Goal: Task Accomplishment & Management: Manage account settings

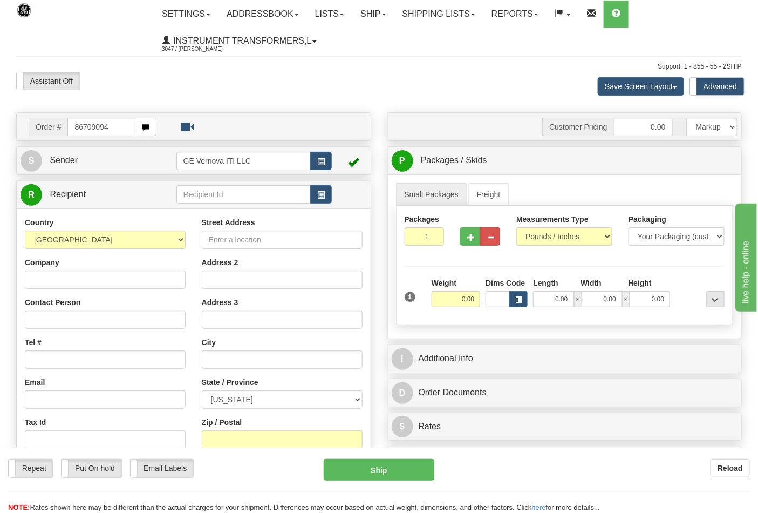
type input "86709094"
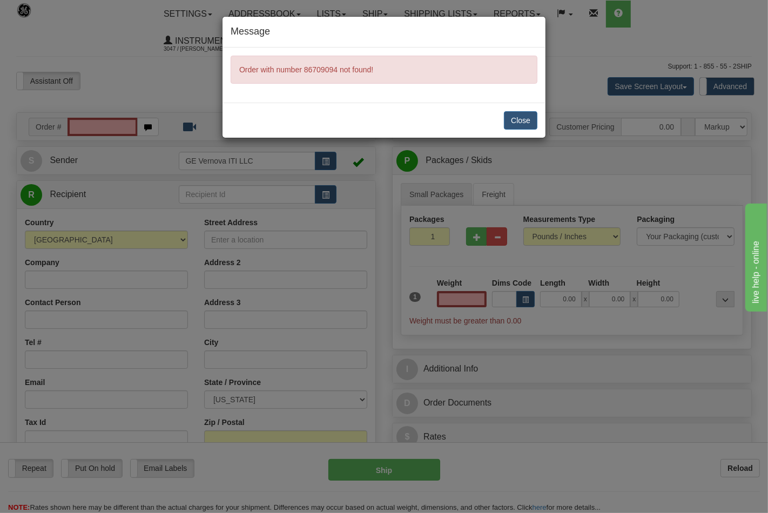
type input "0.00"
click at [519, 115] on button "Close" at bounding box center [520, 120] width 33 height 18
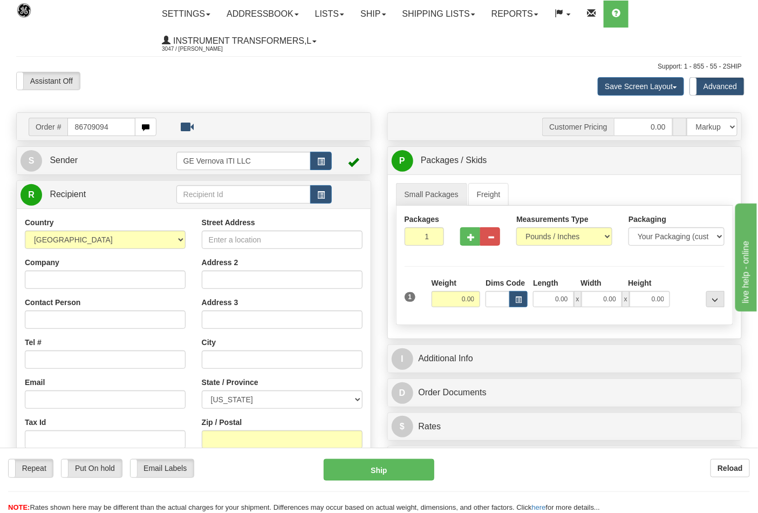
type input "86709094"
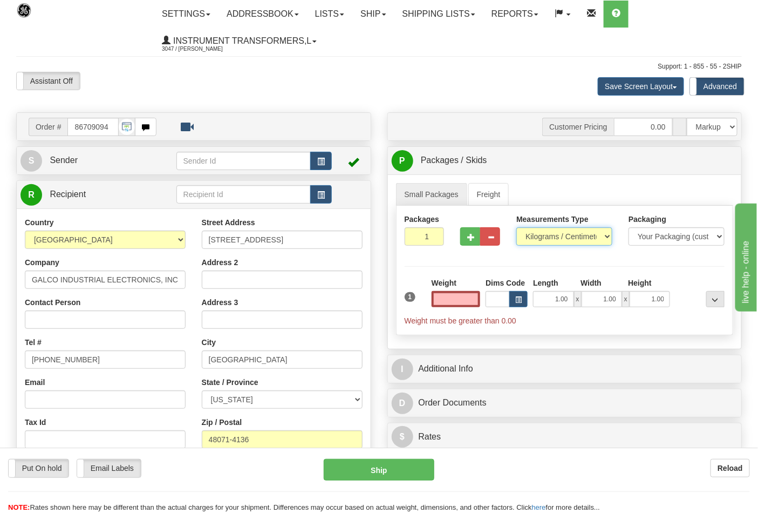
type input "0.00"
click at [546, 240] on select "Pounds / Inches Kilograms / Centimeters" at bounding box center [565, 236] width 96 height 18
select select "0"
click at [517, 228] on select "Pounds / Inches Kilograms / Centimeters" at bounding box center [565, 236] width 96 height 18
click at [452, 296] on input "0.00" at bounding box center [456, 299] width 49 height 16
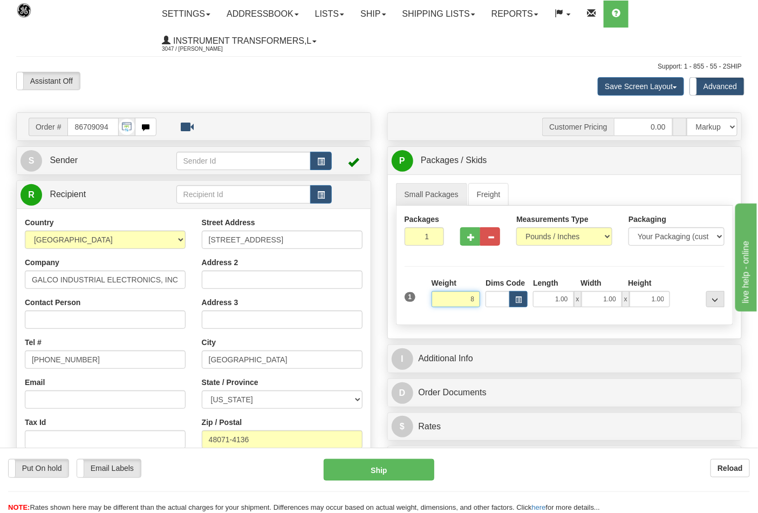
click button "Delete" at bounding box center [0, 0] width 0 height 0
type input "8.00"
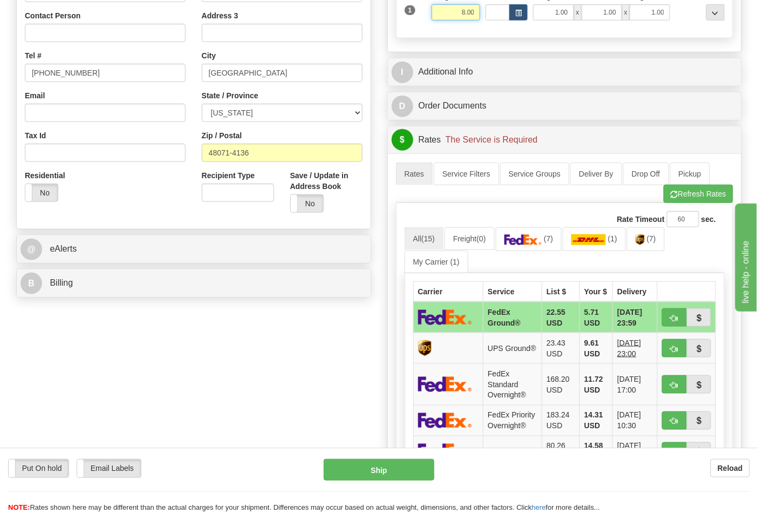
scroll to position [300, 0]
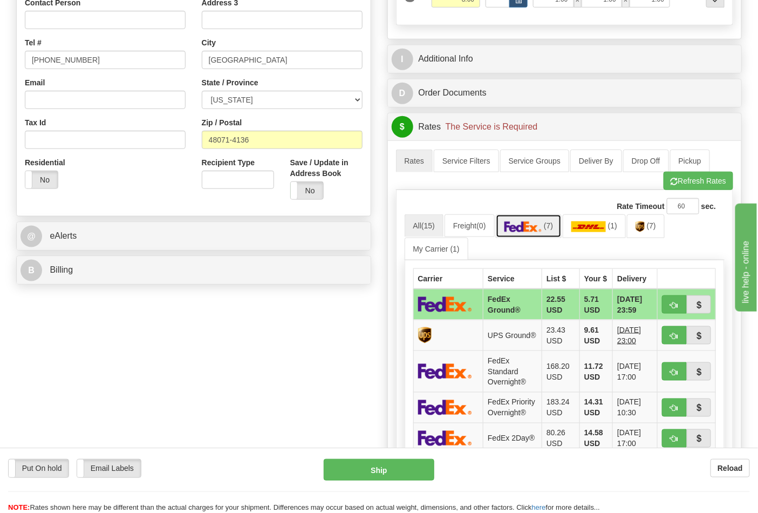
click at [533, 225] on img at bounding box center [524, 226] width 38 height 11
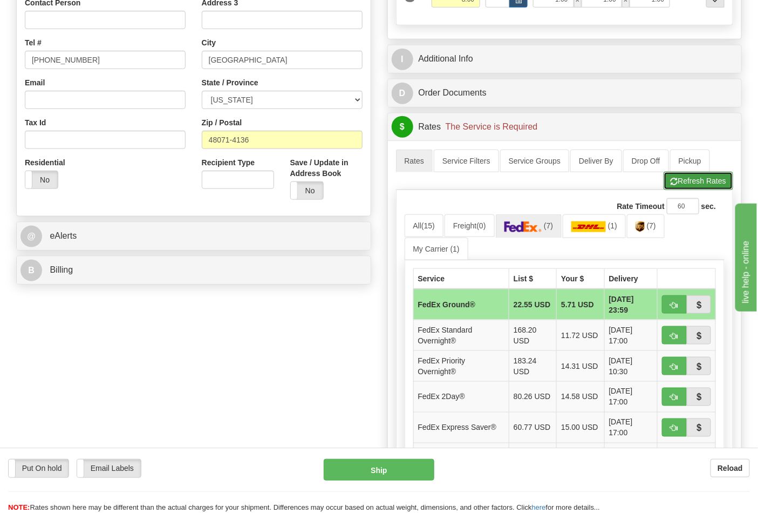
click at [707, 185] on button "Refresh Rates" at bounding box center [699, 181] width 70 height 18
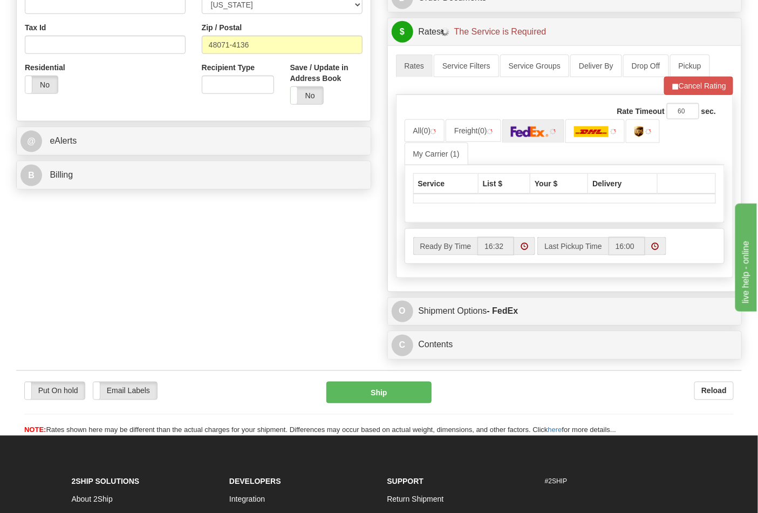
scroll to position [419, 0]
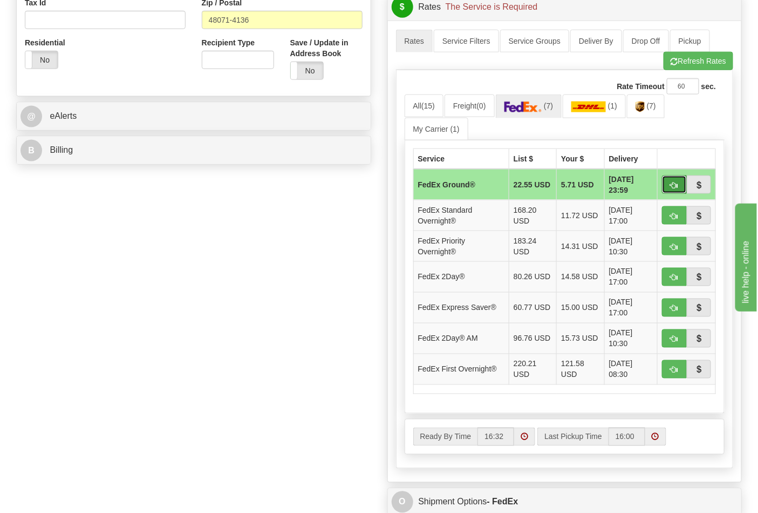
drag, startPoint x: 676, startPoint y: 185, endPoint x: 639, endPoint y: 201, distance: 40.4
click at [675, 185] on span "button" at bounding box center [675, 185] width 8 height 7
type input "92"
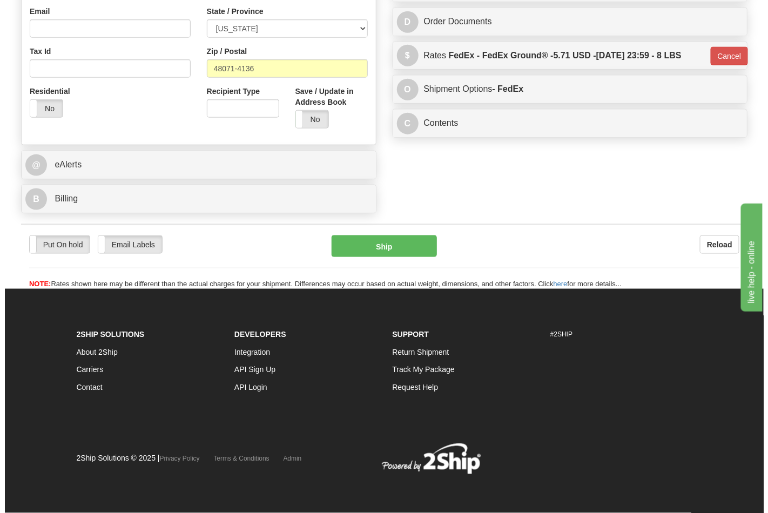
scroll to position [372, 0]
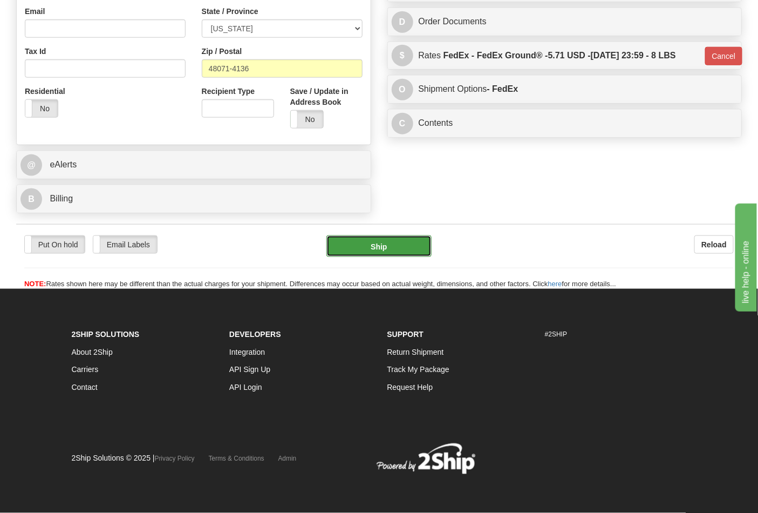
click at [396, 253] on button "Ship" at bounding box center [379, 246] width 105 height 22
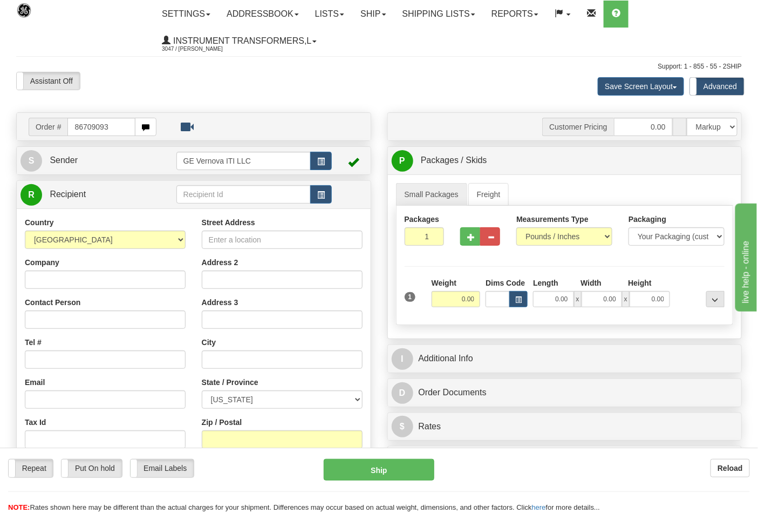
type input "86709093"
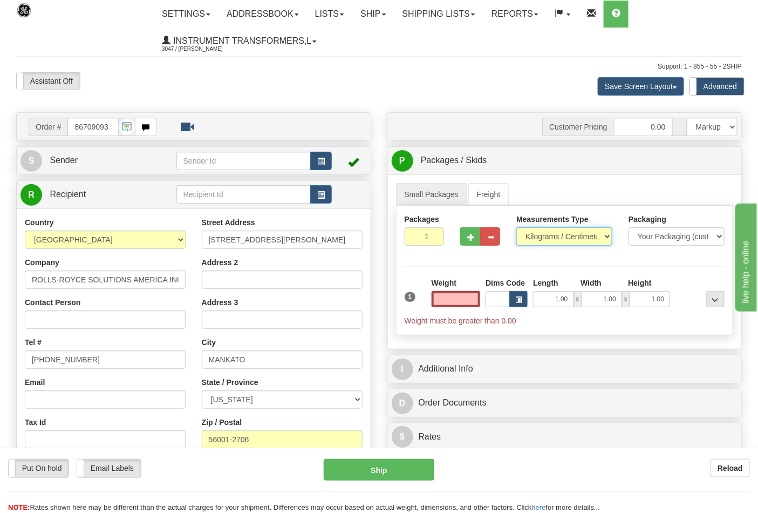
type input "0.00"
click at [546, 241] on select "Pounds / Inches Kilograms / Centimeters" at bounding box center [565, 236] width 96 height 18
select select "0"
click at [517, 228] on select "Pounds / Inches Kilograms / Centimeters" at bounding box center [565, 236] width 96 height 18
click at [473, 236] on span "button" at bounding box center [471, 237] width 8 height 7
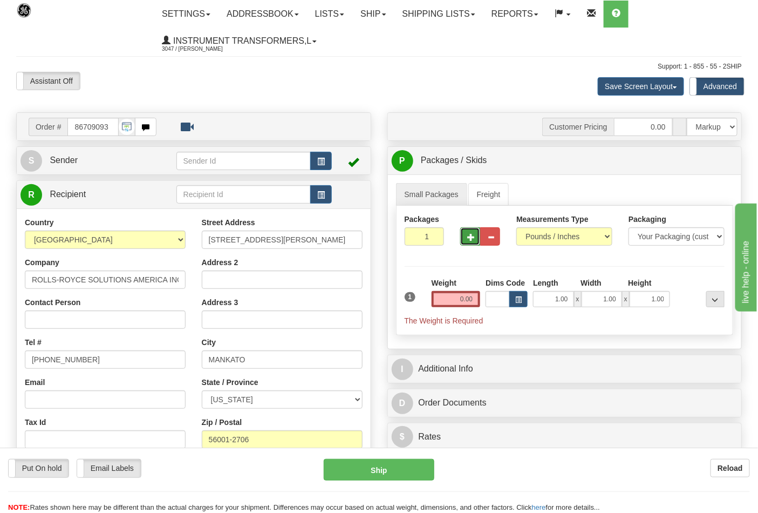
type input "2"
click at [457, 299] on input "0.00" at bounding box center [456, 299] width 49 height 16
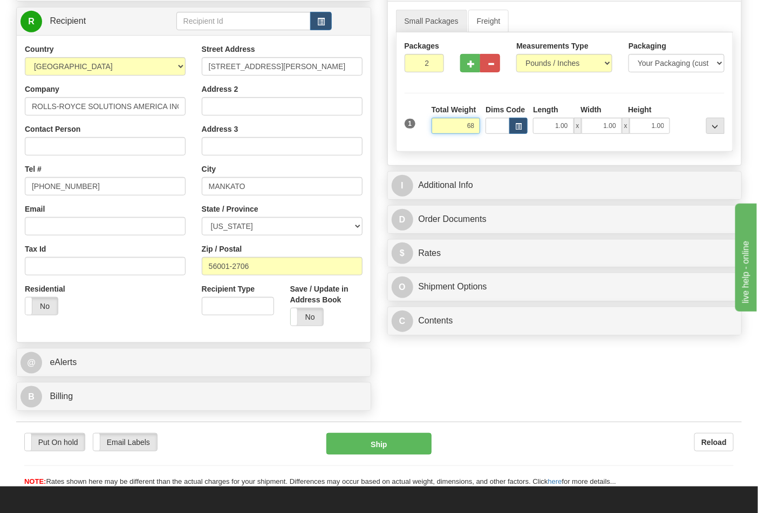
scroll to position [180, 0]
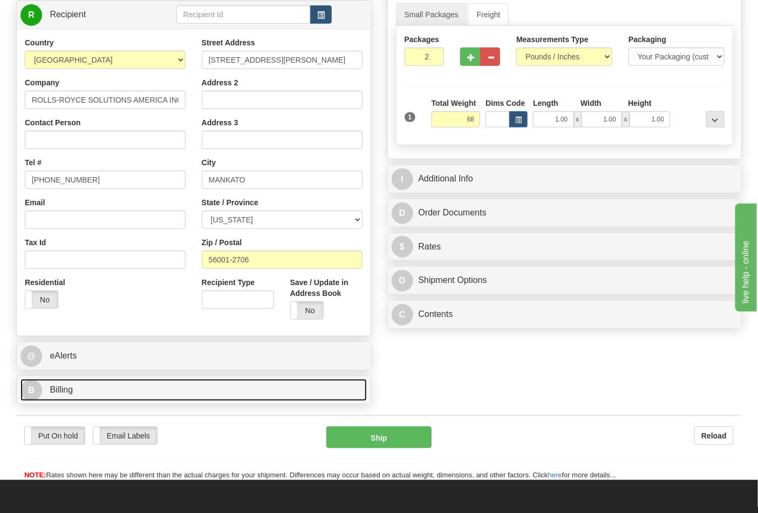
type input "68.00"
click at [118, 382] on link "B Billing" at bounding box center [194, 390] width 347 height 22
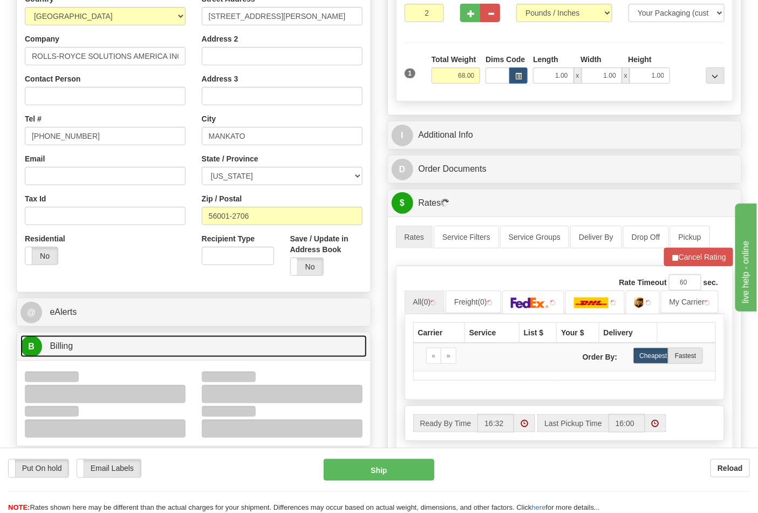
scroll to position [300, 0]
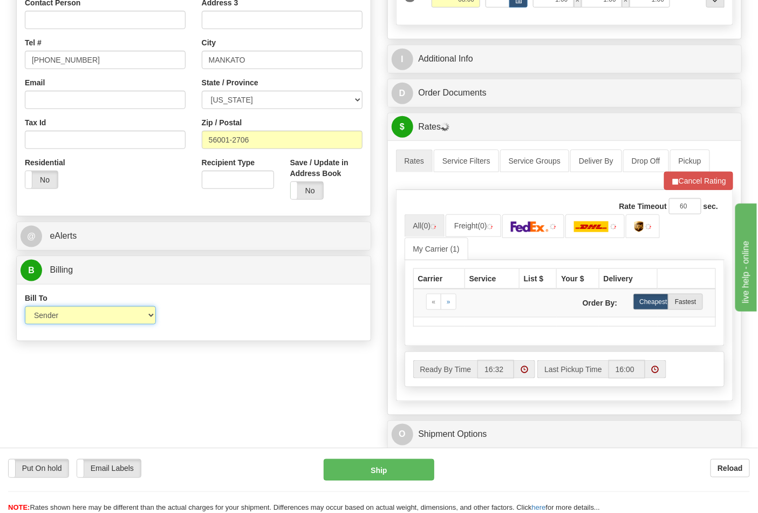
click at [121, 315] on select "Sender Recipient Third Party Collect" at bounding box center [90, 315] width 131 height 18
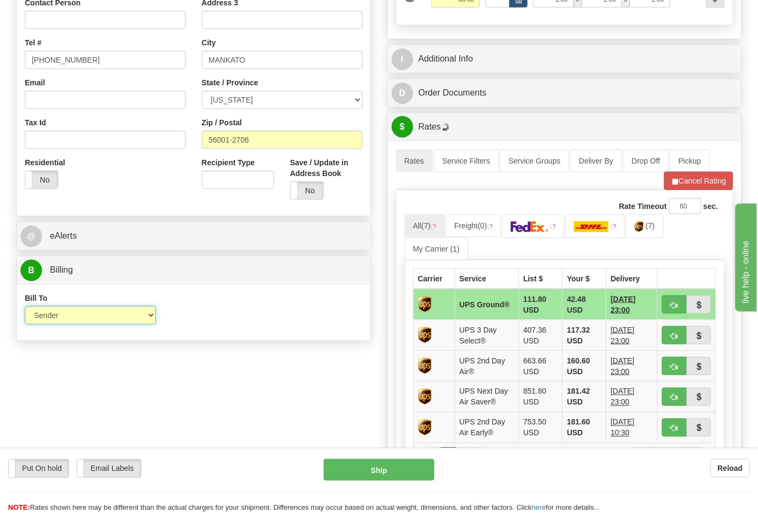
select select "2"
click at [25, 307] on select "Sender Recipient Third Party Collect" at bounding box center [90, 315] width 131 height 18
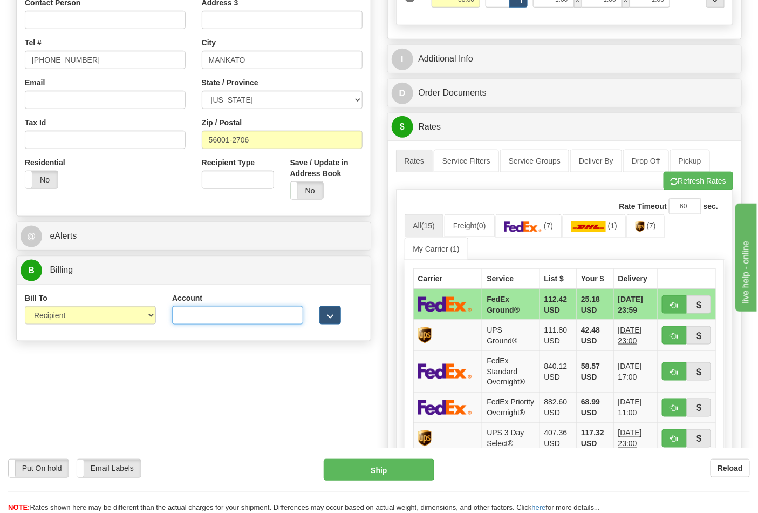
click at [181, 321] on input "Account" at bounding box center [237, 315] width 131 height 18
type input "055430667"
click at [149, 321] on select "Sender Recipient Third Party Collect" at bounding box center [90, 315] width 131 height 18
click at [132, 320] on select "Sender Recipient Third Party Collect" at bounding box center [90, 315] width 131 height 18
click at [559, 223] on link "(7)" at bounding box center [529, 225] width 66 height 23
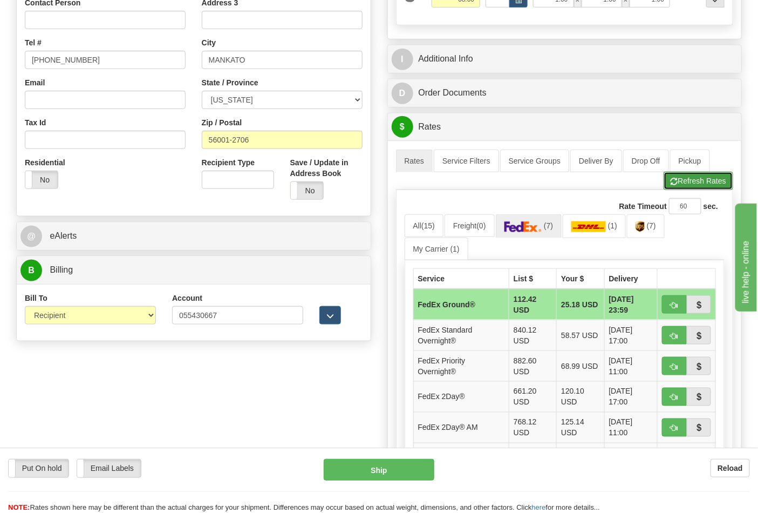
click at [686, 179] on button "Refresh Rates" at bounding box center [699, 181] width 70 height 18
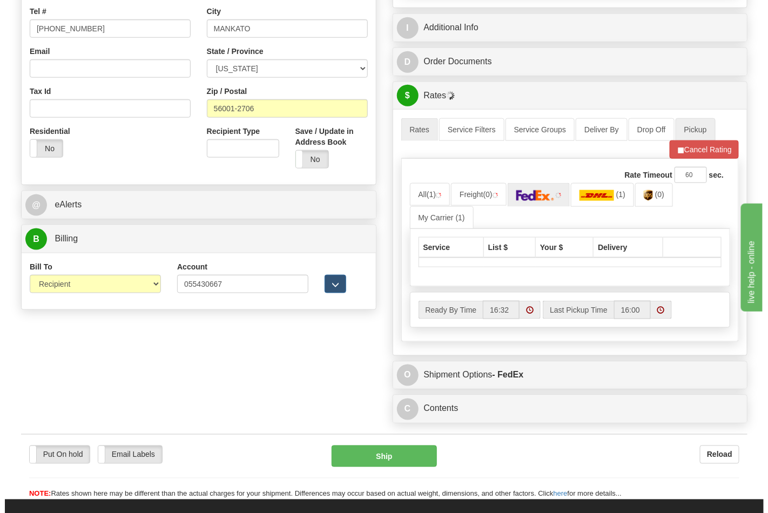
scroll to position [360, 0]
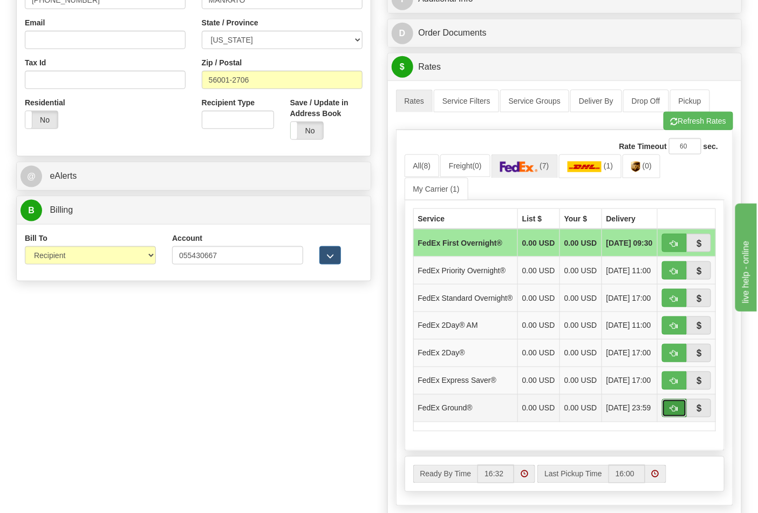
click at [676, 412] on span "button" at bounding box center [675, 408] width 8 height 7
type input "92"
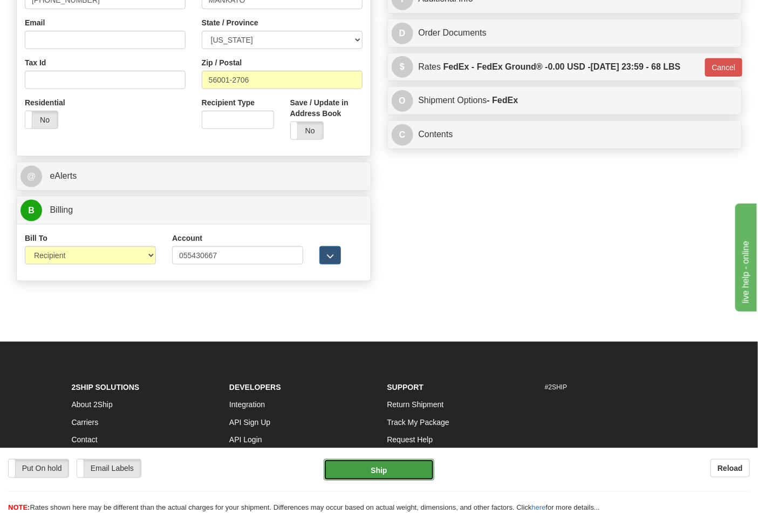
click at [379, 471] on button "Ship" at bounding box center [379, 470] width 110 height 22
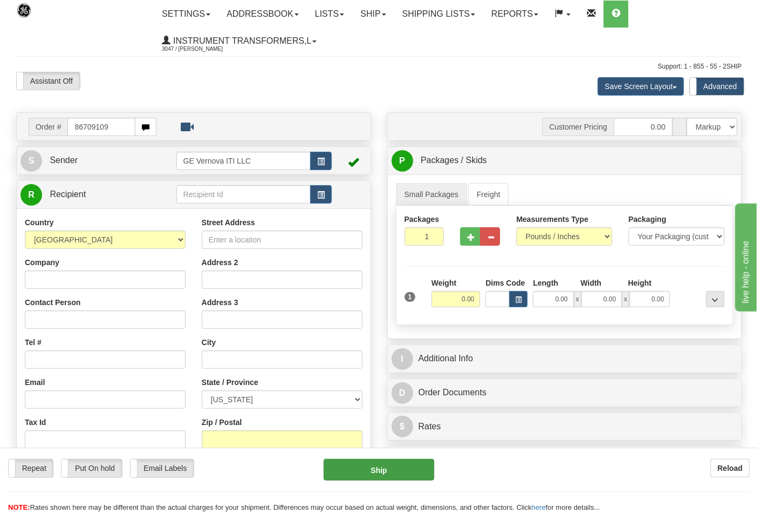
type input "86709109"
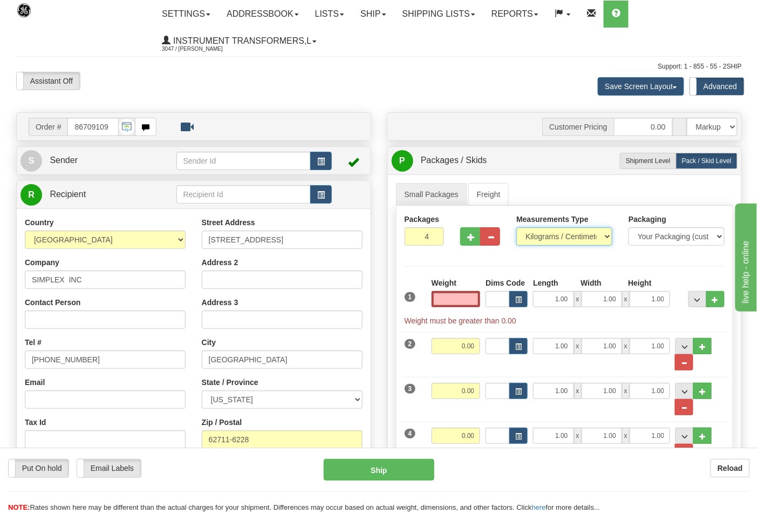
type input "0.00"
click at [555, 234] on select "Pounds / Inches Kilograms / Centimeters" at bounding box center [565, 236] width 96 height 18
select select "0"
click at [517, 228] on select "Pounds / Inches Kilograms / Centimeters" at bounding box center [565, 236] width 96 height 18
click at [678, 364] on button "..." at bounding box center [684, 362] width 18 height 16
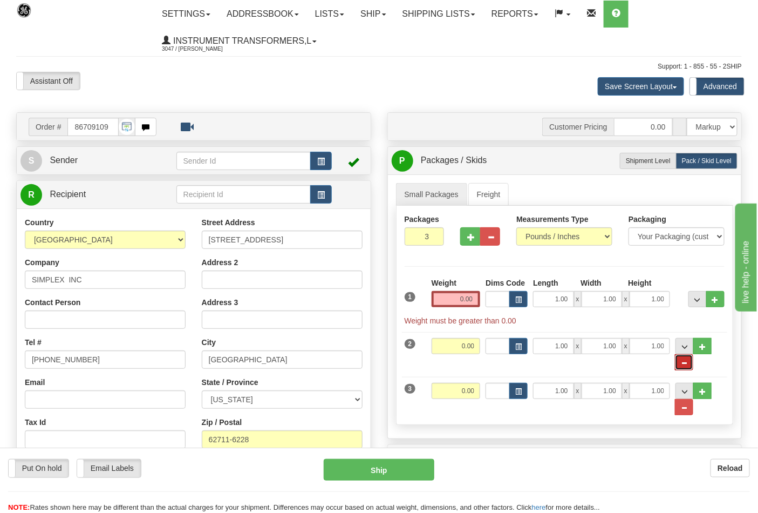
click at [686, 363] on span "..." at bounding box center [684, 363] width 6 height 6
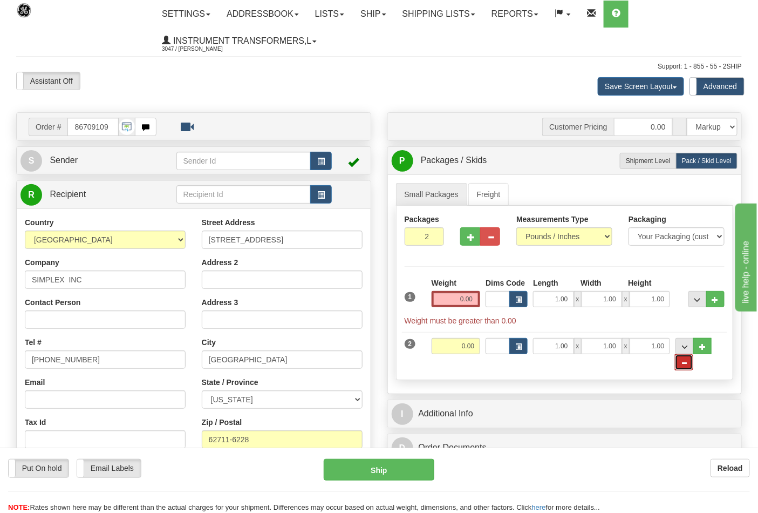
click at [683, 364] on span "..." at bounding box center [684, 363] width 6 height 6
type input "1"
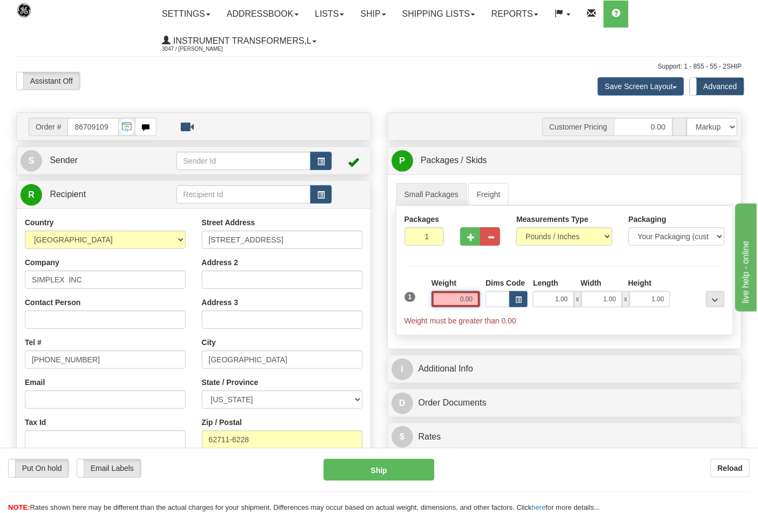
click at [452, 297] on input "0.00" at bounding box center [456, 299] width 49 height 16
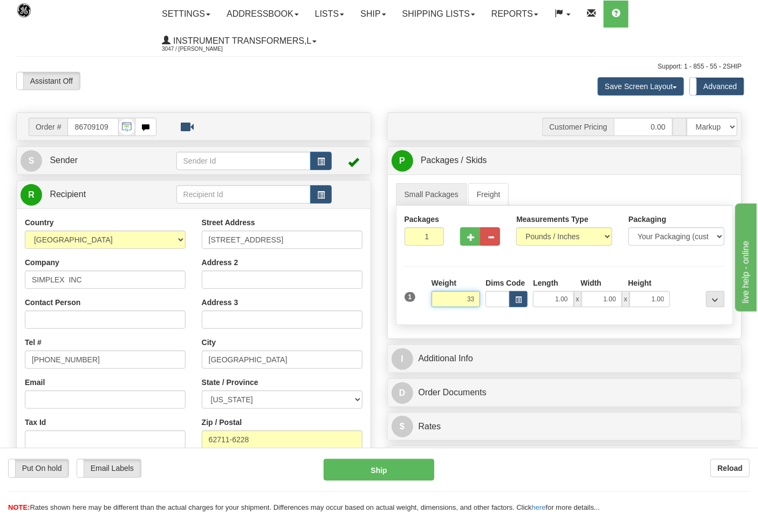
click button "Delete" at bounding box center [0, 0] width 0 height 0
type input "33.00"
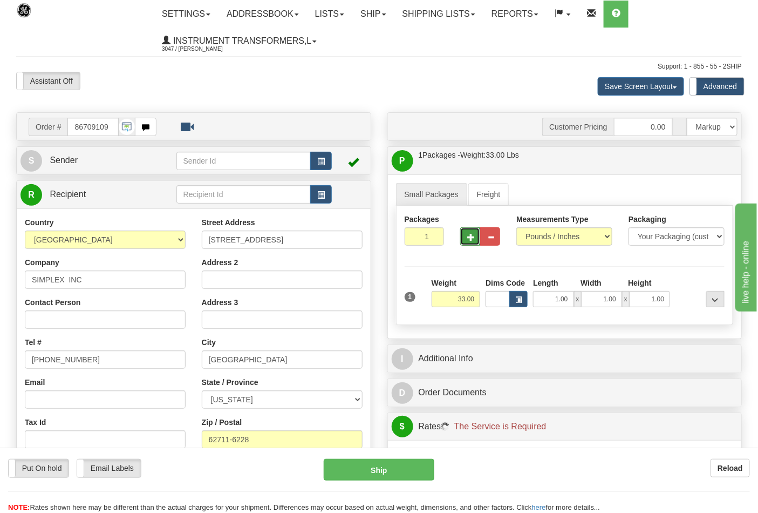
click at [470, 241] on span "button" at bounding box center [471, 237] width 8 height 7
click at [470, 241] on button "button" at bounding box center [470, 236] width 20 height 18
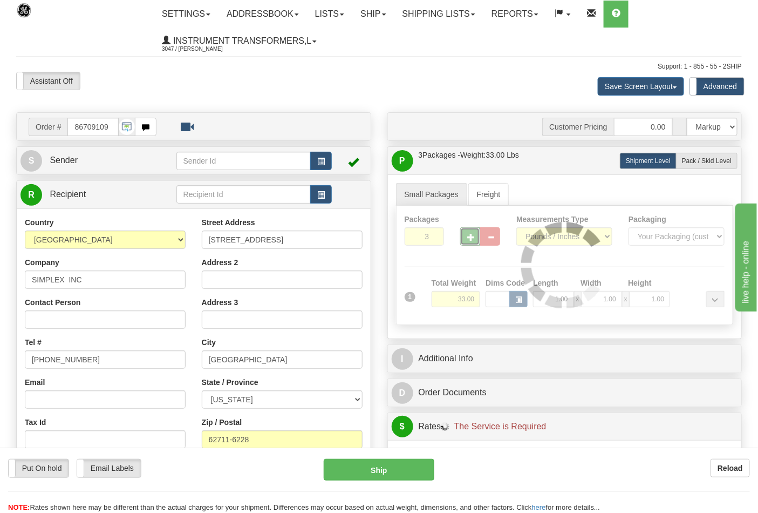
type input "4"
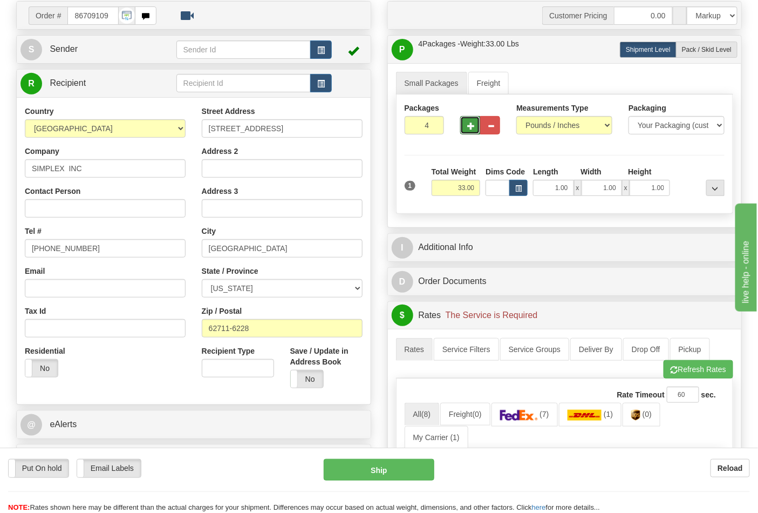
scroll to position [180, 0]
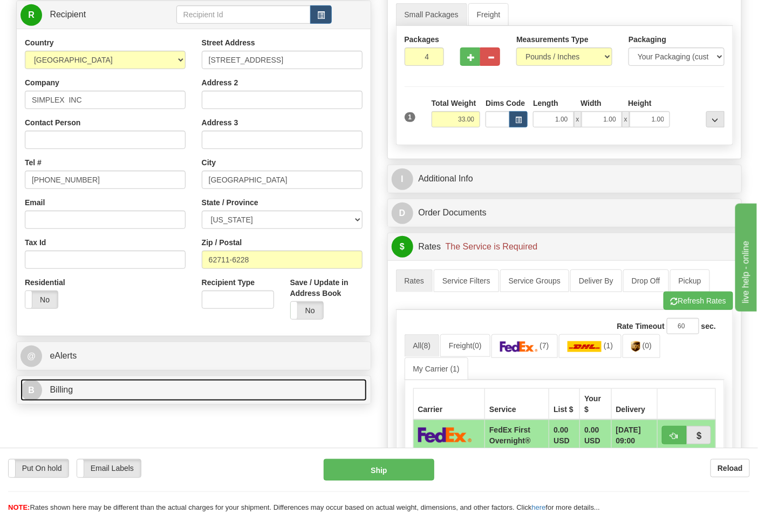
click at [168, 387] on link "B Billing" at bounding box center [194, 390] width 347 height 22
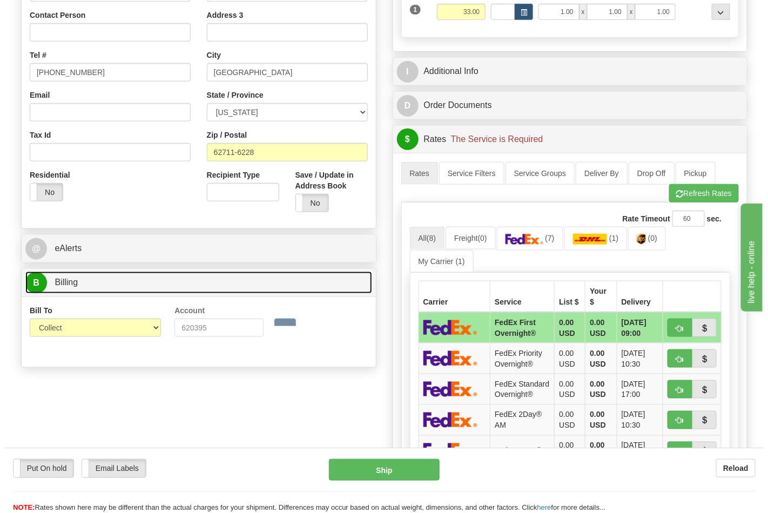
scroll to position [300, 0]
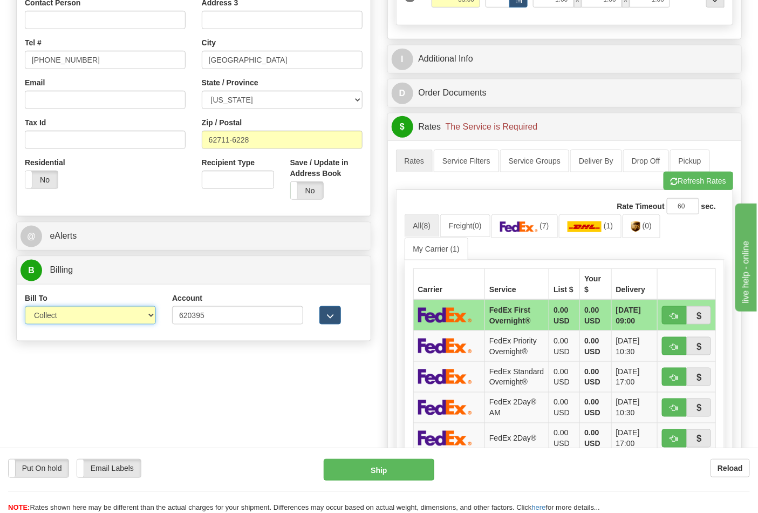
click at [118, 322] on select "Sender Recipient Third Party Collect" at bounding box center [90, 315] width 131 height 18
select select "2"
click at [25, 307] on select "Sender Recipient Third Party Collect" at bounding box center [90, 315] width 131 height 18
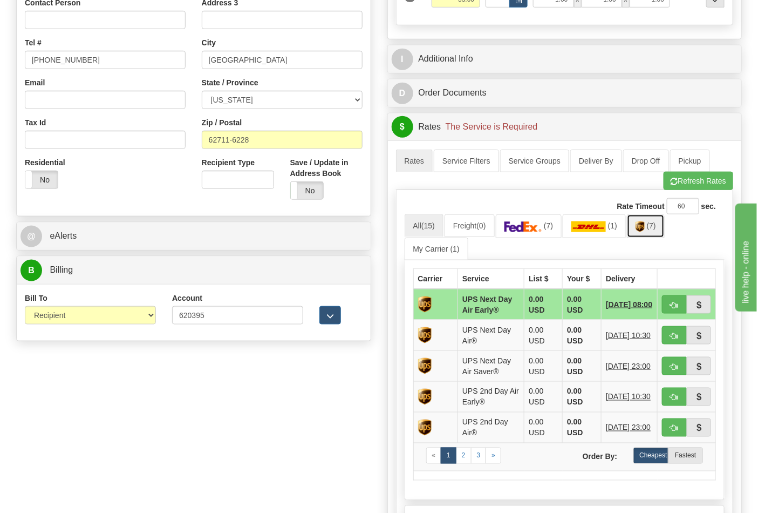
click at [650, 234] on link "(7)" at bounding box center [646, 225] width 38 height 23
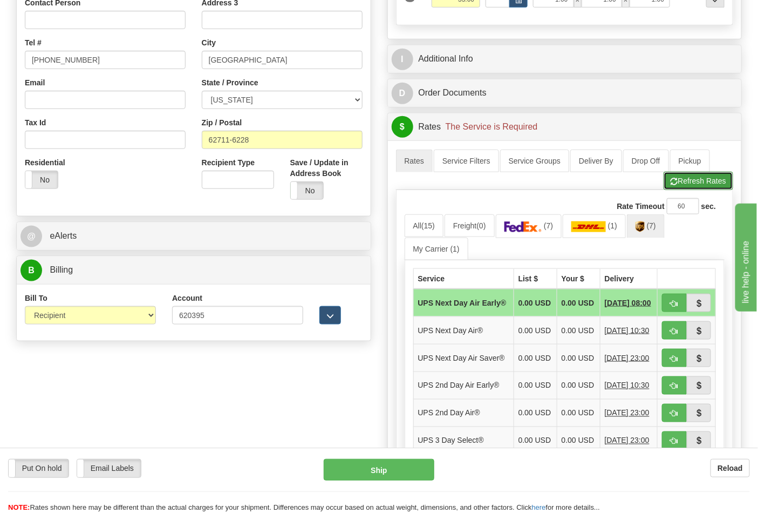
click at [677, 181] on button "Refresh Rates" at bounding box center [699, 181] width 70 height 18
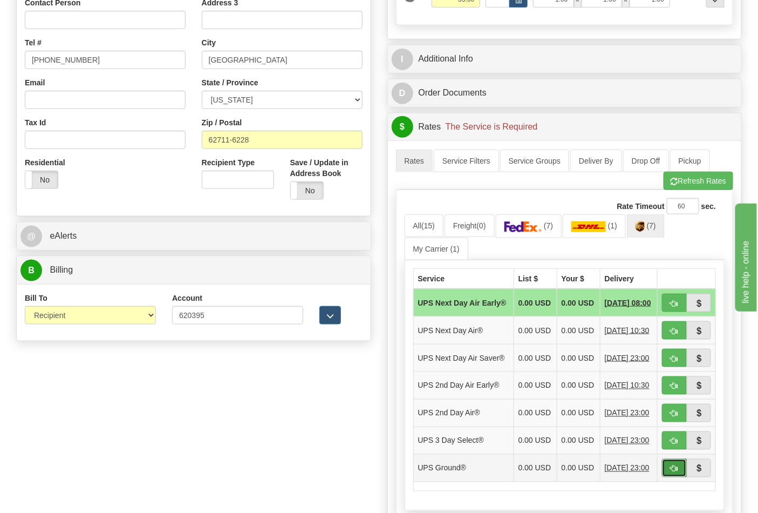
click at [679, 477] on button "button" at bounding box center [674, 468] width 25 height 18
type input "03"
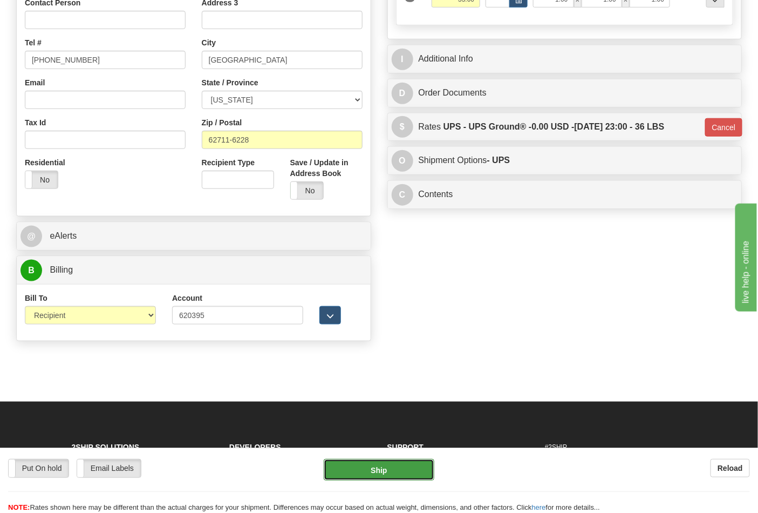
click at [419, 473] on button "Ship" at bounding box center [379, 470] width 110 height 22
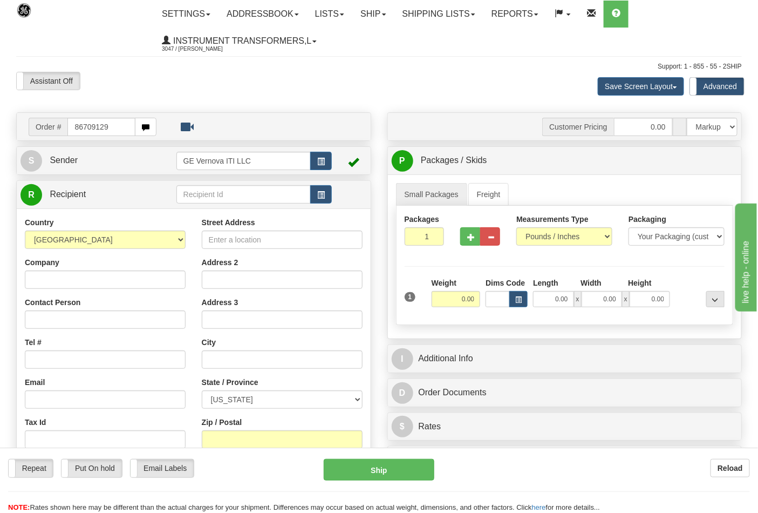
type input "86709129"
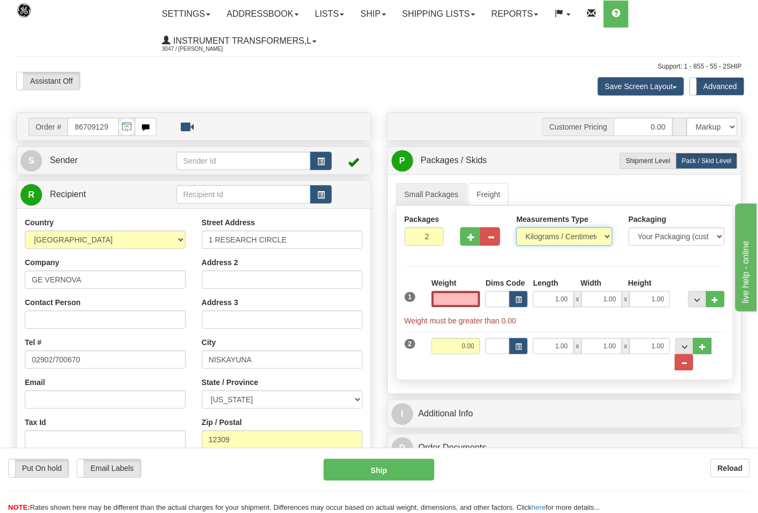
type input "0.00"
click at [587, 239] on select "Pounds / Inches Kilograms / Centimeters" at bounding box center [565, 236] width 96 height 18
select select "0"
click at [517, 228] on select "Pounds / Inches Kilograms / Centimeters" at bounding box center [565, 236] width 96 height 18
click at [687, 366] on span "..." at bounding box center [684, 363] width 6 height 6
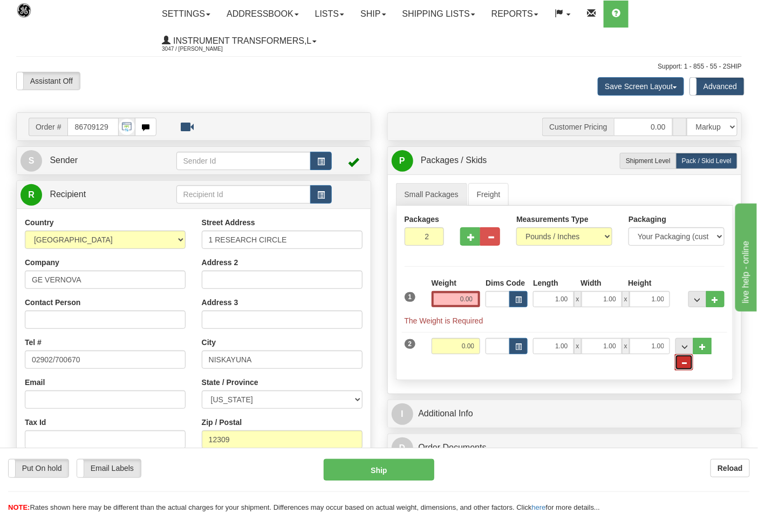
radio input "true"
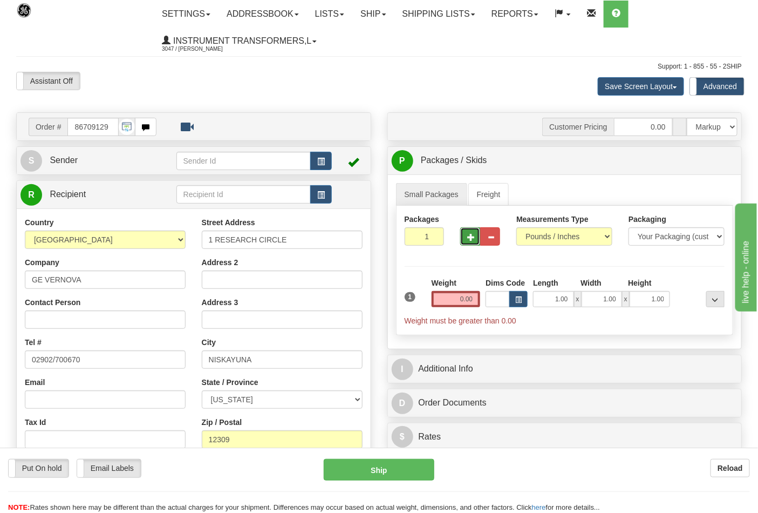
click at [474, 240] on span "button" at bounding box center [471, 237] width 8 height 7
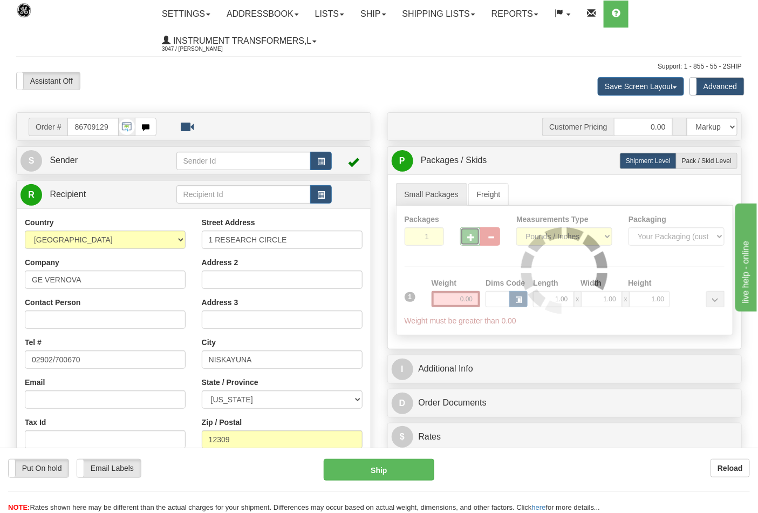
type input "2"
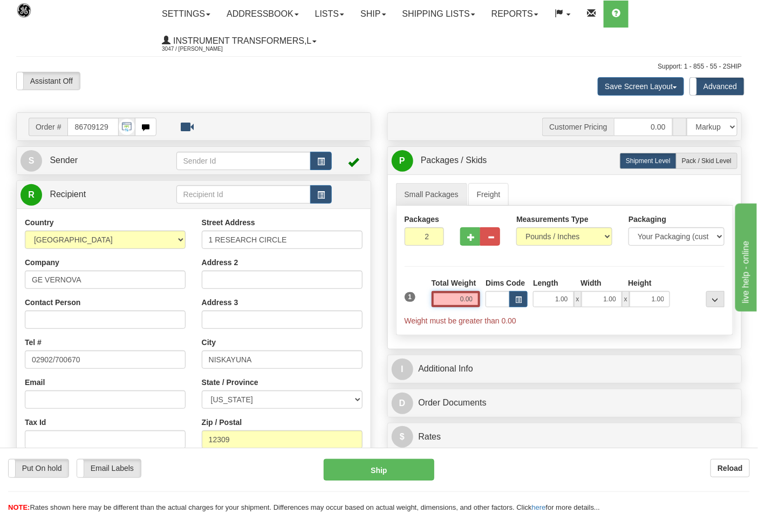
click at [449, 300] on input "0.00" at bounding box center [456, 299] width 49 height 16
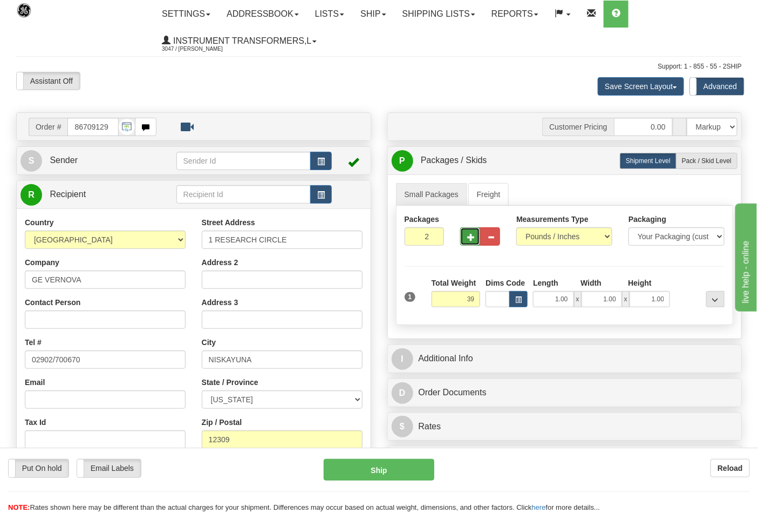
type input "39.00"
click at [466, 234] on button "button" at bounding box center [470, 236] width 20 height 18
click at [471, 238] on span "button" at bounding box center [471, 237] width 8 height 7
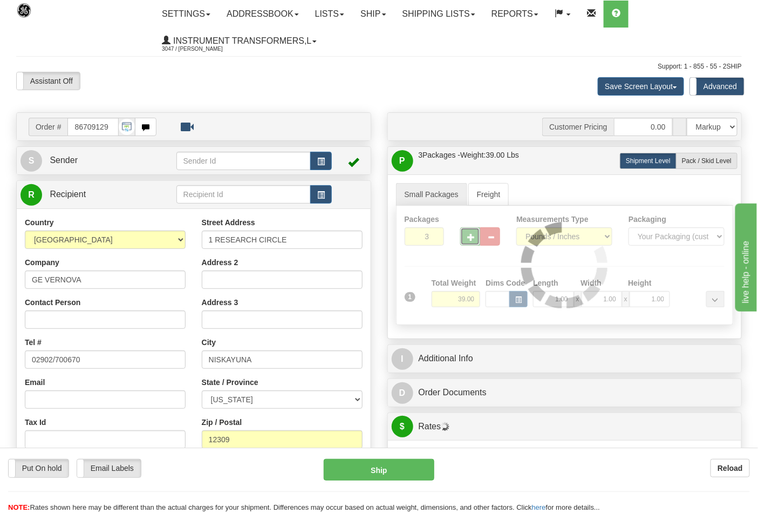
type input "4"
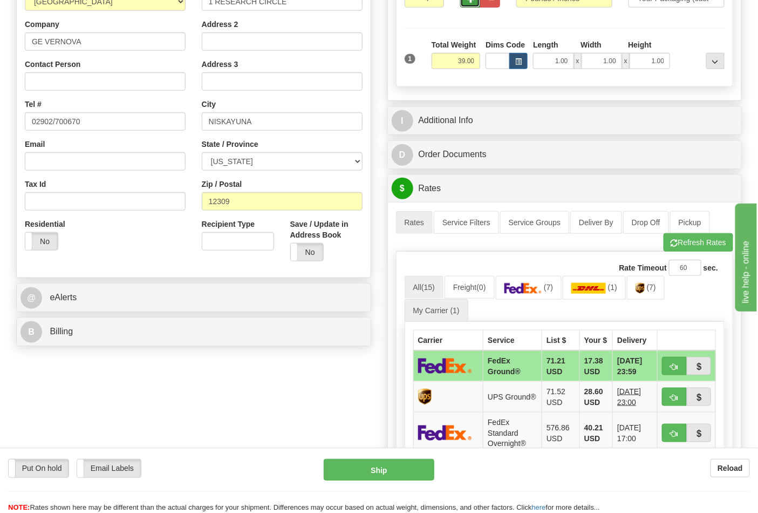
scroll to position [240, 0]
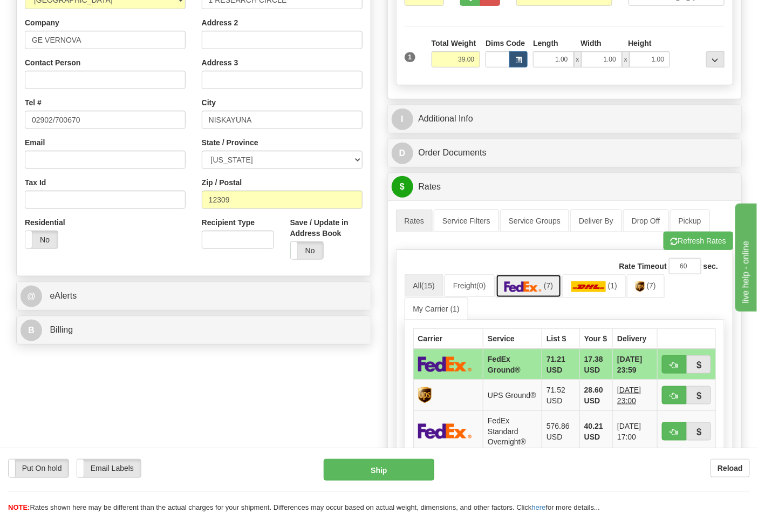
click at [559, 289] on link "(7)" at bounding box center [529, 285] width 66 height 23
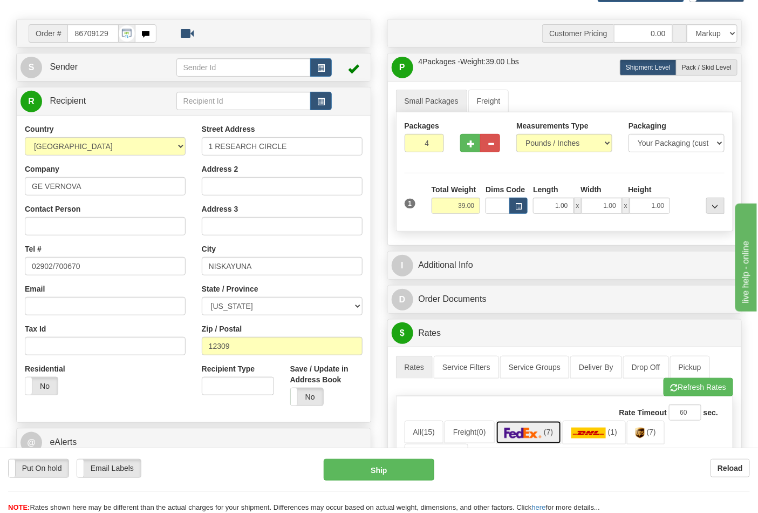
scroll to position [0, 0]
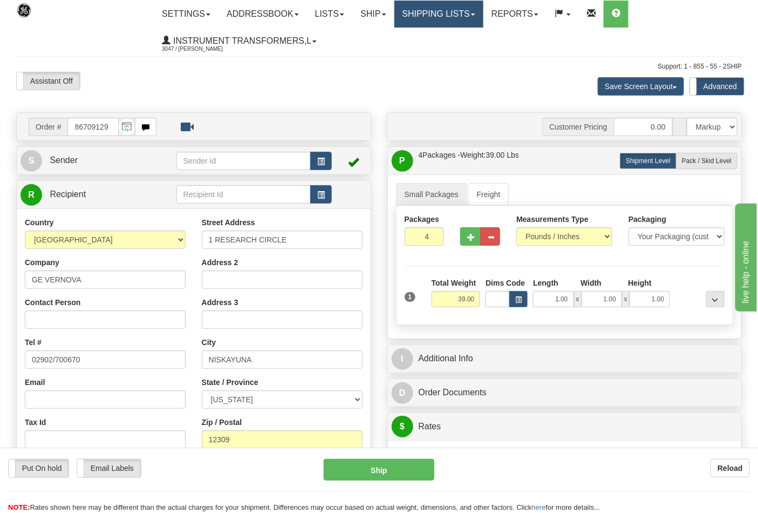
click at [484, 14] on link "Shipping lists" at bounding box center [439, 14] width 89 height 27
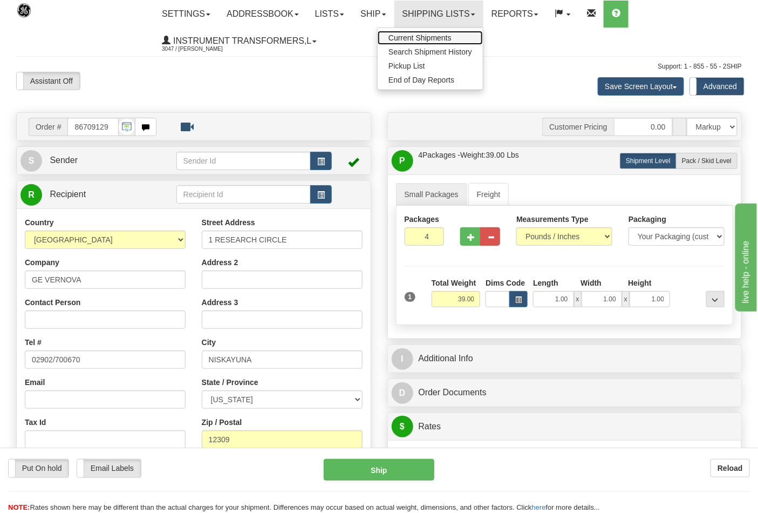
click at [452, 36] on span "Current Shipments" at bounding box center [420, 37] width 63 height 9
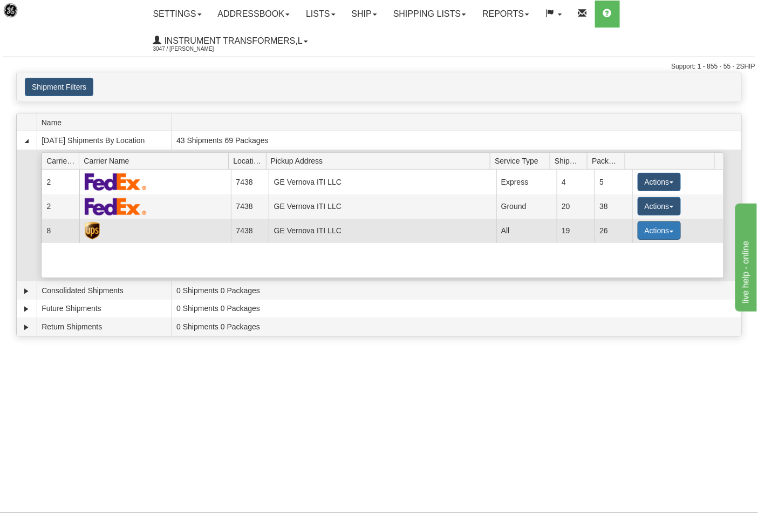
click at [666, 233] on button "Actions" at bounding box center [659, 230] width 43 height 18
click at [623, 252] on span "Details" at bounding box center [619, 251] width 29 height 8
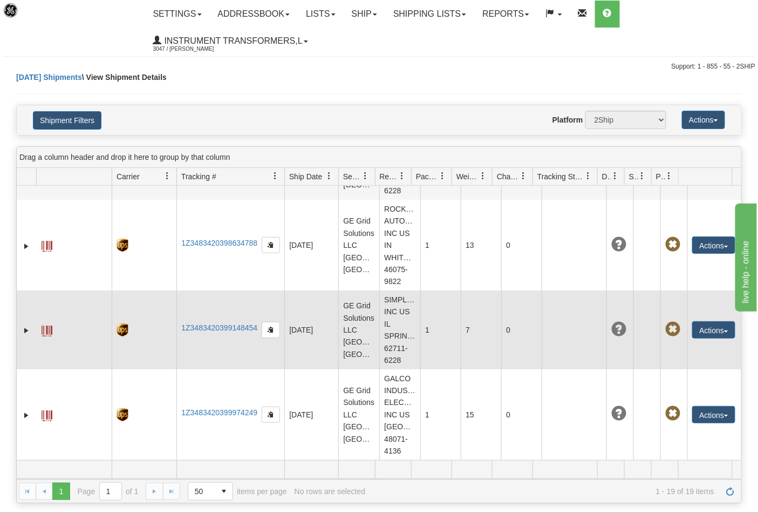
click at [558, 290] on td at bounding box center [574, 329] width 65 height 79
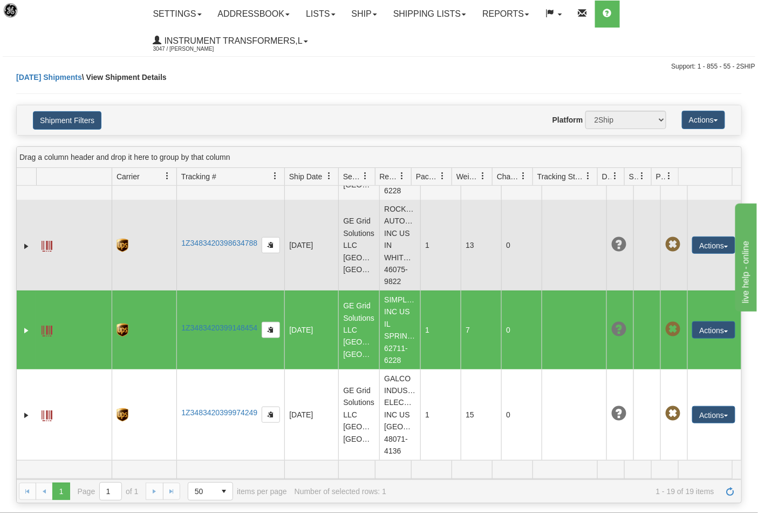
scroll to position [1642, 0]
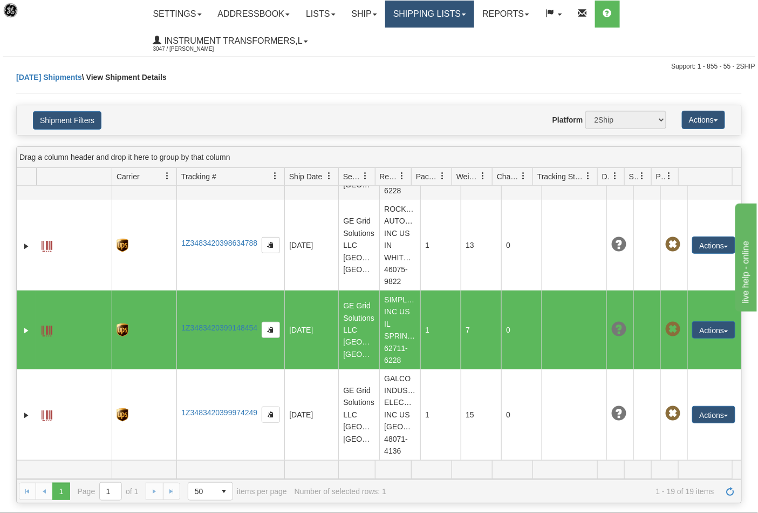
click at [474, 16] on link "Shipping lists" at bounding box center [429, 14] width 89 height 27
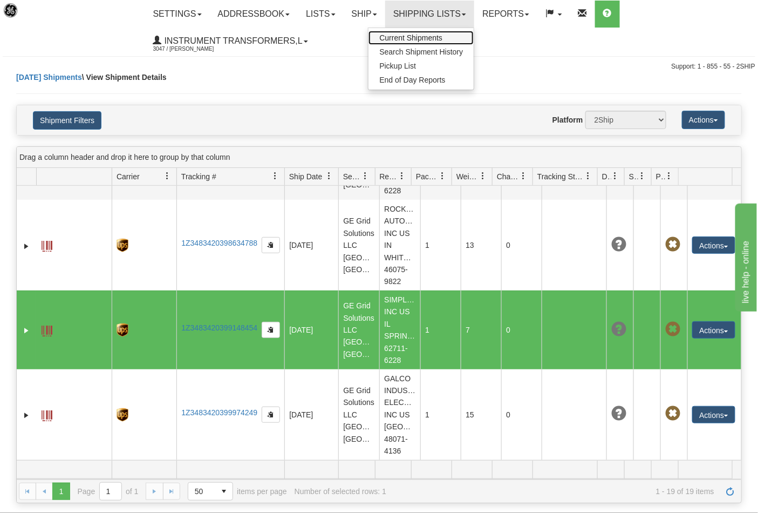
click at [464, 41] on link "Current Shipments" at bounding box center [421, 38] width 105 height 14
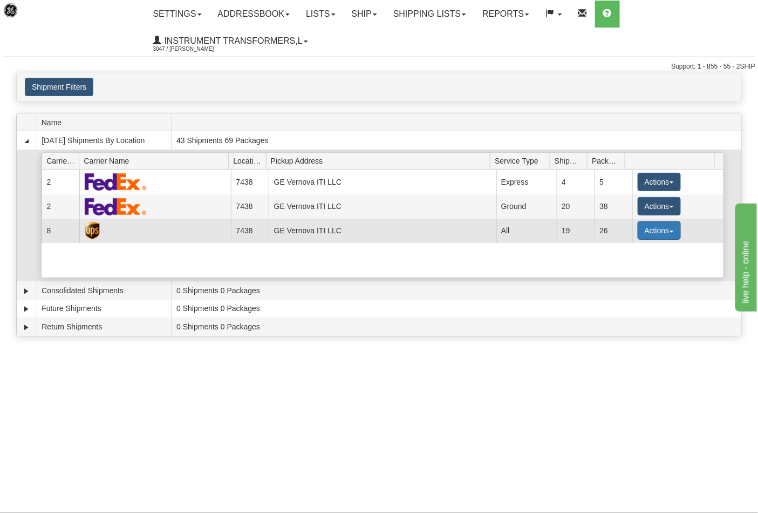
click at [670, 232] on span "button" at bounding box center [672, 232] width 4 height 2
click at [621, 251] on span "Details" at bounding box center [619, 251] width 29 height 8
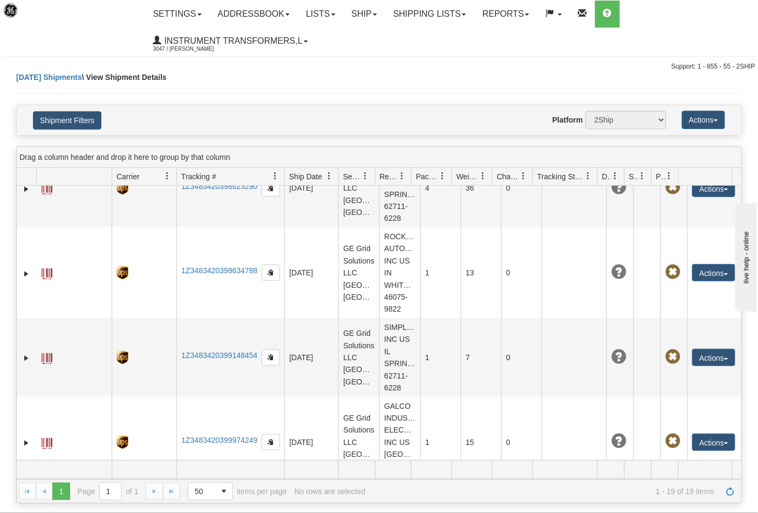
scroll to position [1439, 0]
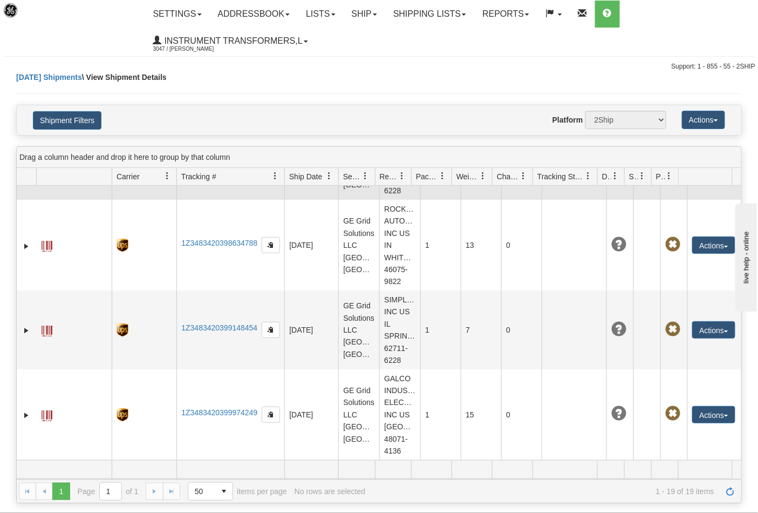
click at [724, 163] on span "button" at bounding box center [726, 162] width 4 height 2
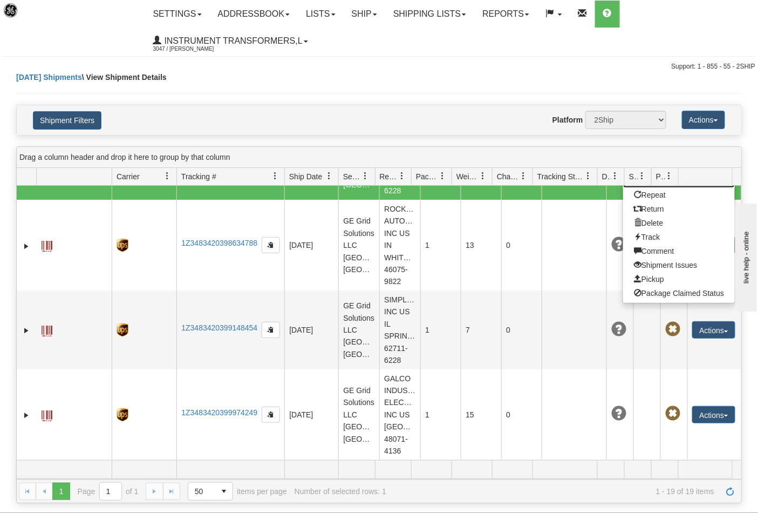
click at [655, 188] on link "Edit" at bounding box center [679, 181] width 112 height 14
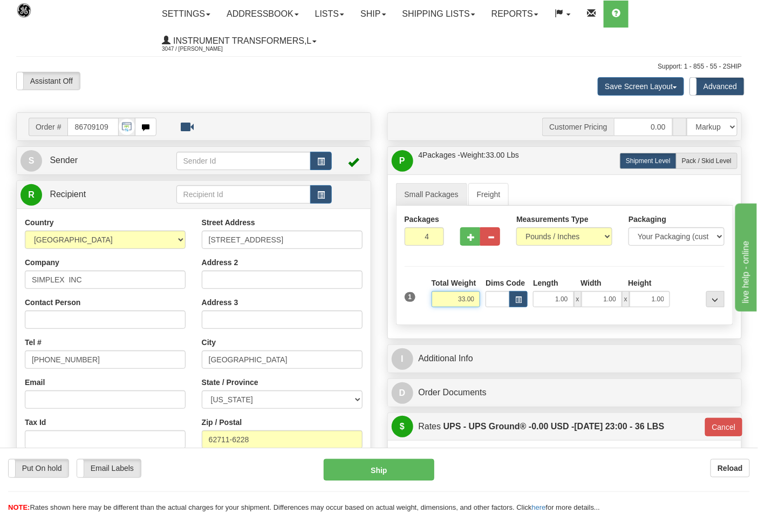
drag, startPoint x: 453, startPoint y: 299, endPoint x: 483, endPoint y: 308, distance: 30.7
click at [483, 308] on div "Total Weight 33.00" at bounding box center [456, 296] width 55 height 38
type input "1.00"
type input "03"
click at [714, 162] on span "Pack / Skid Level" at bounding box center [707, 161] width 50 height 8
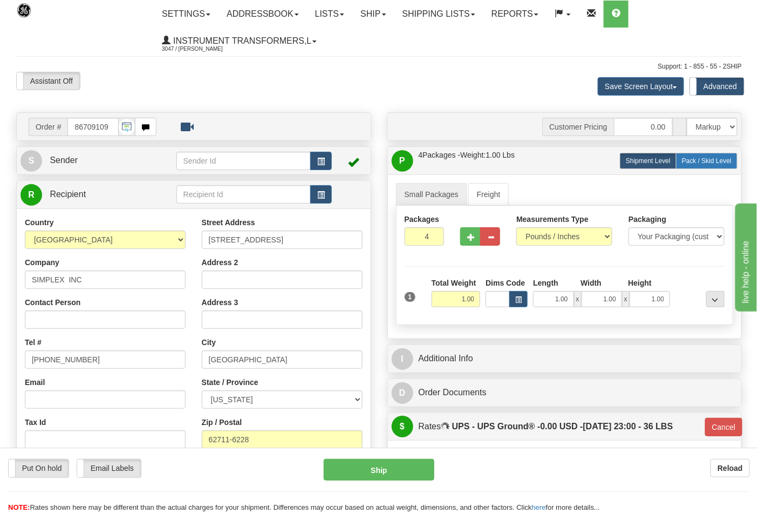
radio input "true"
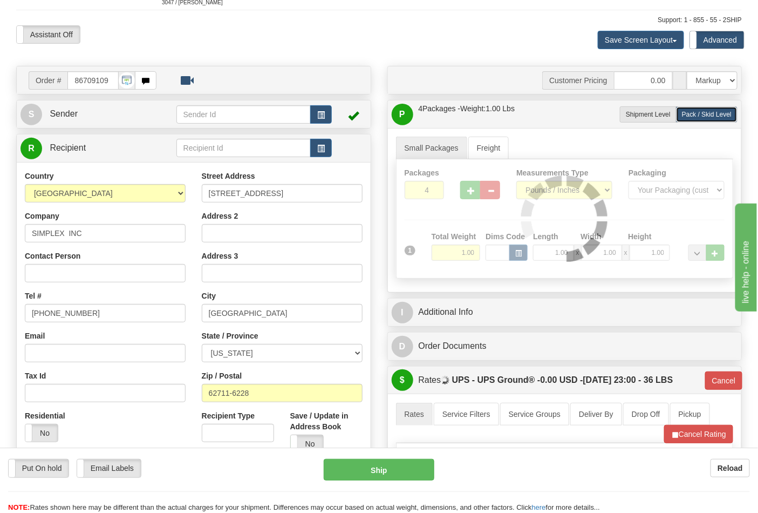
scroll to position [120, 0]
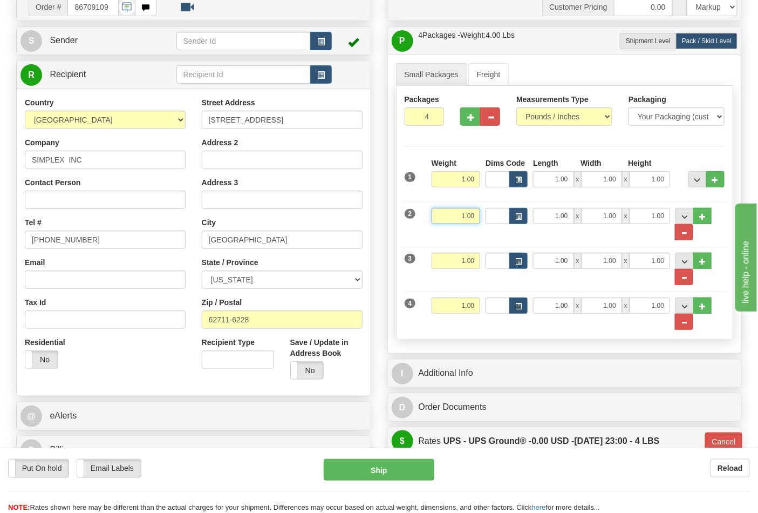
drag, startPoint x: 460, startPoint y: 213, endPoint x: 486, endPoint y: 217, distance: 25.7
click at [486, 217] on div "2 Weight 1.00 Dims Code Length Width Height" at bounding box center [565, 218] width 326 height 44
type input "3"
type input "03"
type input "3.00"
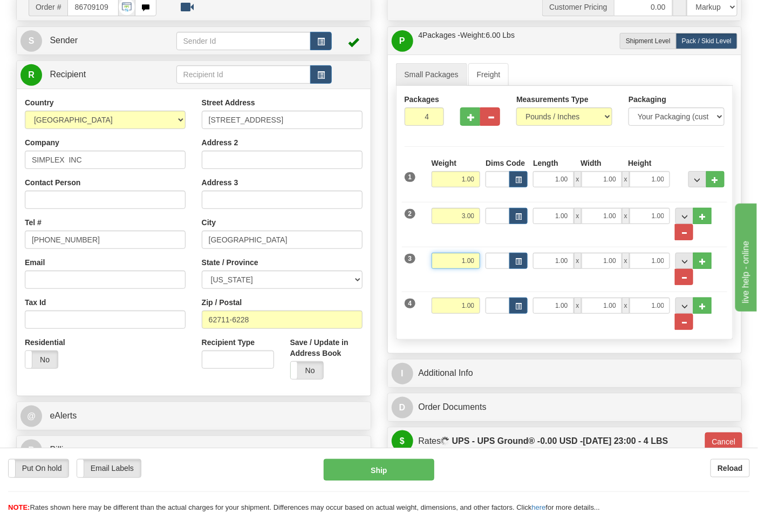
click at [473, 260] on input "1.00" at bounding box center [456, 261] width 49 height 16
click at [430, 265] on div "Weight 1.00" at bounding box center [456, 265] width 55 height 24
type input "5"
type input "03"
type input "5.00"
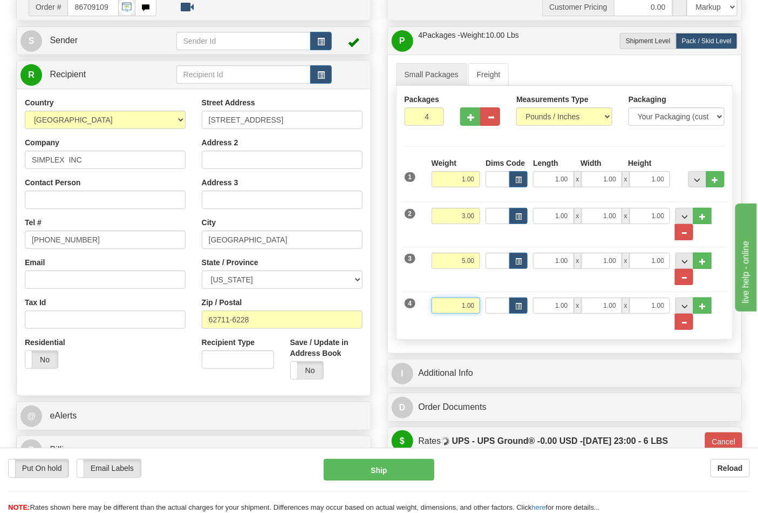
drag, startPoint x: 473, startPoint y: 304, endPoint x: 456, endPoint y: 310, distance: 18.3
click at [456, 310] on input "1.00" at bounding box center [456, 305] width 49 height 16
click button "Delete" at bounding box center [0, 0] width 0 height 0
type input "24.00"
type input "03"
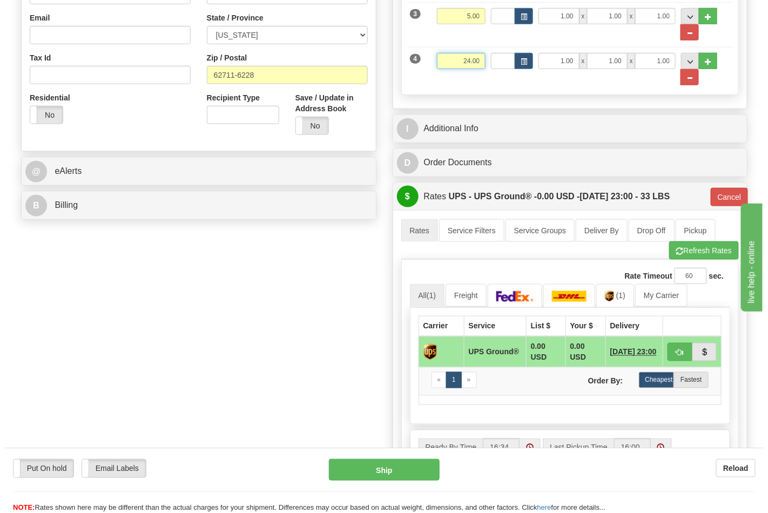
scroll to position [540, 0]
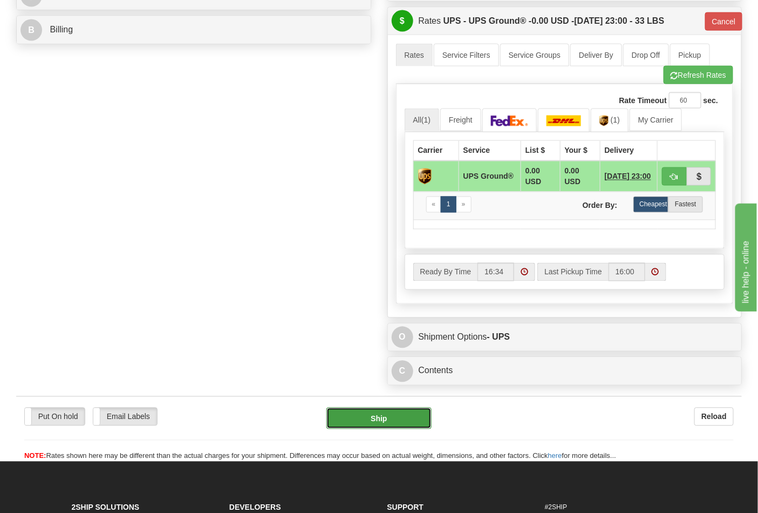
click at [412, 425] on button "Ship" at bounding box center [379, 419] width 105 height 22
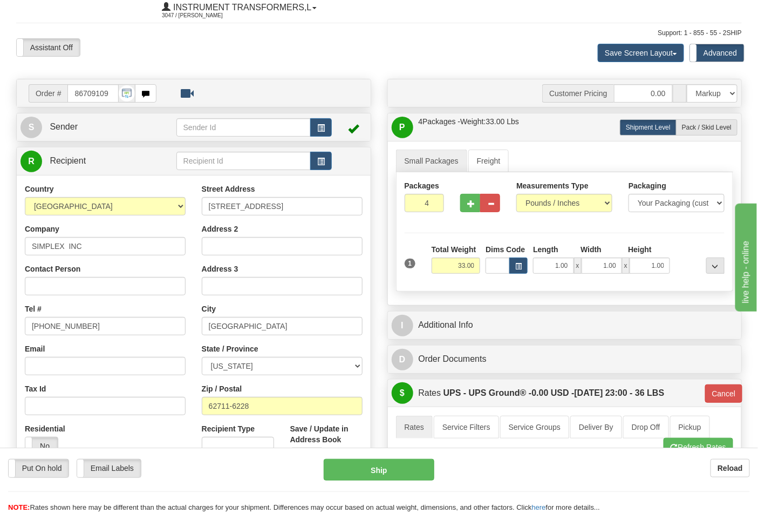
scroll to position [120, 0]
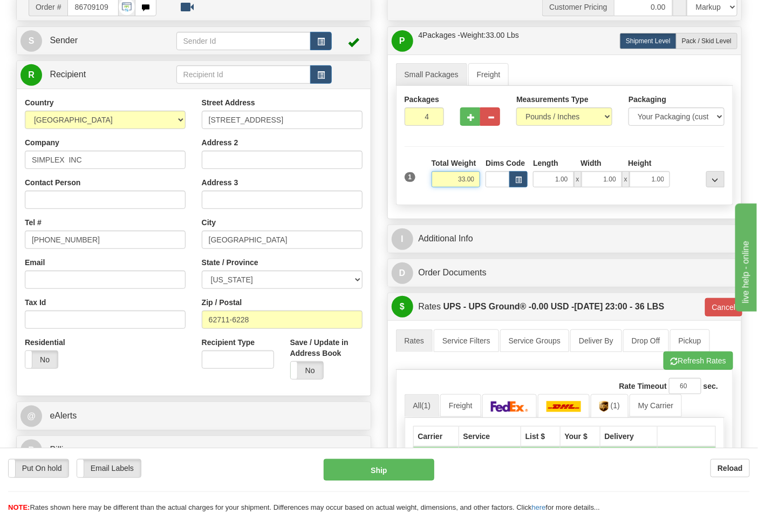
drag, startPoint x: 458, startPoint y: 180, endPoint x: 495, endPoint y: 182, distance: 37.3
click at [495, 182] on div "1 Total Weight 33.00 Dims Code x" at bounding box center [565, 177] width 326 height 38
type input "0.00"
click at [696, 39] on span "Pack / Skid Level" at bounding box center [707, 41] width 50 height 8
radio input "true"
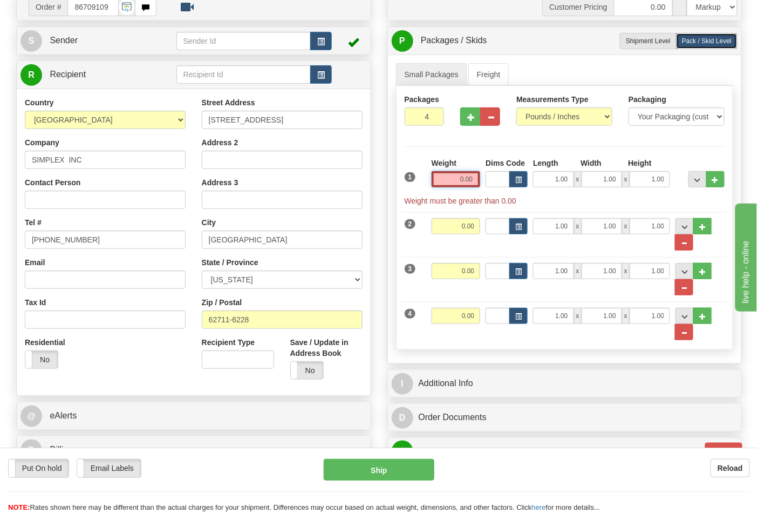
click at [461, 176] on input "0.00" at bounding box center [456, 179] width 49 height 16
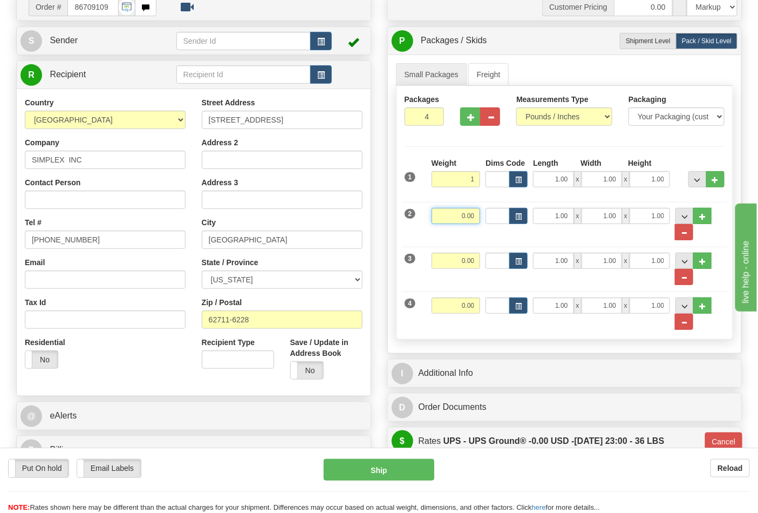
type input "1.00"
click at [475, 214] on input "0.00" at bounding box center [456, 216] width 49 height 16
type input "3.00"
click at [474, 261] on input "0.00" at bounding box center [456, 261] width 49 height 16
type input "5.00"
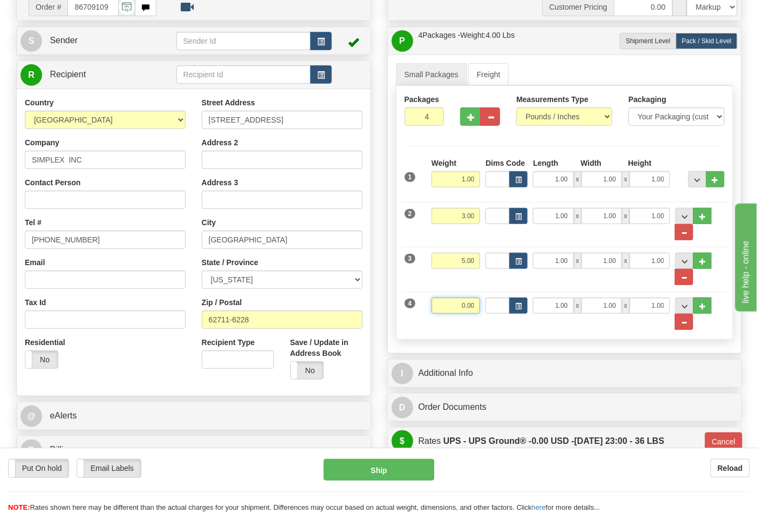
click at [472, 303] on input "0.00" at bounding box center [456, 305] width 49 height 16
type input "24"
click button "Delete" at bounding box center [0, 0] width 0 height 0
type input "03"
type input "24.00"
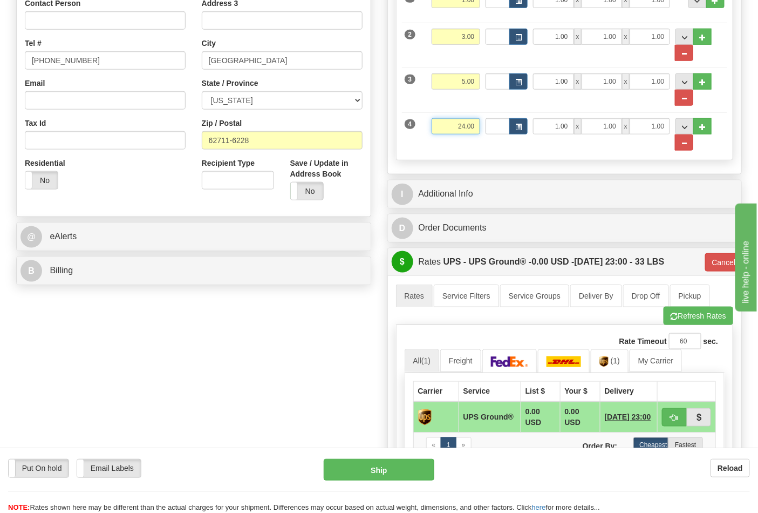
scroll to position [300, 0]
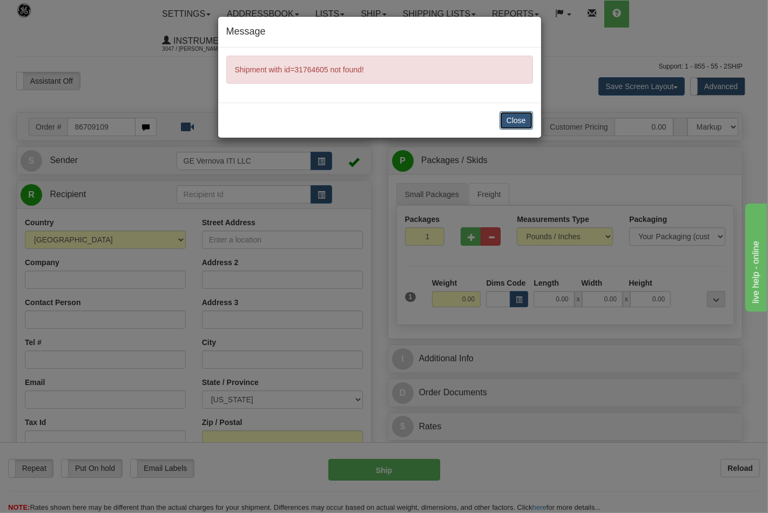
click at [513, 119] on button "Close" at bounding box center [515, 120] width 33 height 18
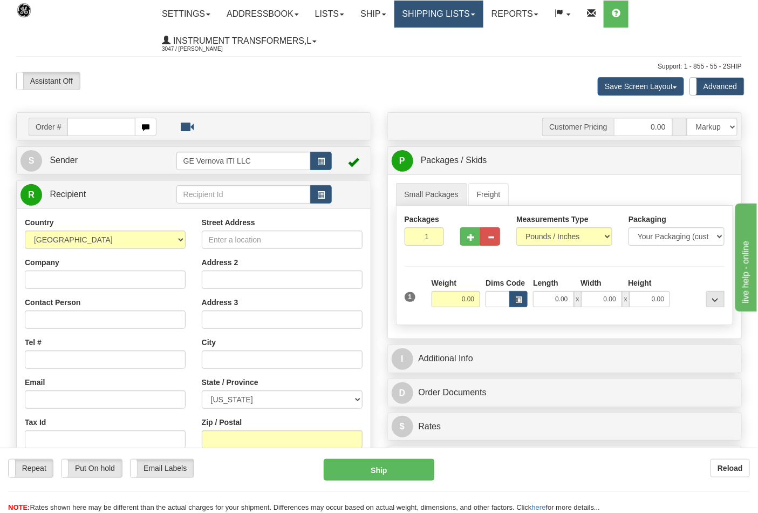
click at [484, 19] on link "Shipping lists" at bounding box center [439, 14] width 89 height 27
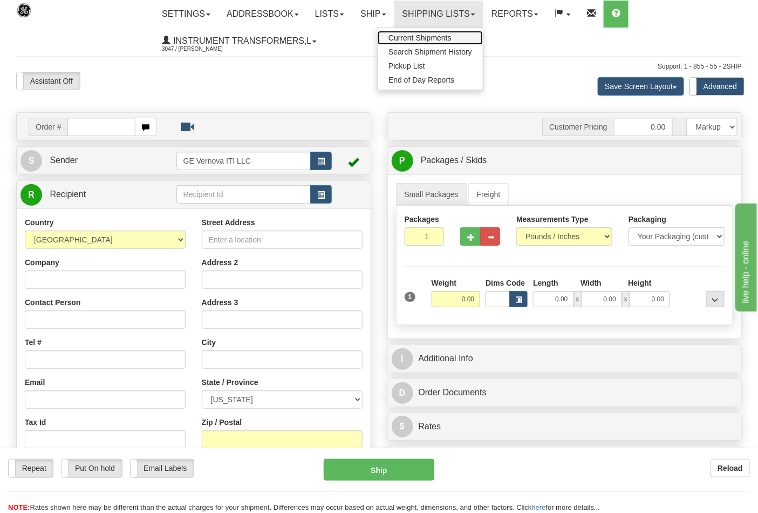
click at [452, 39] on span "Current Shipments" at bounding box center [420, 37] width 63 height 9
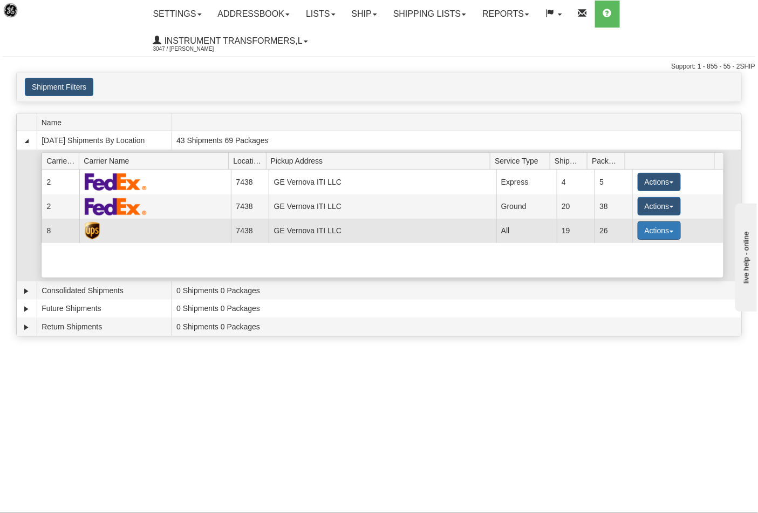
click at [668, 233] on button "Actions" at bounding box center [659, 230] width 43 height 18
click at [644, 252] on link "Details" at bounding box center [637, 251] width 86 height 14
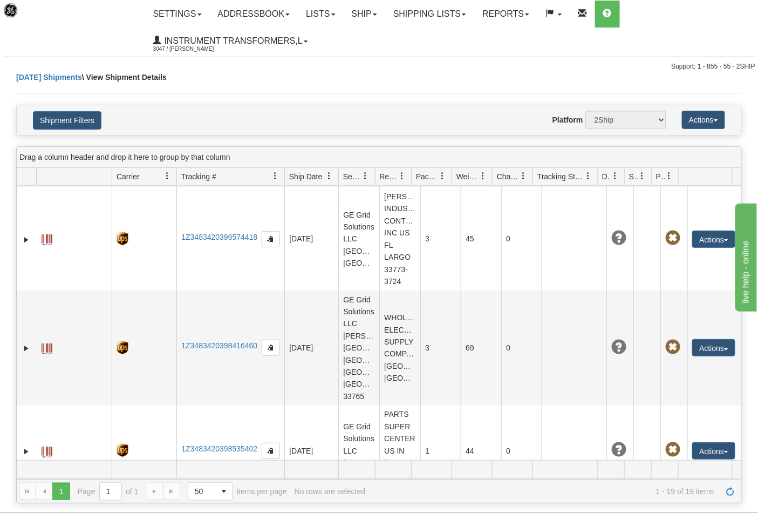
scroll to position [1080, 0]
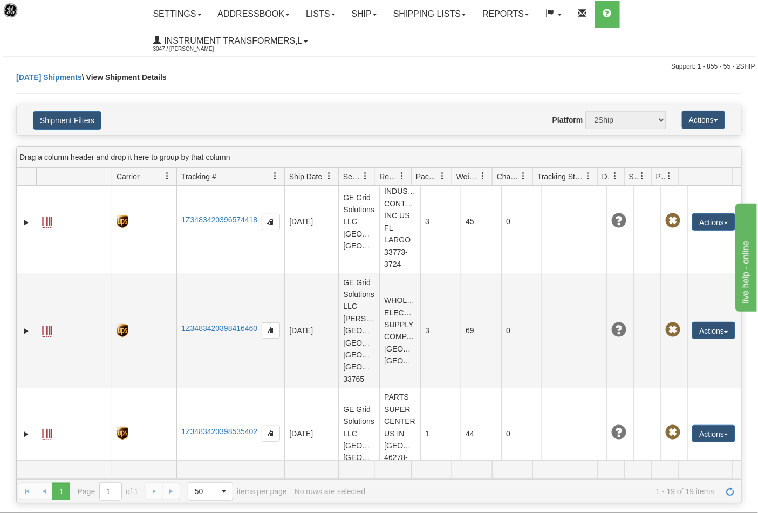
click at [720, 140] on button "Actions" at bounding box center [714, 131] width 43 height 17
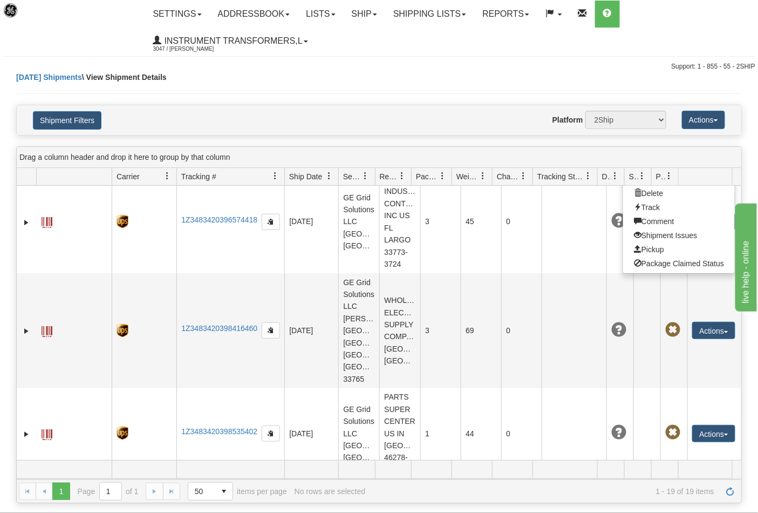
click at [659, 158] on link "Edit" at bounding box center [679, 151] width 112 height 14
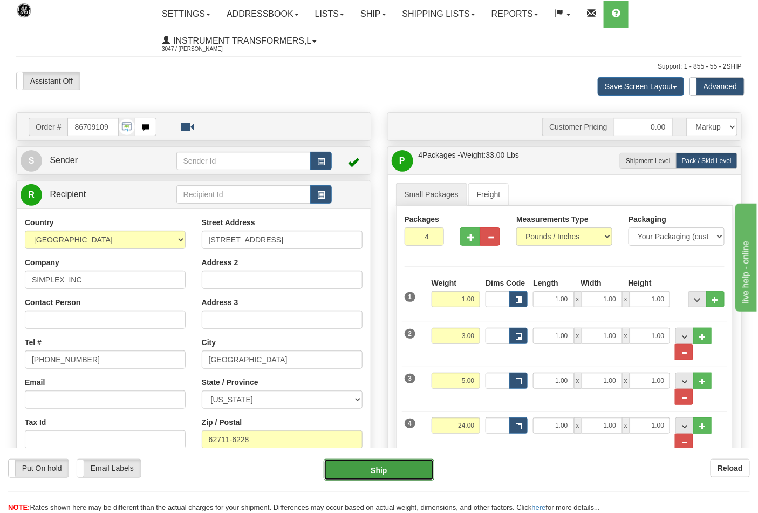
click at [396, 470] on button "Ship" at bounding box center [379, 470] width 110 height 22
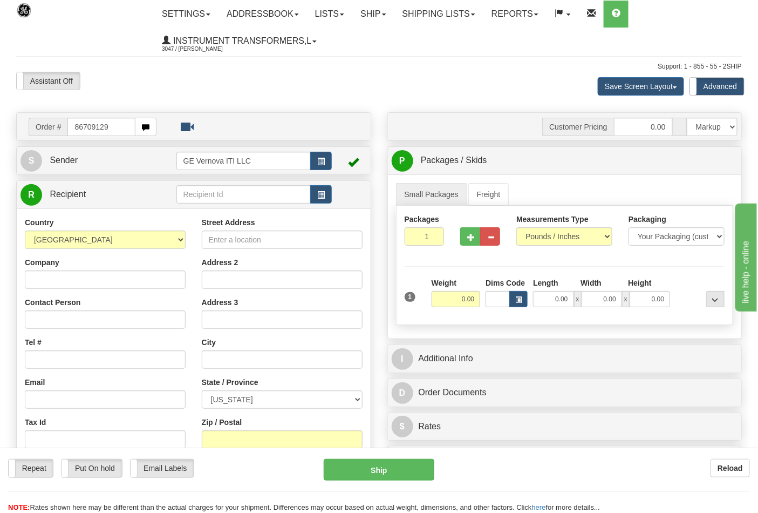
type input "86709129"
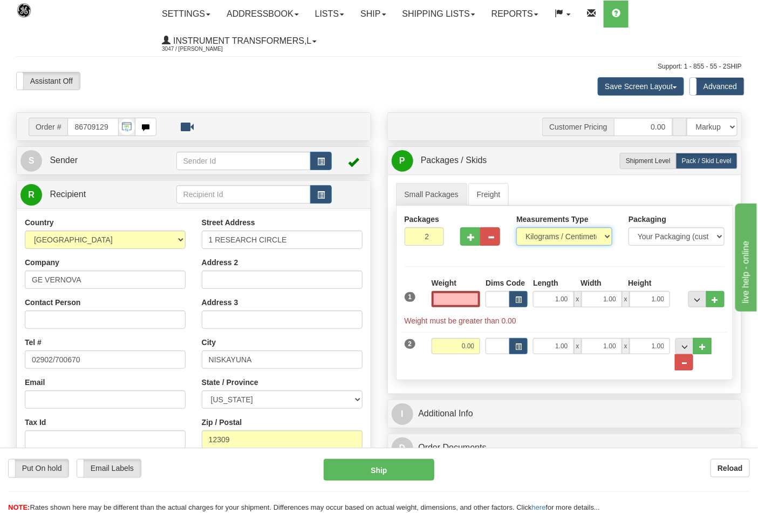
type input "0.00"
click at [578, 240] on select "Pounds / Inches Kilograms / Centimeters" at bounding box center [565, 236] width 96 height 18
select select "0"
click at [517, 228] on select "Pounds / Inches Kilograms / Centimeters" at bounding box center [565, 236] width 96 height 18
drag, startPoint x: 457, startPoint y: 299, endPoint x: 519, endPoint y: 299, distance: 62.1
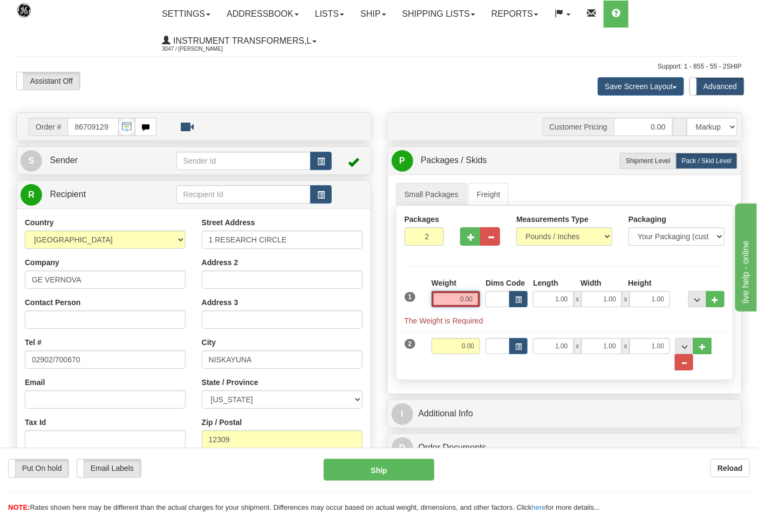
click at [519, 299] on div "1 Weight 0.00 Dims Code 1.00" at bounding box center [565, 301] width 326 height 49
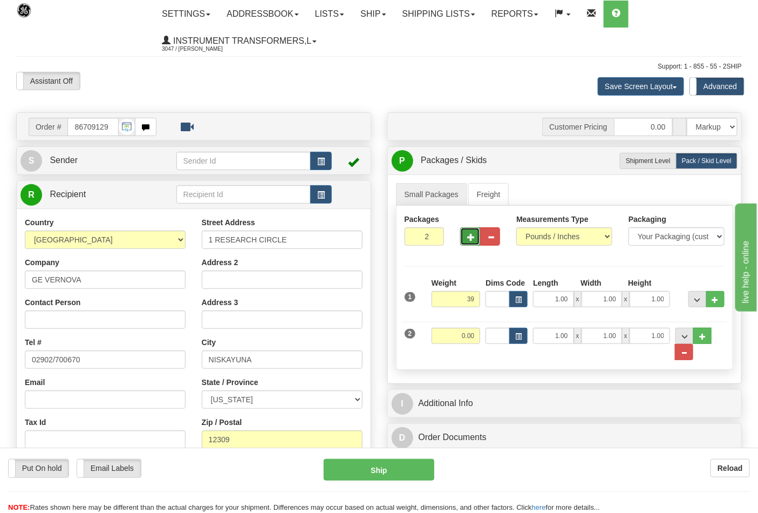
type input "39.00"
click at [472, 241] on span "button" at bounding box center [471, 237] width 8 height 7
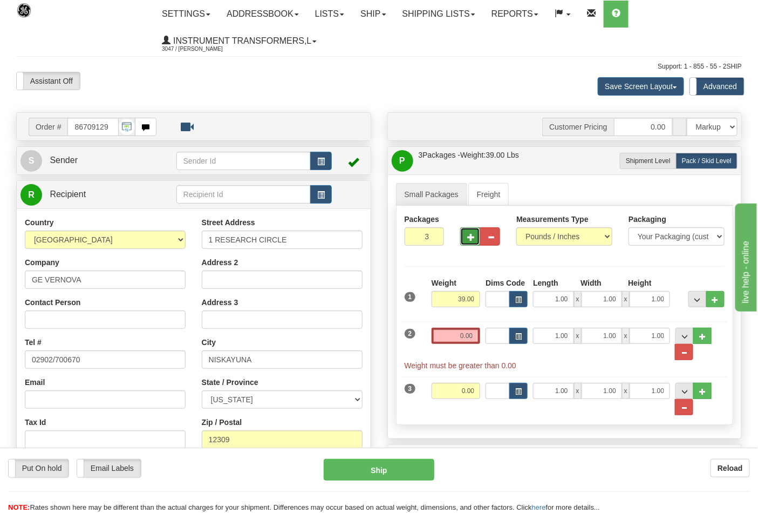
click at [472, 241] on span "button" at bounding box center [471, 237] width 8 height 7
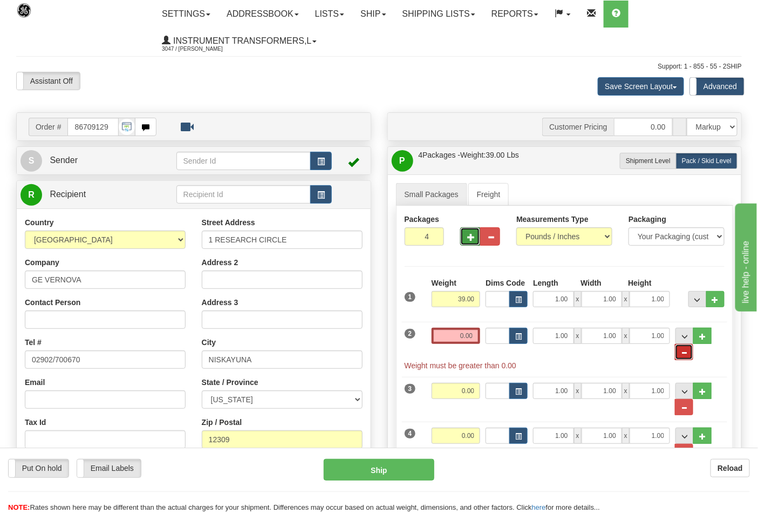
click at [689, 355] on button "..." at bounding box center [684, 352] width 18 height 16
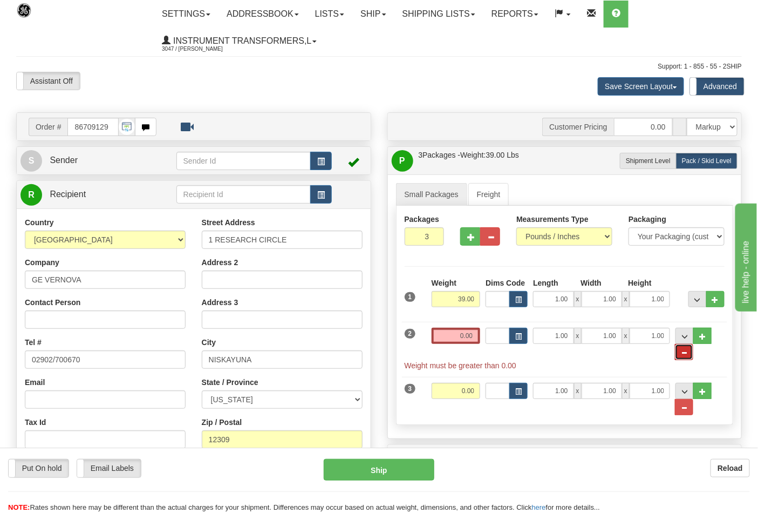
click at [691, 357] on button "..." at bounding box center [684, 352] width 18 height 16
type input "2"
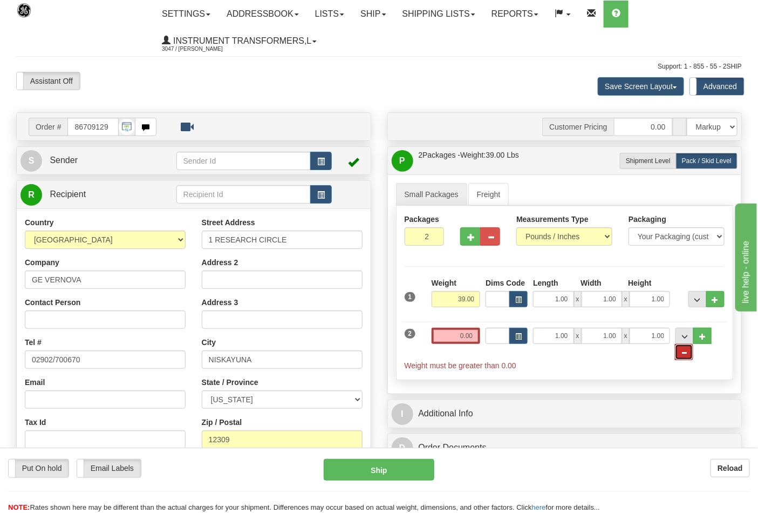
click at [683, 356] on span "..." at bounding box center [684, 353] width 6 height 6
radio input "true"
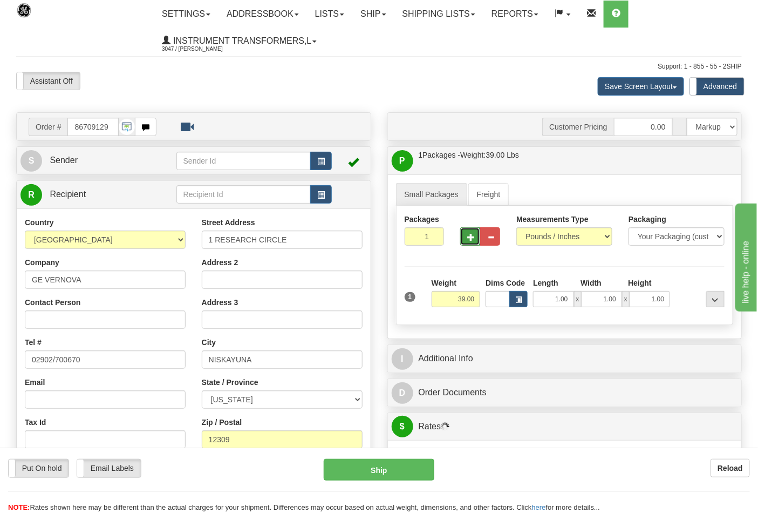
click at [466, 239] on button "button" at bounding box center [470, 236] width 20 height 18
click at [467, 239] on button "button" at bounding box center [470, 236] width 20 height 18
type input "4"
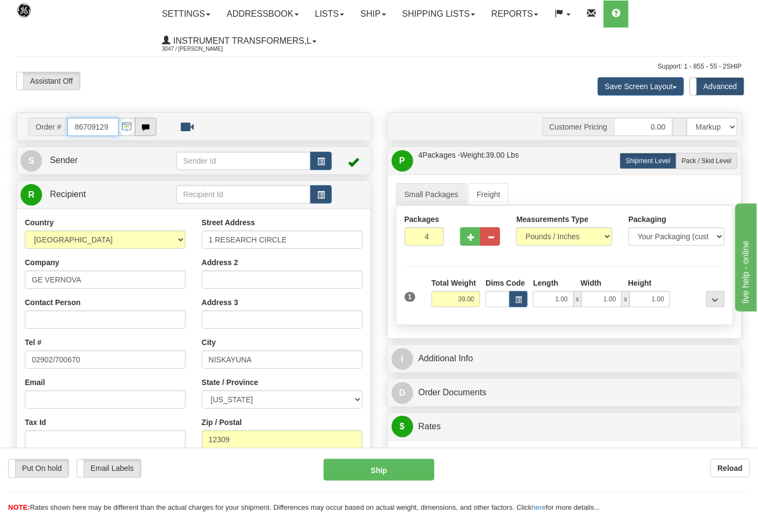
drag, startPoint x: 73, startPoint y: 128, endPoint x: 135, endPoint y: 125, distance: 62.1
click at [135, 125] on div "Order # 86709129" at bounding box center [93, 127] width 128 height 18
type input "86709124"
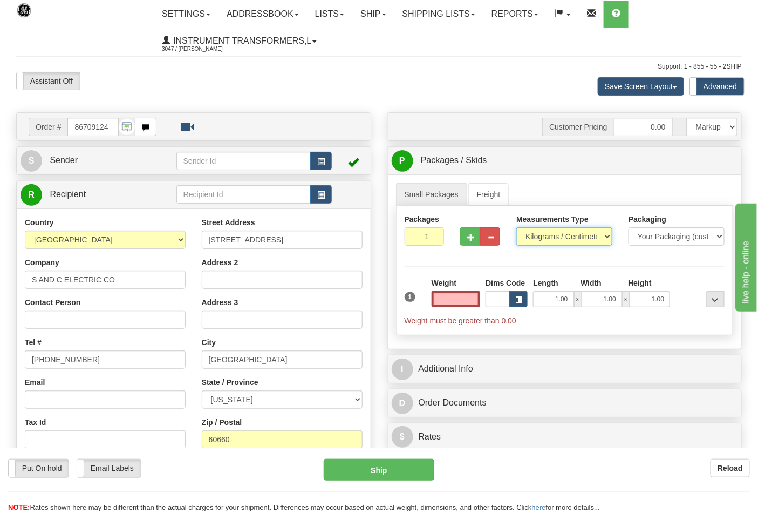
type input "0.00"
click at [606, 232] on select "Pounds / Inches Kilograms / Centimeters" at bounding box center [565, 236] width 96 height 18
select select "0"
click at [517, 228] on select "Pounds / Inches Kilograms / Centimeters" at bounding box center [565, 236] width 96 height 18
click at [454, 297] on input "0.00" at bounding box center [456, 299] width 49 height 16
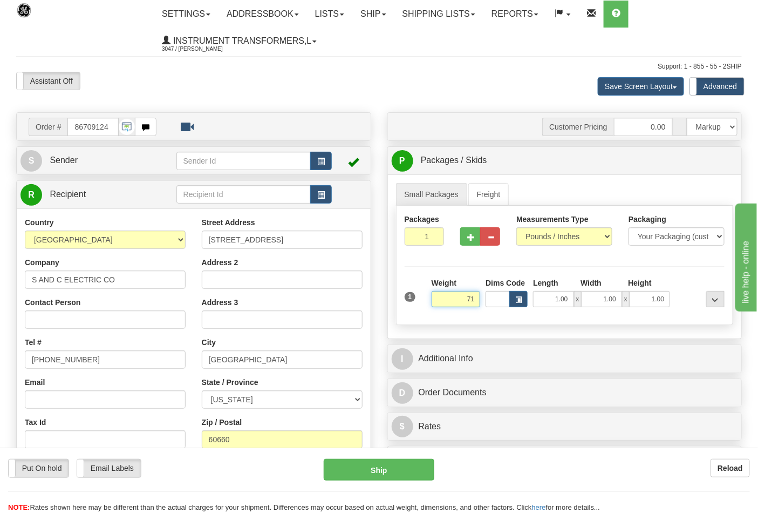
click button "Delete" at bounding box center [0, 0] width 0 height 0
type input "71.00"
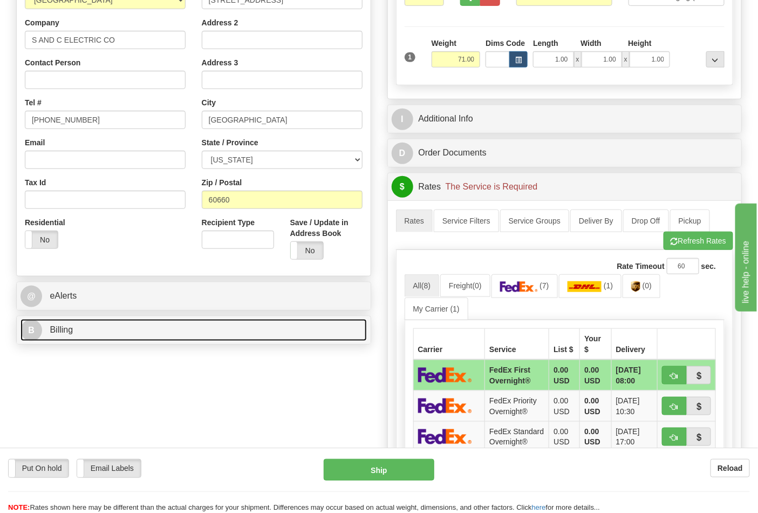
click at [251, 336] on link "B Billing" at bounding box center [194, 330] width 347 height 22
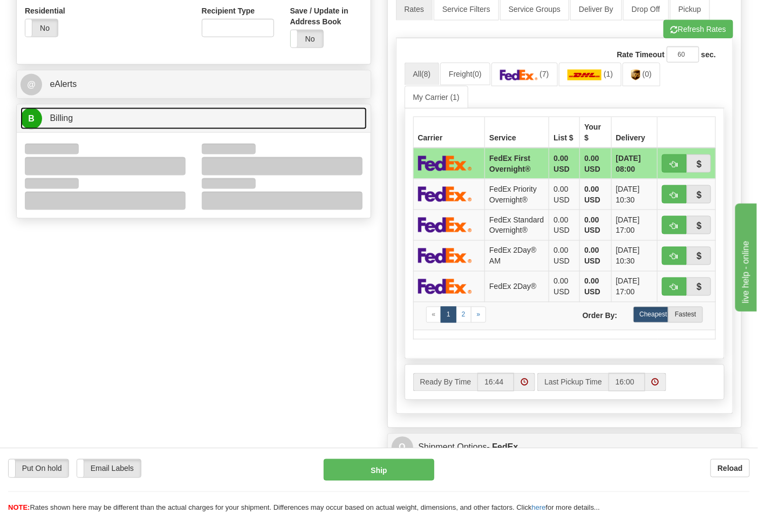
scroll to position [479, 0]
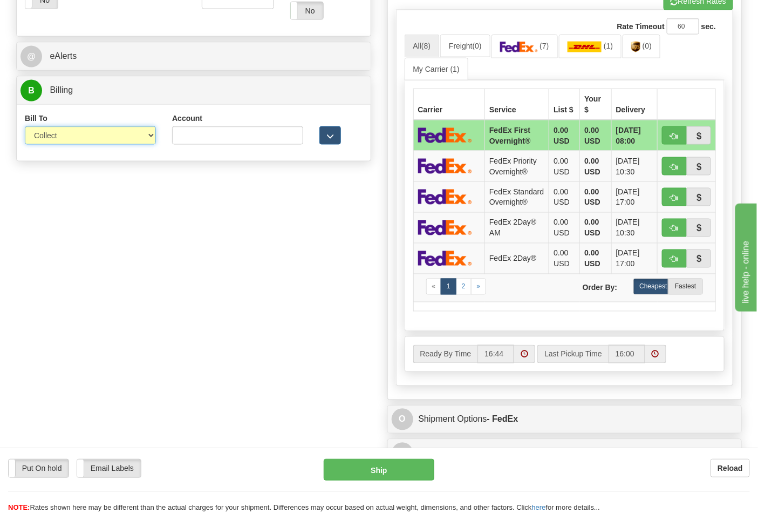
click at [123, 135] on select "Sender Recipient Third Party Collect" at bounding box center [90, 135] width 131 height 18
select select "2"
click at [25, 127] on select "Sender Recipient Third Party Collect" at bounding box center [90, 135] width 131 height 18
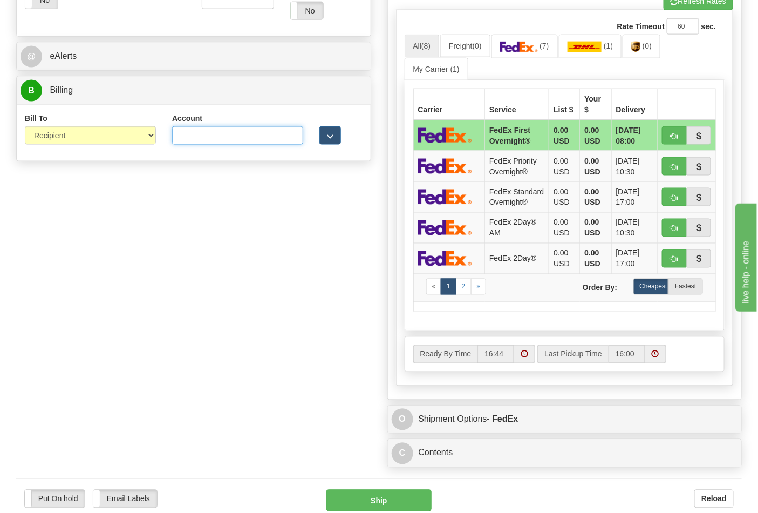
click at [243, 136] on input "Account" at bounding box center [237, 135] width 131 height 18
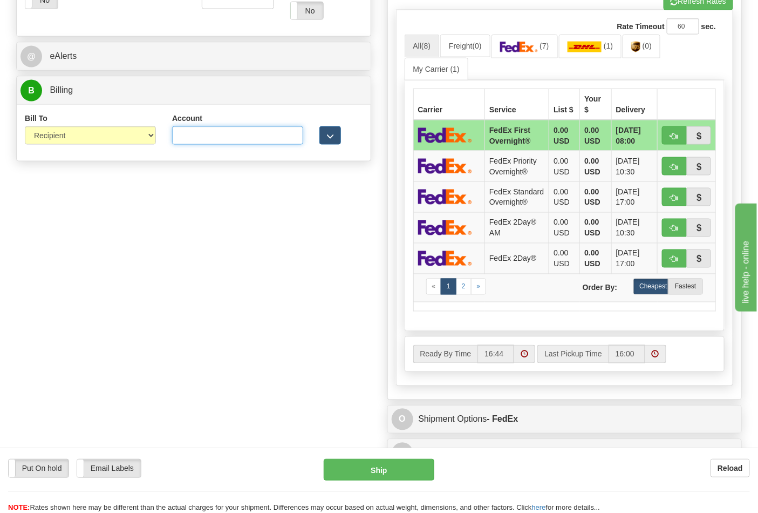
paste input "060648484"
type input "060648484"
click at [540, 57] on link "(7)" at bounding box center [525, 46] width 66 height 23
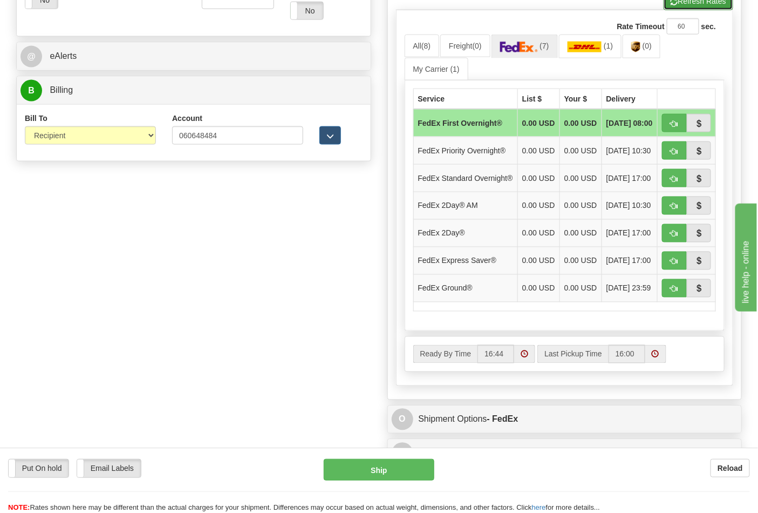
click at [671, 3] on span "button" at bounding box center [675, 1] width 8 height 7
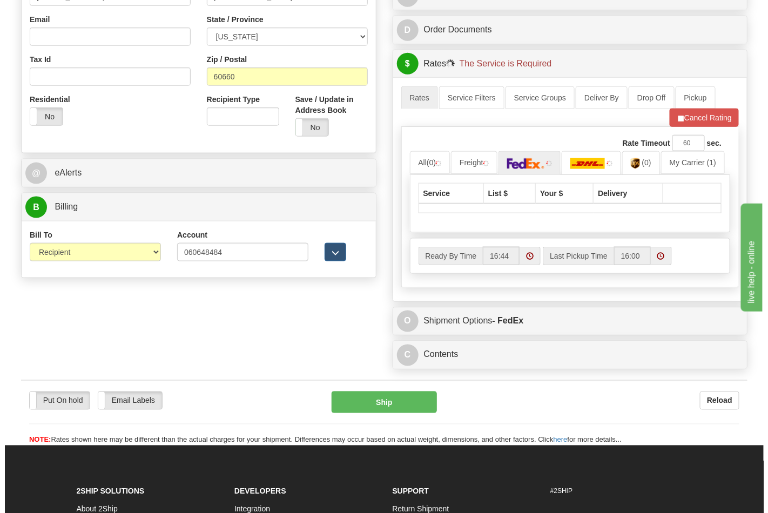
scroll to position [360, 0]
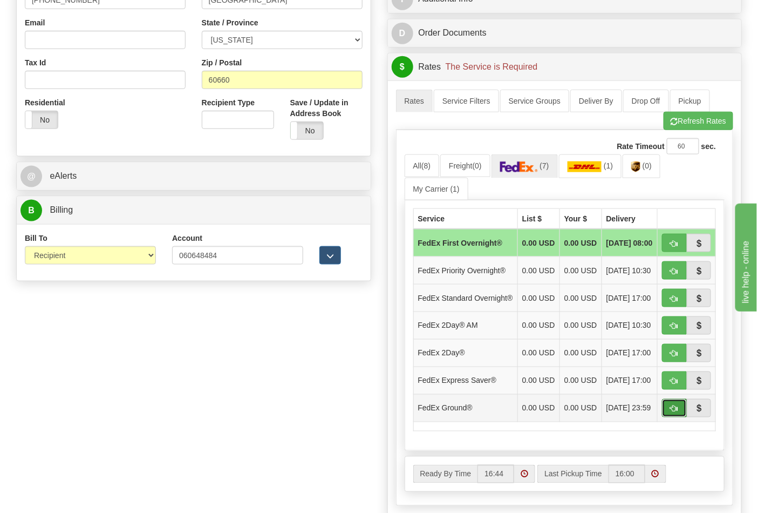
click at [668, 417] on button "button" at bounding box center [674, 408] width 25 height 18
type input "92"
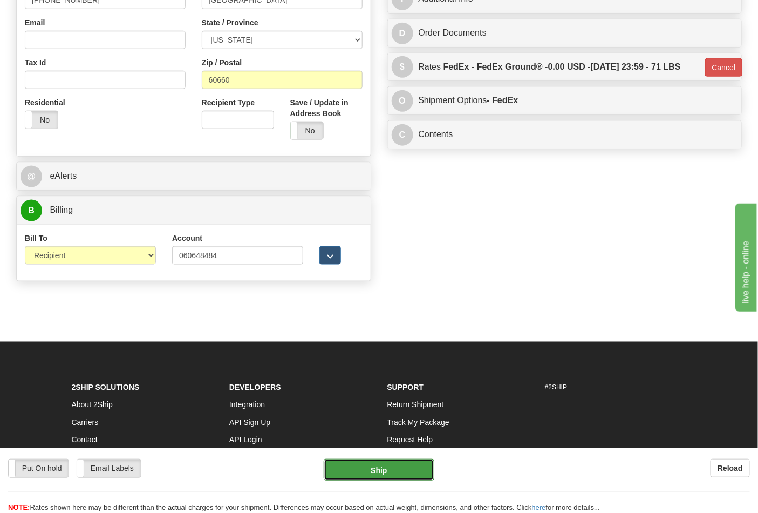
click at [389, 470] on button "Ship" at bounding box center [379, 470] width 110 height 22
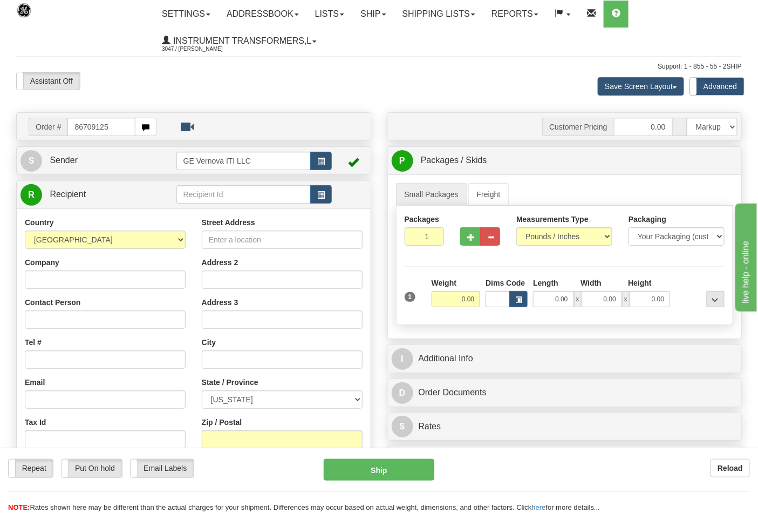
type input "86709125"
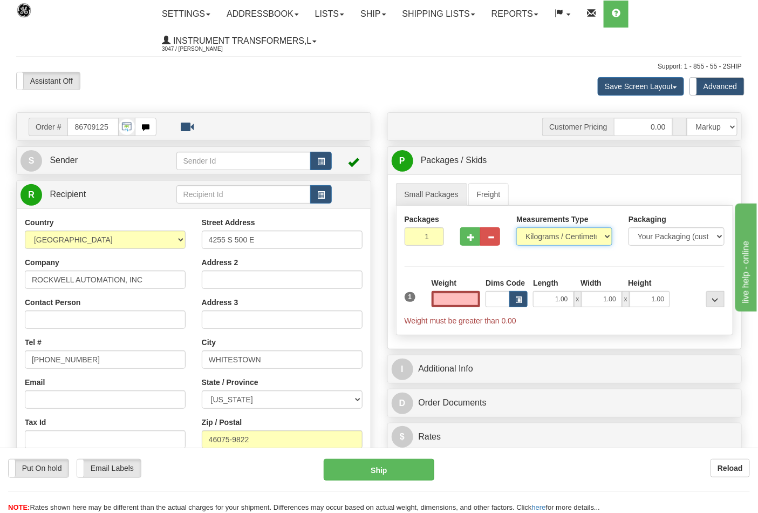
type input "0.00"
click at [552, 240] on select "Pounds / Inches Kilograms / Centimeters" at bounding box center [565, 236] width 96 height 18
select select "0"
click at [517, 228] on select "Pounds / Inches Kilograms / Centimeters" at bounding box center [565, 236] width 96 height 18
click at [455, 301] on input "0.00" at bounding box center [456, 299] width 49 height 16
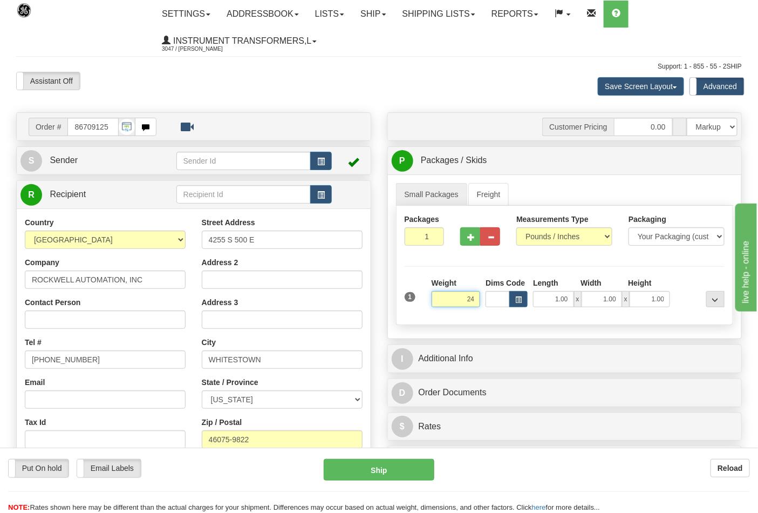
click button "Delete" at bounding box center [0, 0] width 0 height 0
type input "24.00"
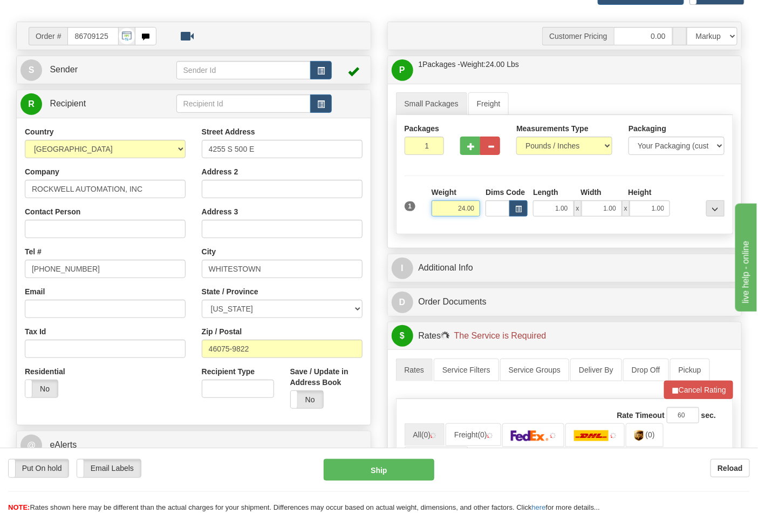
scroll to position [240, 0]
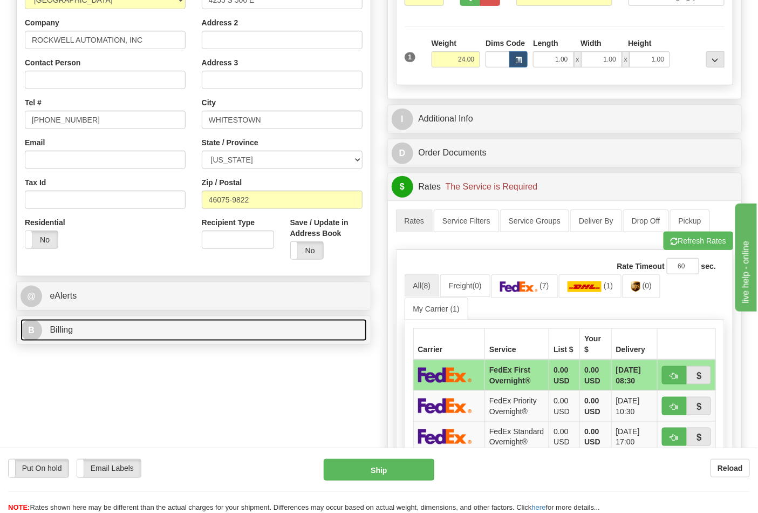
click at [150, 333] on link "B Billing" at bounding box center [194, 330] width 347 height 22
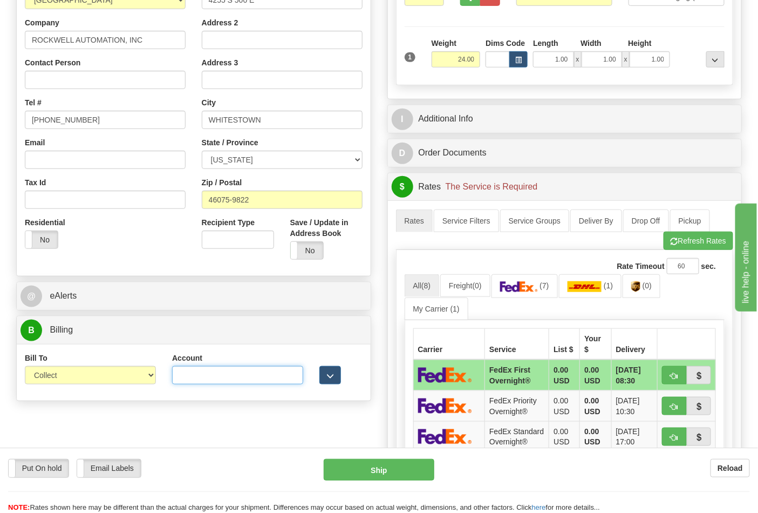
click at [236, 371] on input "Account" at bounding box center [237, 375] width 131 height 18
paste input "587102"
type input "587102"
click at [126, 375] on select "Sender Recipient Third Party Collect" at bounding box center [90, 375] width 131 height 18
select select "2"
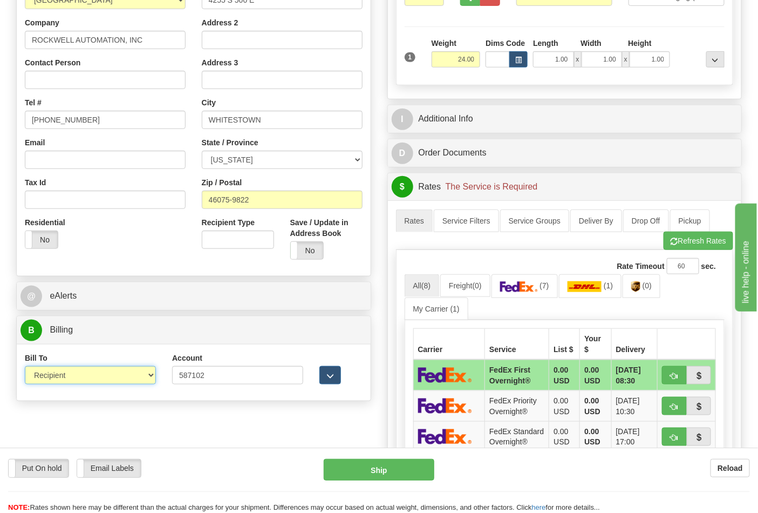
click at [25, 367] on select "Sender Recipient Third Party Collect" at bounding box center [90, 375] width 131 height 18
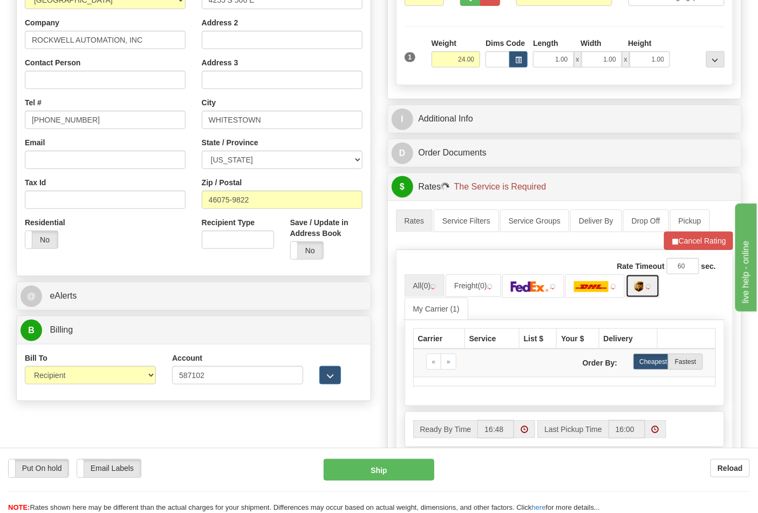
click at [644, 292] on img at bounding box center [639, 286] width 9 height 11
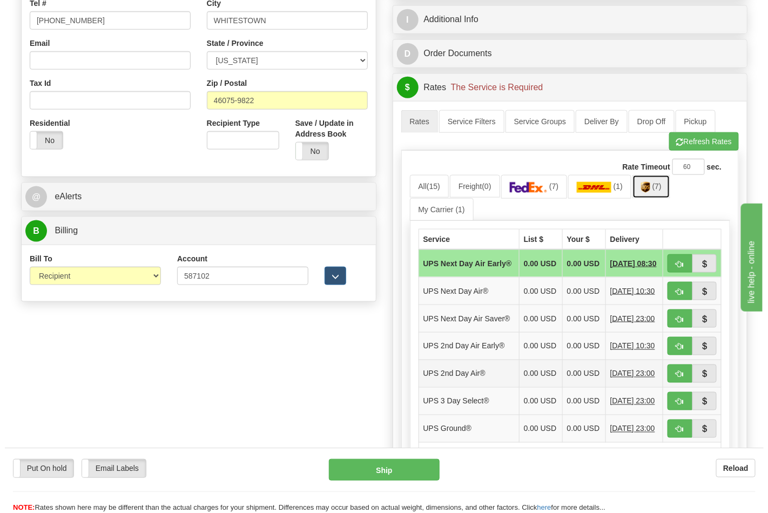
scroll to position [360, 0]
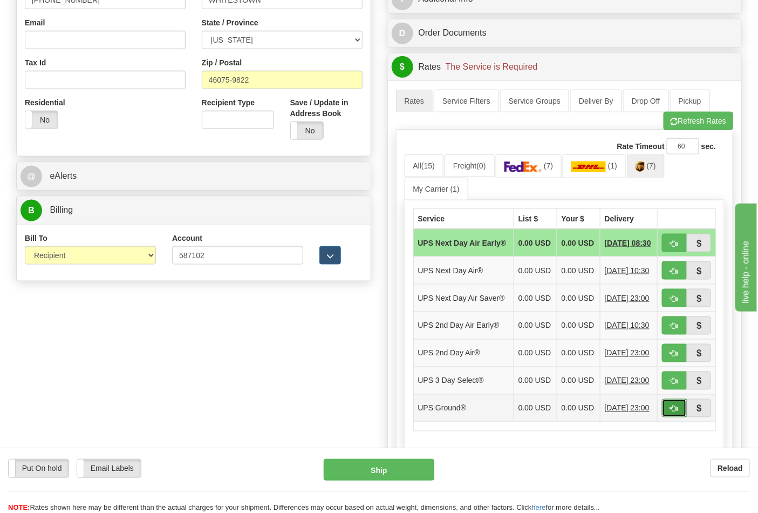
click at [665, 417] on button "button" at bounding box center [674, 408] width 25 height 18
type input "03"
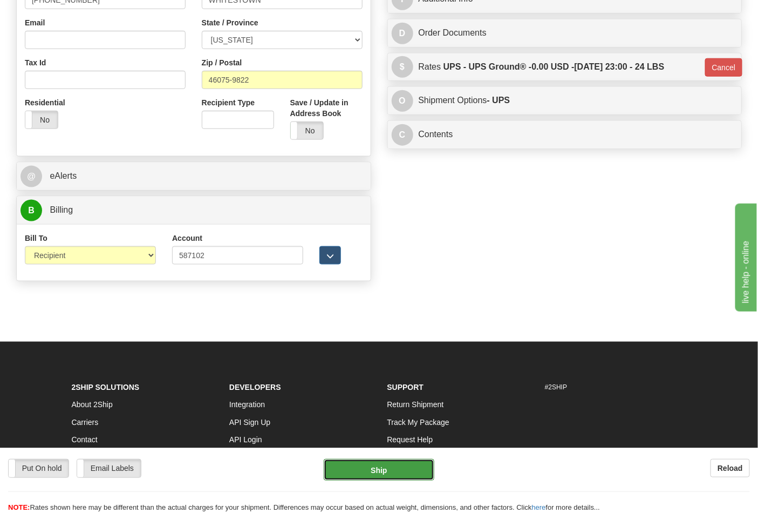
click at [368, 463] on button "Ship" at bounding box center [379, 470] width 110 height 22
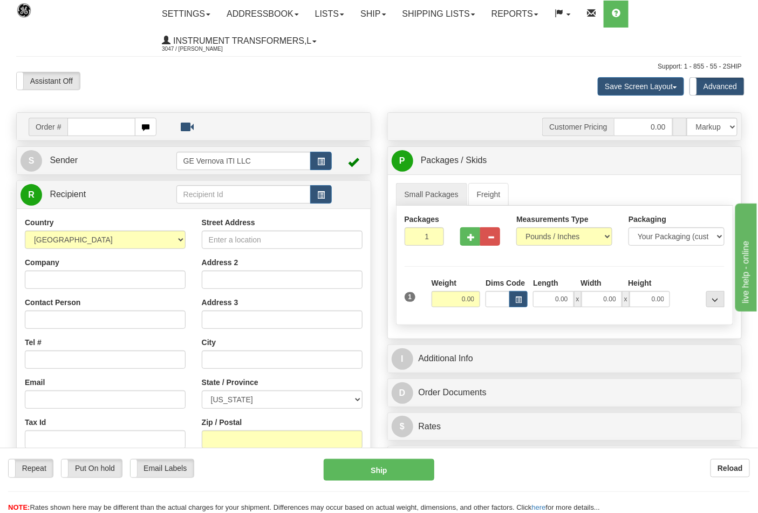
click at [83, 127] on input "text" at bounding box center [101, 127] width 68 height 18
type input "86709129"
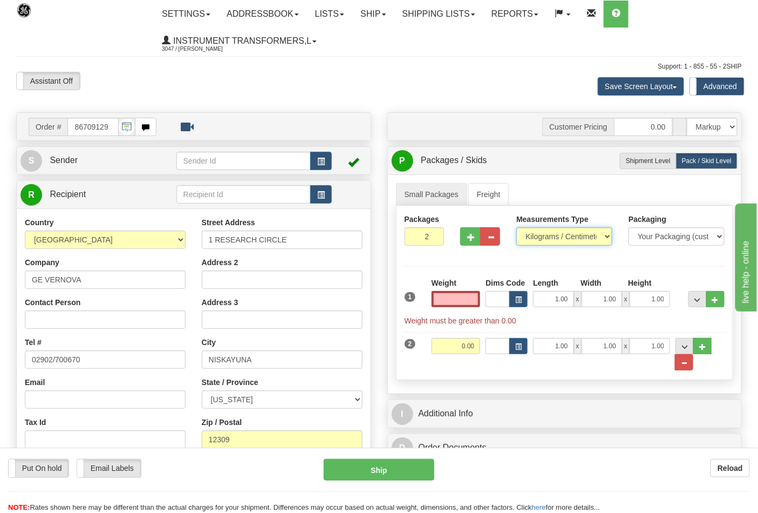
type input "0.00"
click at [578, 235] on select "Pounds / Inches Kilograms / Centimeters" at bounding box center [565, 236] width 96 height 18
select select "0"
click at [517, 228] on select "Pounds / Inches Kilograms / Centimeters" at bounding box center [565, 236] width 96 height 18
click at [692, 364] on button "..." at bounding box center [684, 362] width 18 height 16
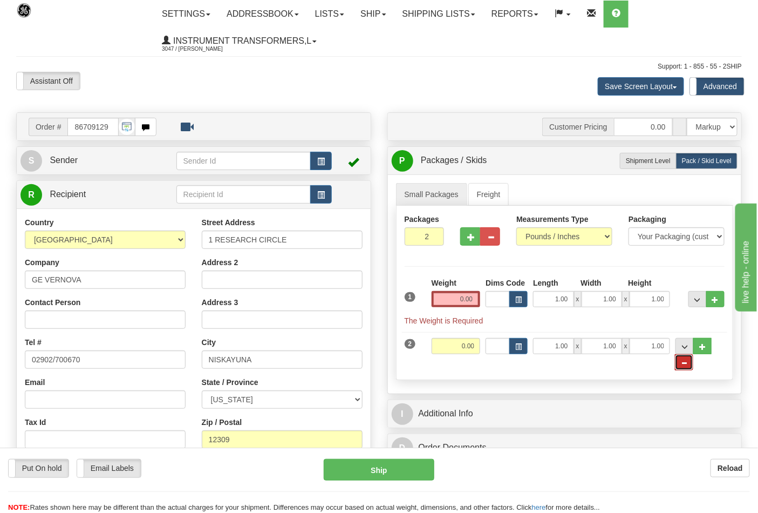
type input "1"
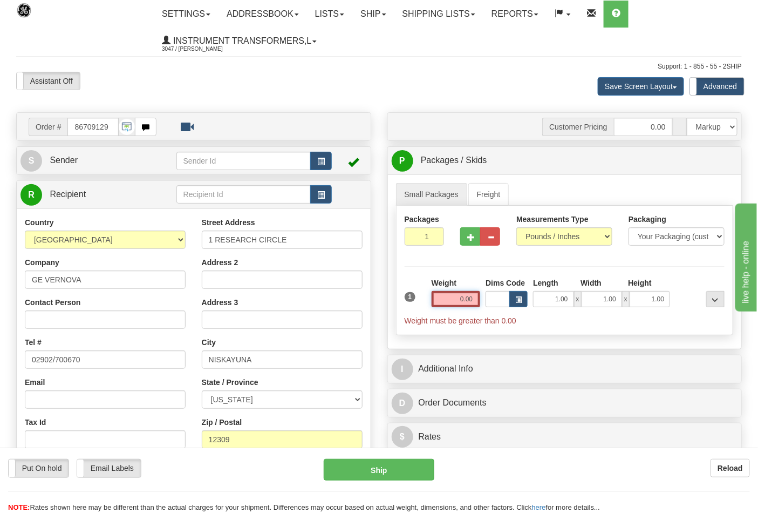
click at [448, 302] on input "0.00" at bounding box center [456, 299] width 49 height 16
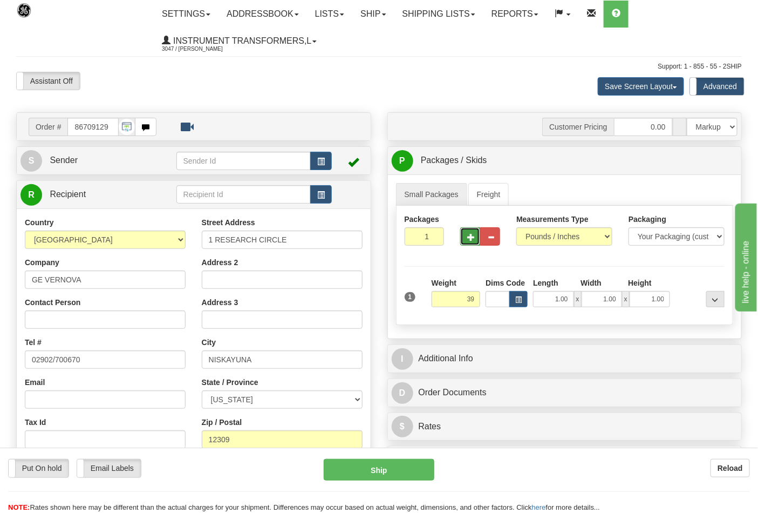
type input "39.00"
click at [465, 236] on button "button" at bounding box center [470, 236] width 20 height 18
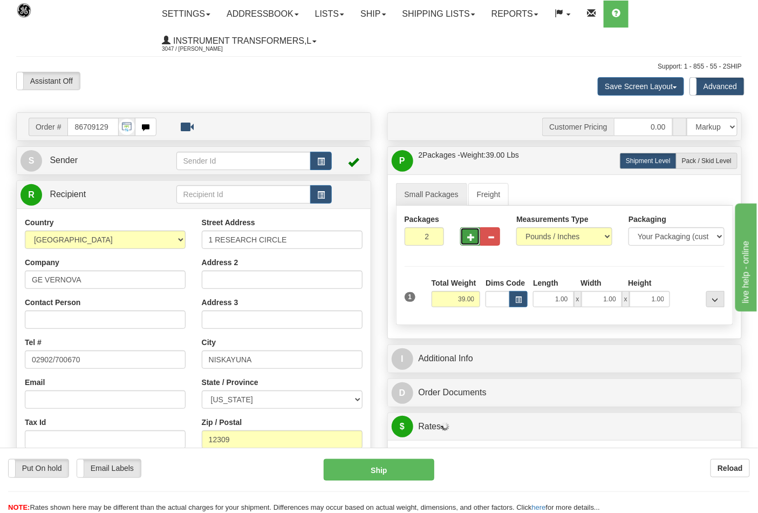
click at [465, 236] on button "button" at bounding box center [470, 236] width 20 height 18
type input "4"
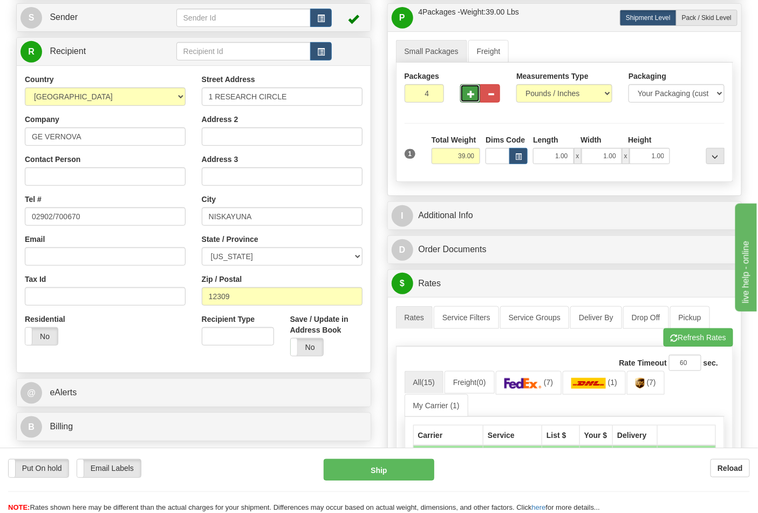
scroll to position [180, 0]
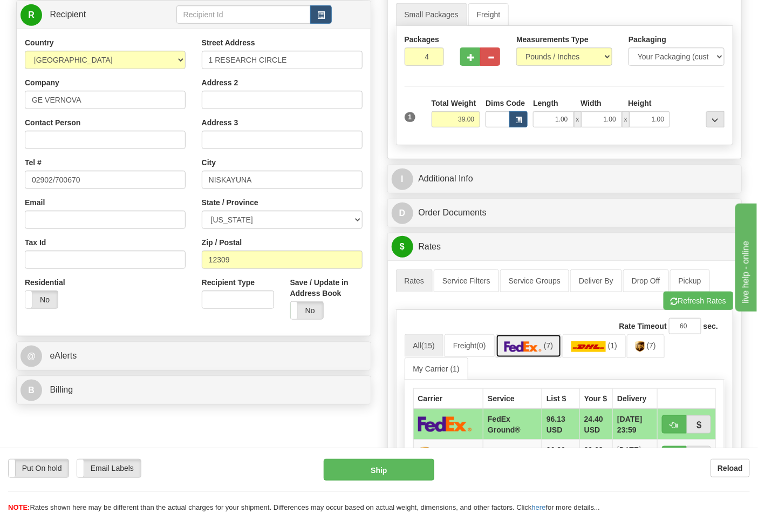
click at [548, 350] on span "(7)" at bounding box center [548, 345] width 9 height 9
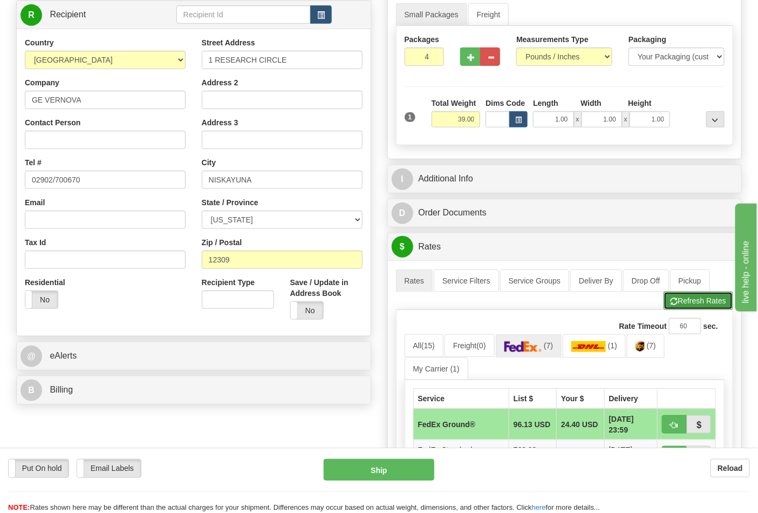
click at [679, 304] on button "Refresh Rates" at bounding box center [699, 300] width 70 height 18
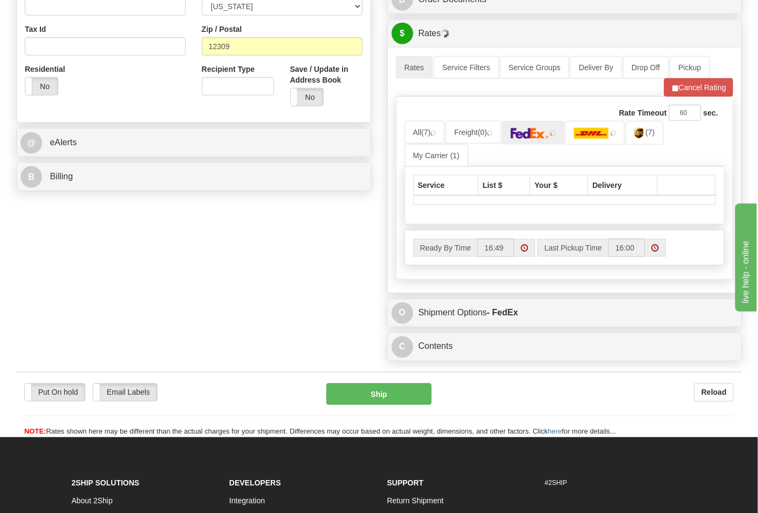
scroll to position [419, 0]
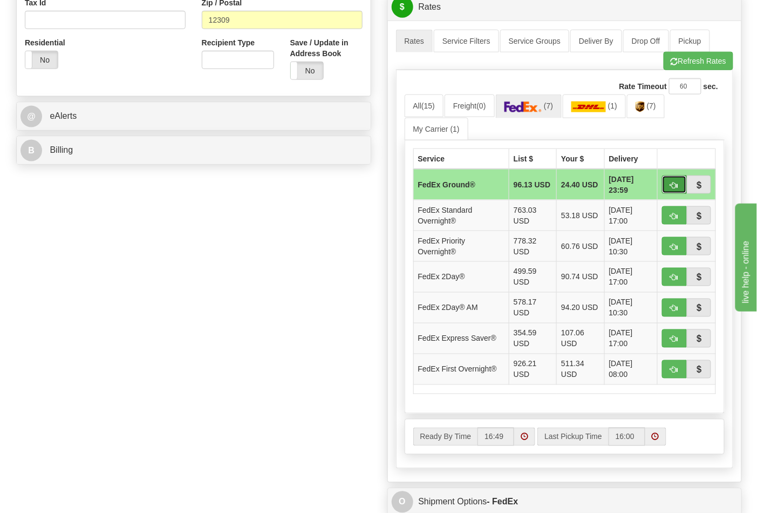
click at [669, 182] on button "button" at bounding box center [674, 184] width 25 height 18
type input "92"
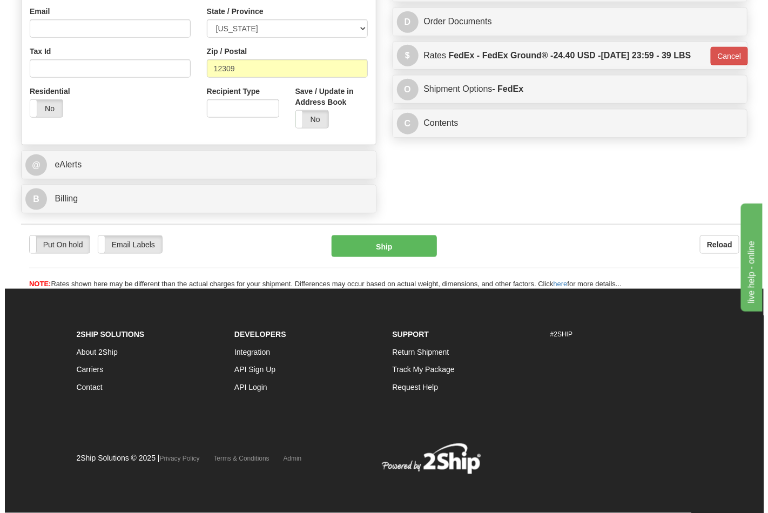
scroll to position [372, 0]
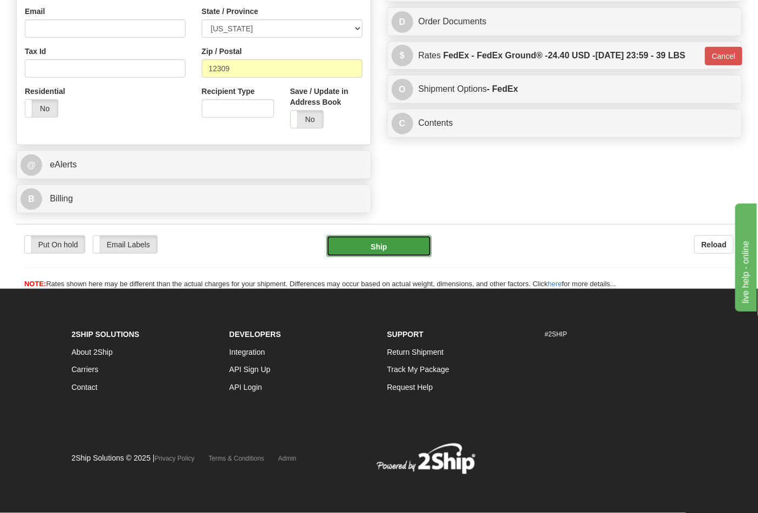
click at [395, 251] on button "Ship" at bounding box center [379, 246] width 105 height 22
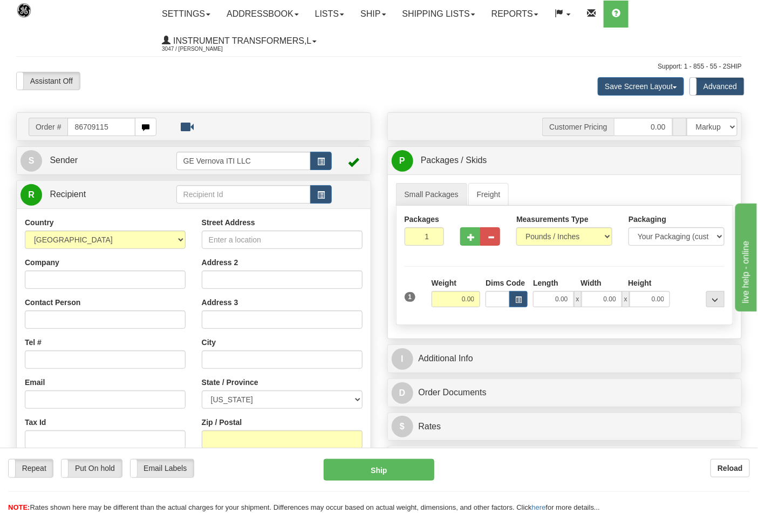
type input "86709115"
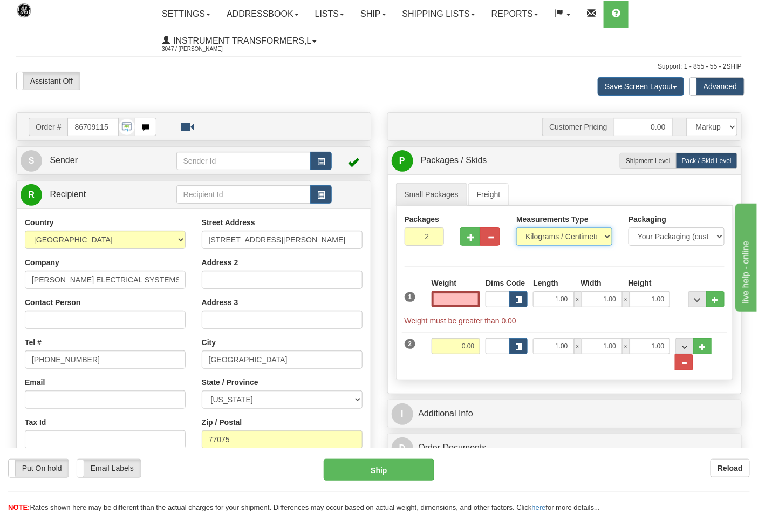
type input "0.00"
click at [612, 236] on select "Pounds / Inches Kilograms / Centimeters" at bounding box center [565, 236] width 96 height 18
select select "0"
click at [517, 228] on select "Pounds / Inches Kilograms / Centimeters" at bounding box center [565, 236] width 96 height 18
click at [695, 364] on div "..." at bounding box center [700, 354] width 49 height 32
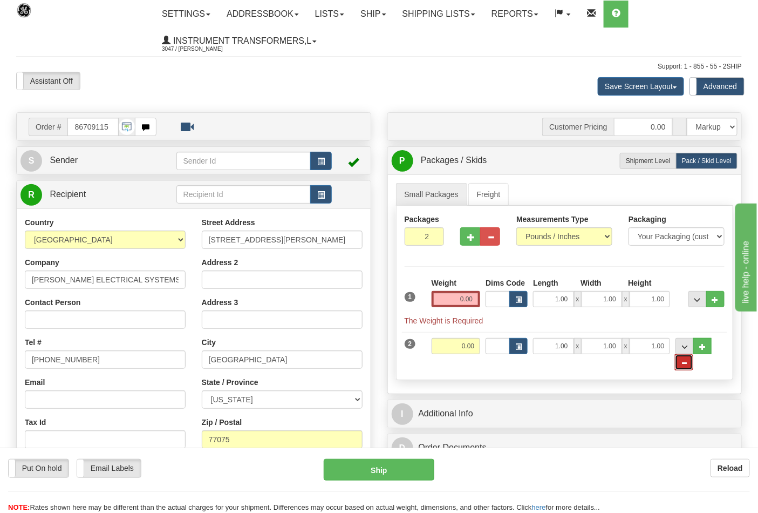
click at [687, 364] on span "..." at bounding box center [684, 363] width 6 height 6
type input "1"
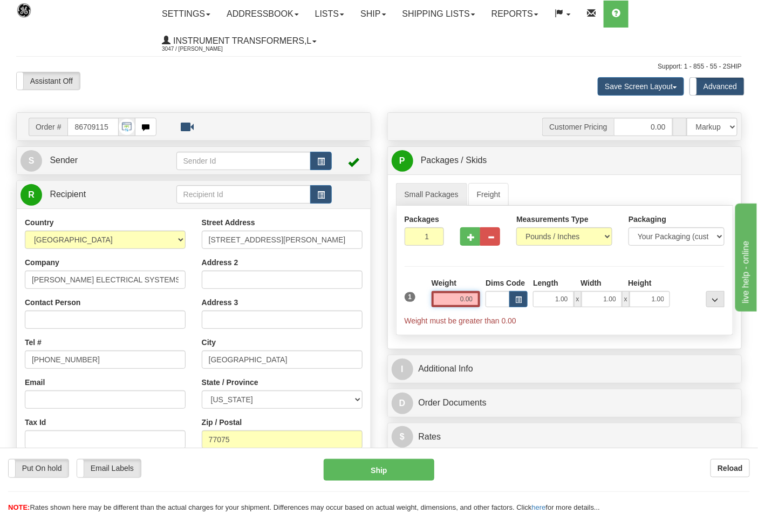
click at [464, 297] on input "0.00" at bounding box center [456, 299] width 49 height 16
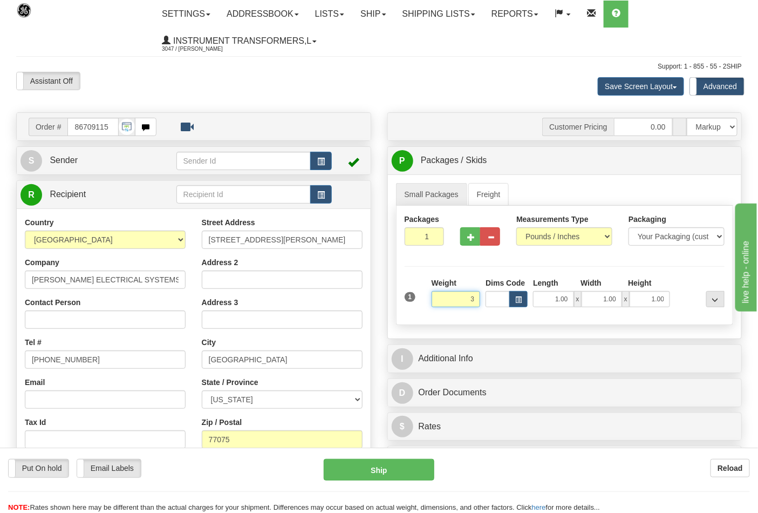
click button "Delete" at bounding box center [0, 0] width 0 height 0
type input "3.00"
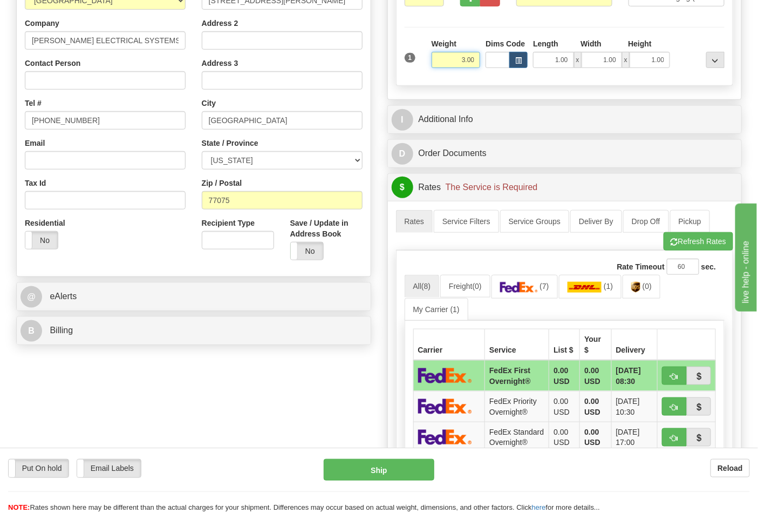
scroll to position [240, 0]
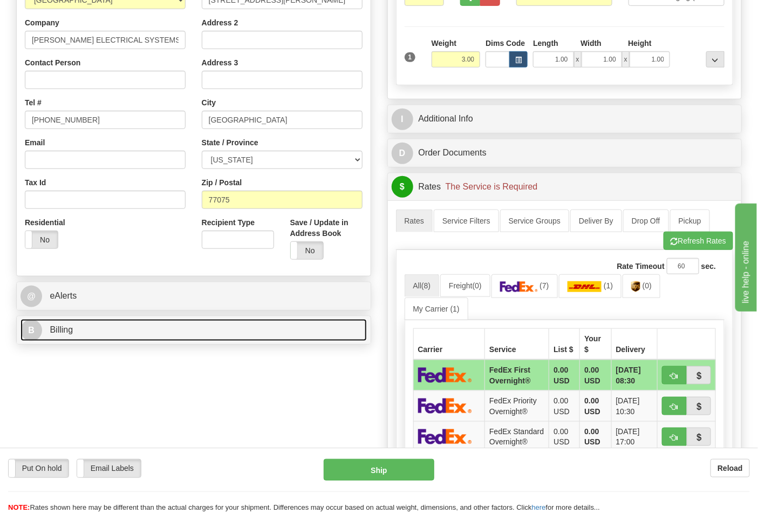
click at [193, 341] on link "B Billing" at bounding box center [194, 330] width 347 height 22
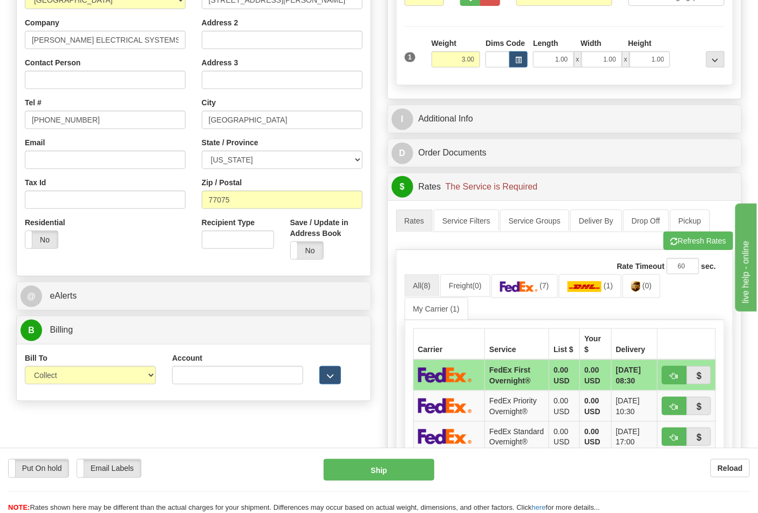
click at [157, 375] on div "Bill To Sender Recipient Third Party Collect" at bounding box center [90, 372] width 147 height 40
click at [143, 380] on select "Sender Recipient Third Party Collect" at bounding box center [90, 375] width 131 height 18
select select "2"
click at [25, 367] on select "Sender Recipient Third Party Collect" at bounding box center [90, 375] width 131 height 18
click at [239, 379] on input "Account" at bounding box center [237, 375] width 131 height 18
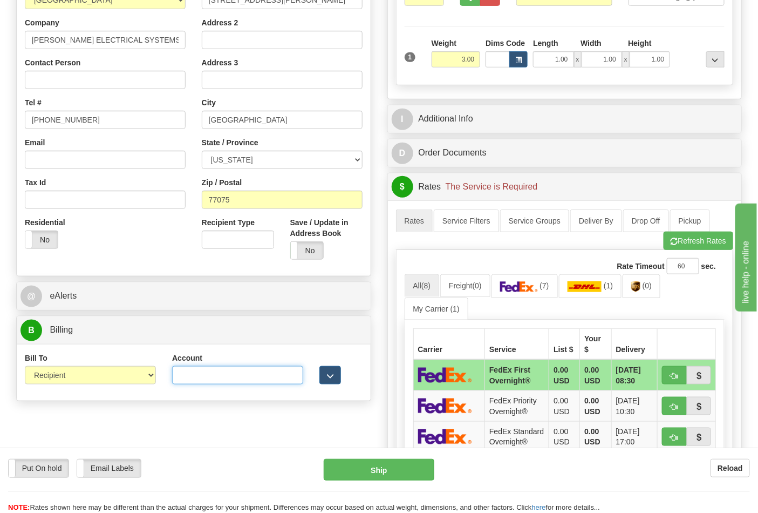
paste input "661159723"
type input "661159723"
click at [554, 286] on link "(7)" at bounding box center [525, 285] width 66 height 23
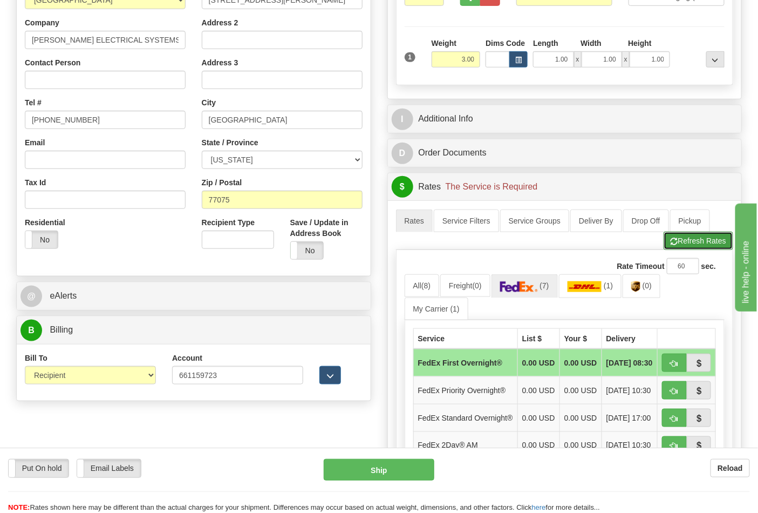
click at [693, 250] on button "Refresh Rates" at bounding box center [699, 241] width 70 height 18
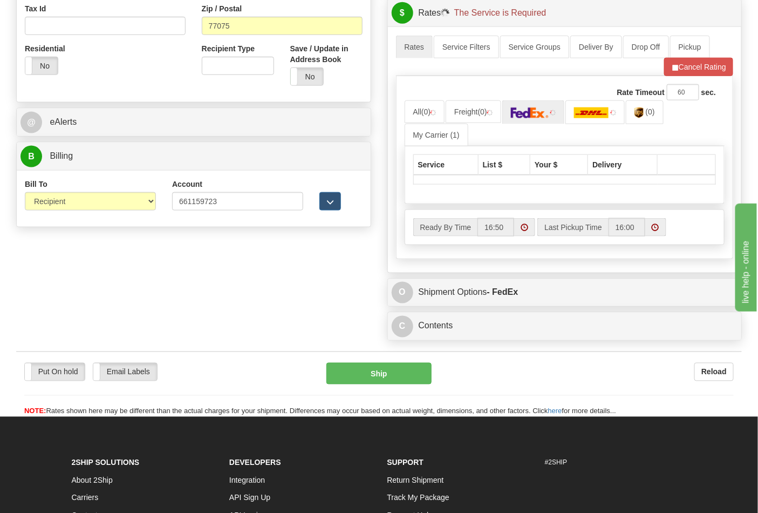
scroll to position [419, 0]
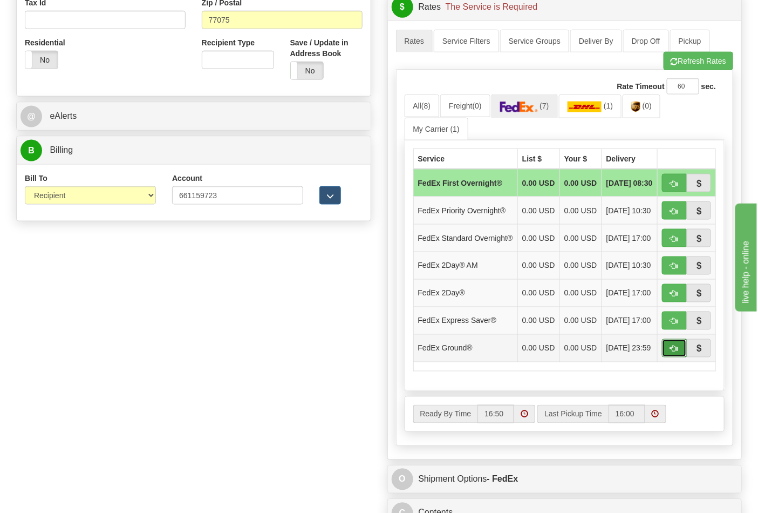
click at [670, 357] on button "button" at bounding box center [674, 348] width 25 height 18
type input "92"
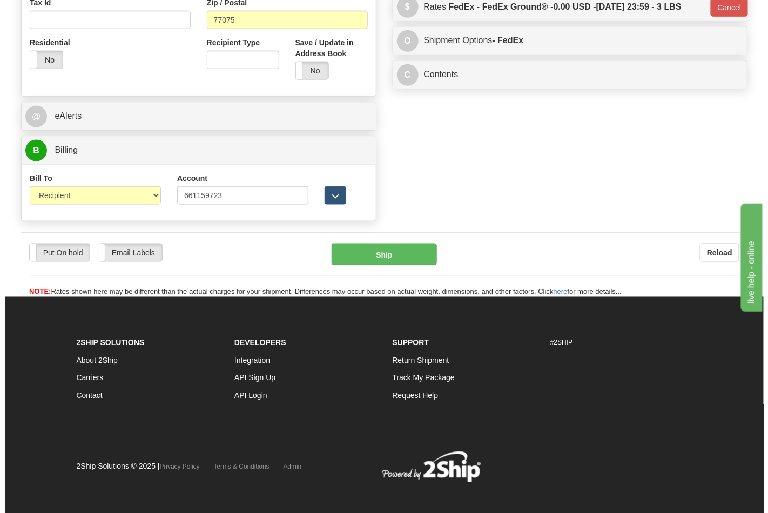
scroll to position [413, 0]
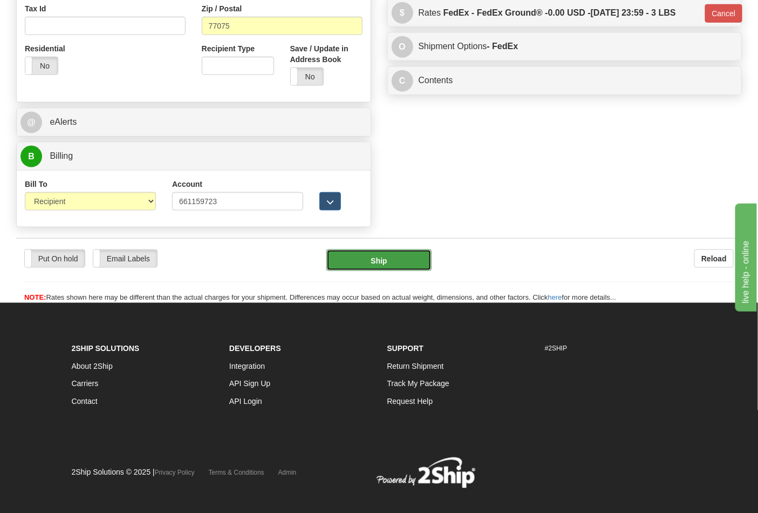
click at [390, 267] on button "Ship" at bounding box center [379, 260] width 105 height 22
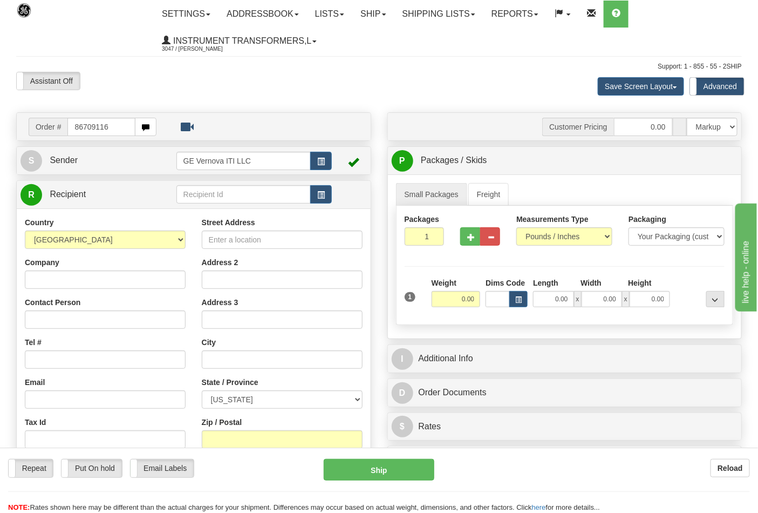
type input "86709116"
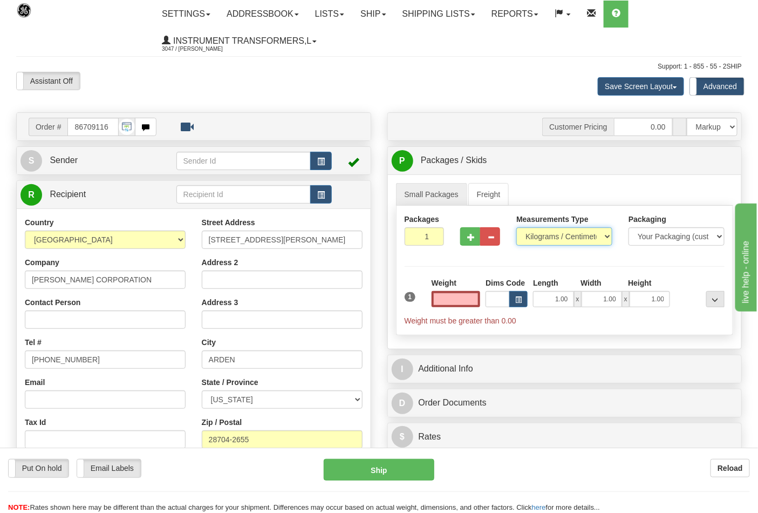
type input "0.00"
click at [546, 241] on select "Pounds / Inches Kilograms / Centimeters" at bounding box center [565, 236] width 96 height 18
select select "0"
click at [517, 228] on select "Pounds / Inches Kilograms / Centimeters" at bounding box center [565, 236] width 96 height 18
click at [444, 304] on input "0.00" at bounding box center [456, 299] width 49 height 16
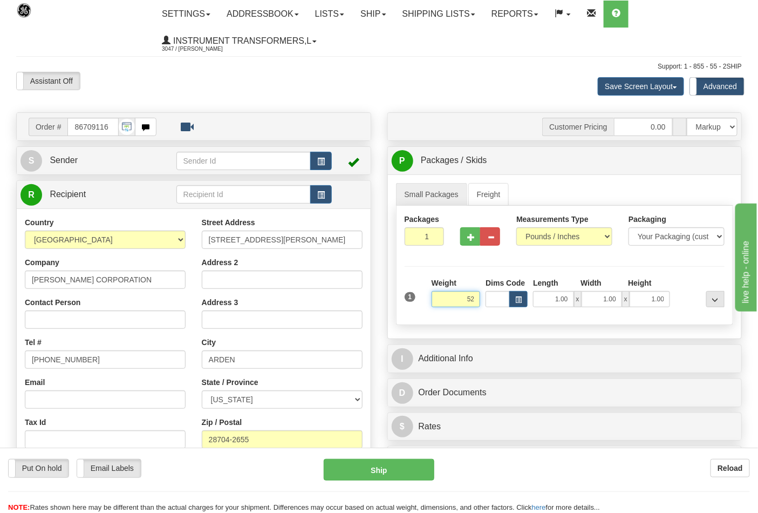
click button "Delete" at bounding box center [0, 0] width 0 height 0
type input "52.00"
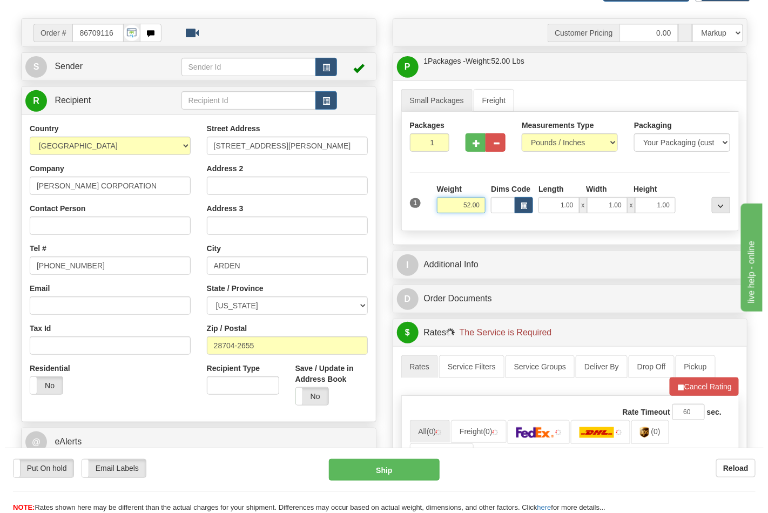
scroll to position [360, 0]
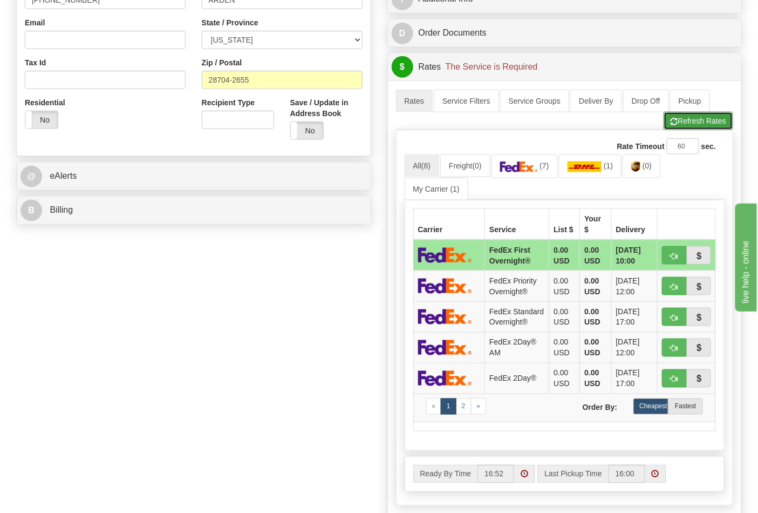
click at [684, 120] on button "Refresh Rates" at bounding box center [699, 121] width 70 height 18
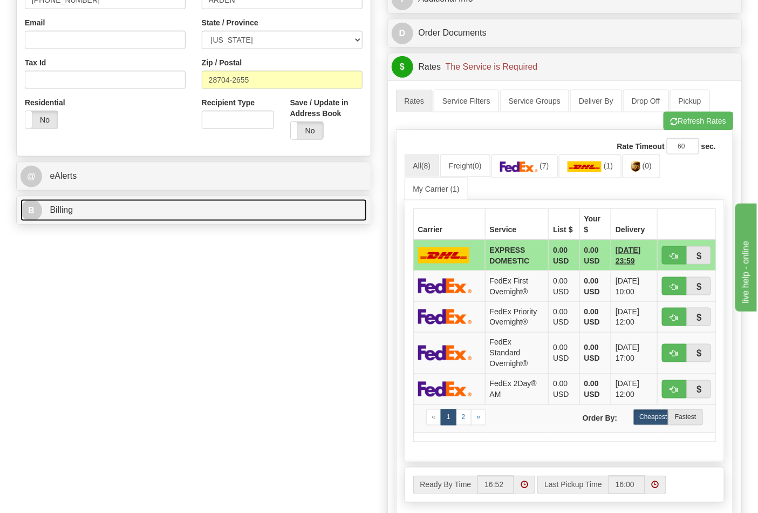
click at [311, 212] on link "B Billing" at bounding box center [194, 210] width 347 height 22
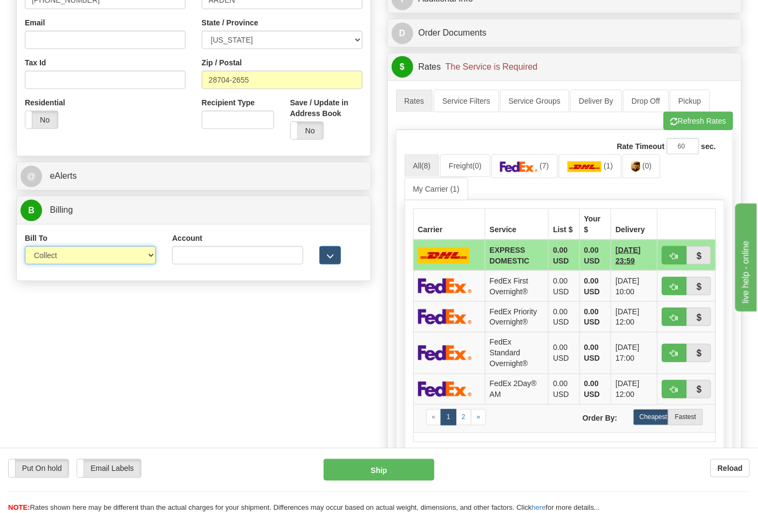
click at [142, 261] on select "Sender Recipient Third Party Collect" at bounding box center [90, 255] width 131 height 18
select select "2"
click at [25, 247] on select "Sender Recipient Third Party Collect" at bounding box center [90, 255] width 131 height 18
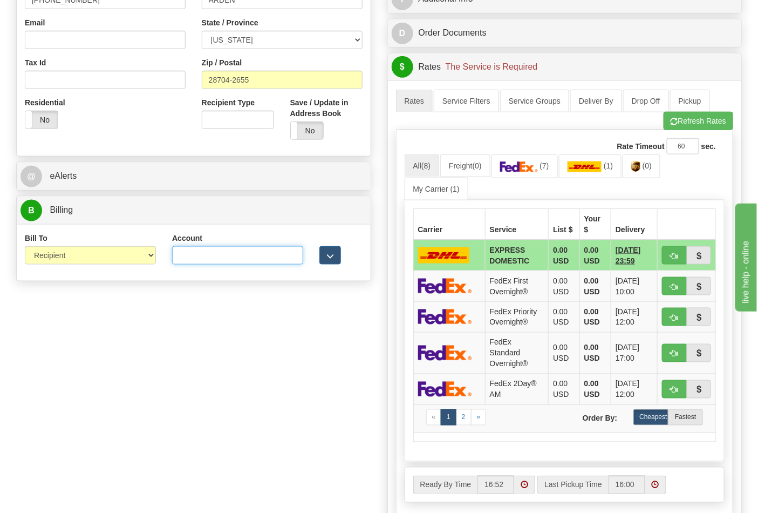
click at [220, 256] on input "Account" at bounding box center [237, 255] width 131 height 18
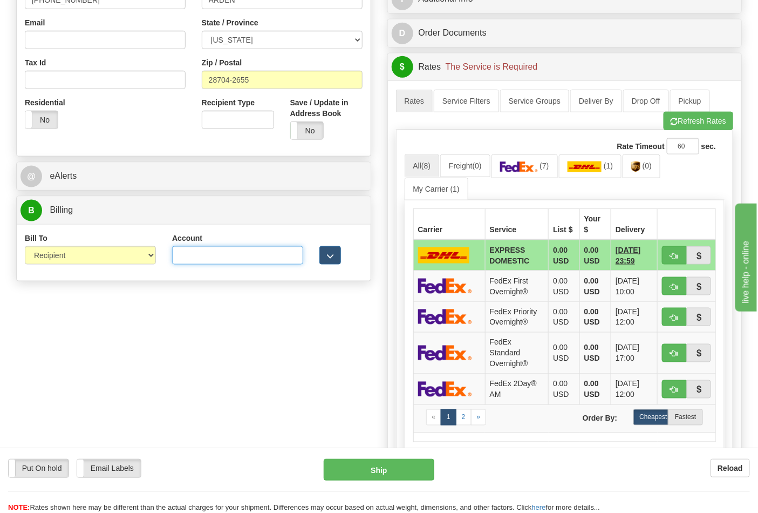
paste input "106052662"
type input "106052662"
click at [531, 170] on img at bounding box center [519, 166] width 38 height 11
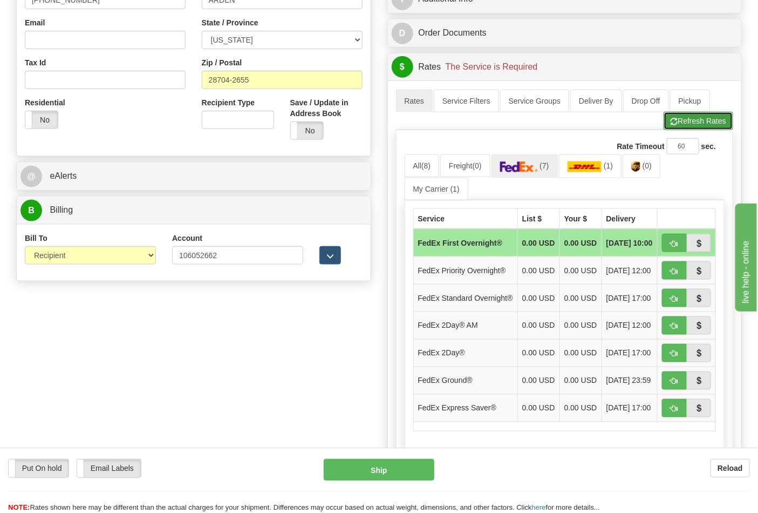
click at [684, 126] on button "Refresh Rates" at bounding box center [699, 121] width 70 height 18
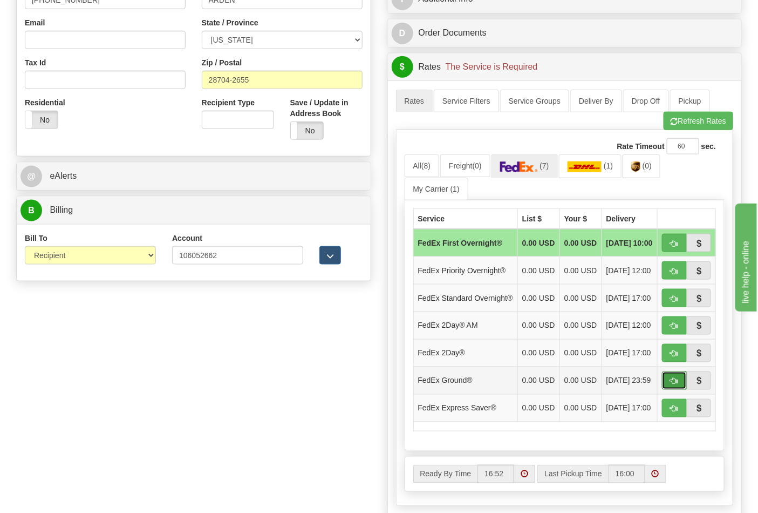
click at [672, 385] on span "button" at bounding box center [675, 381] width 8 height 7
type input "92"
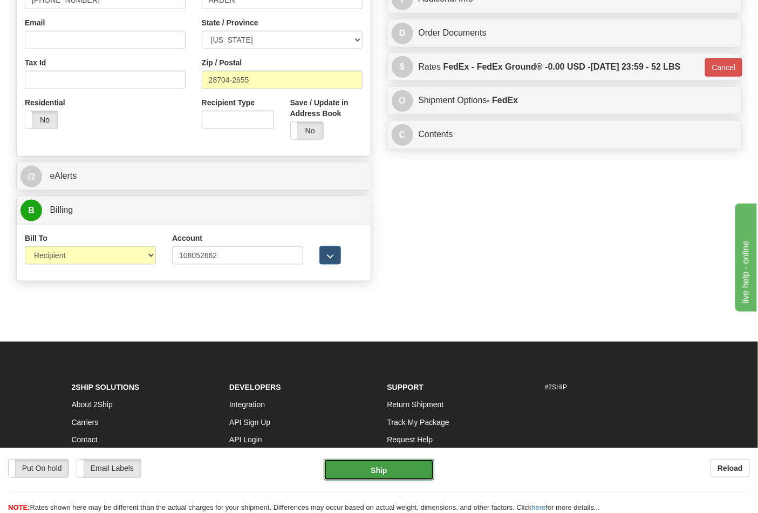
click at [373, 473] on button "Ship" at bounding box center [379, 470] width 110 height 22
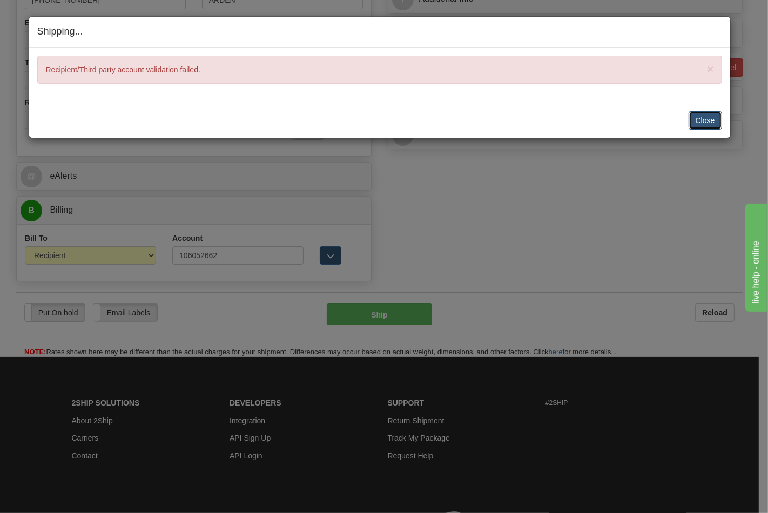
click at [706, 116] on button "Close" at bounding box center [704, 120] width 33 height 18
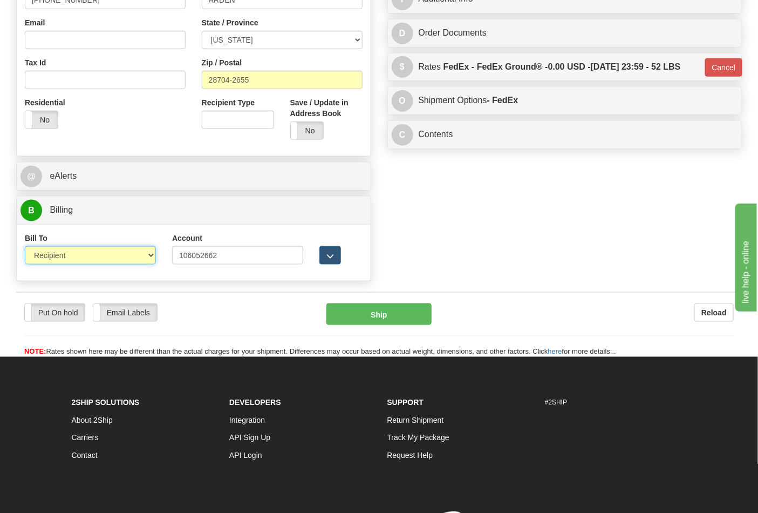
click at [150, 252] on select "Sender Recipient Third Party Collect" at bounding box center [90, 255] width 131 height 18
select select "4"
click at [25, 247] on select "Sender Recipient Third Party Collect" at bounding box center [90, 255] width 131 height 18
type input "92"
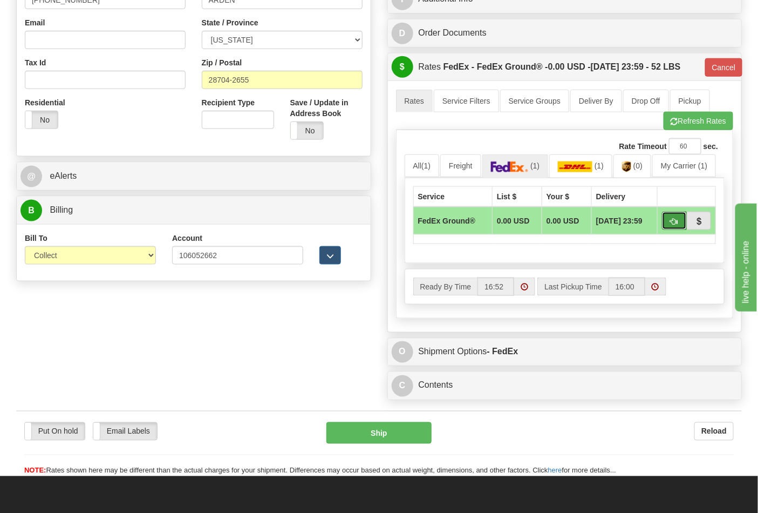
click at [667, 220] on button "button" at bounding box center [674, 221] width 25 height 18
click at [358, 435] on button "Ship" at bounding box center [379, 433] width 105 height 22
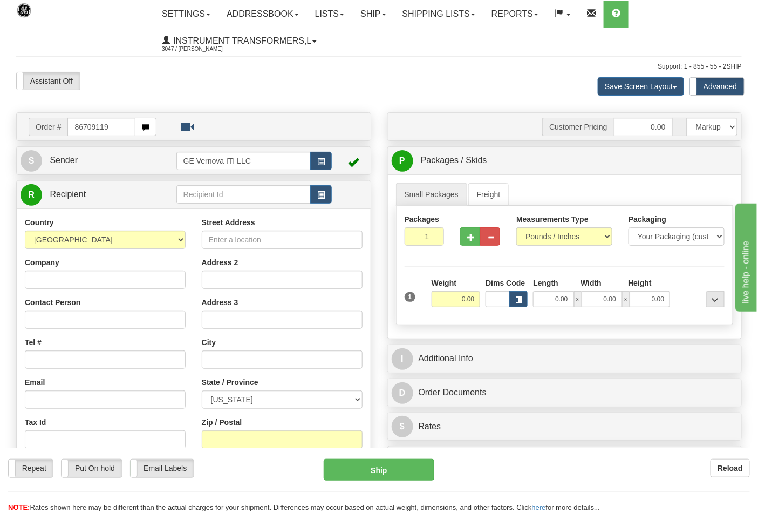
type input "86709119"
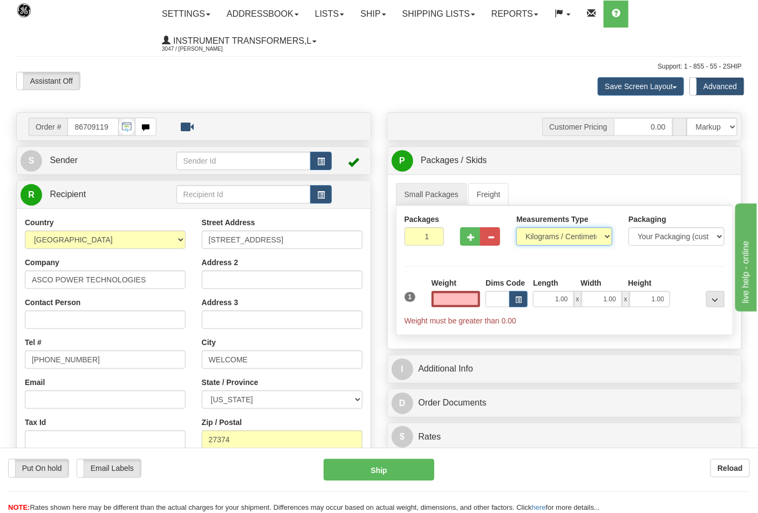
type input "0.00"
click at [552, 232] on select "Pounds / Inches Kilograms / Centimeters" at bounding box center [565, 236] width 96 height 18
select select "0"
click at [517, 228] on select "Pounds / Inches Kilograms / Centimeters" at bounding box center [565, 236] width 96 height 18
click at [453, 299] on input "0.00" at bounding box center [456, 299] width 49 height 16
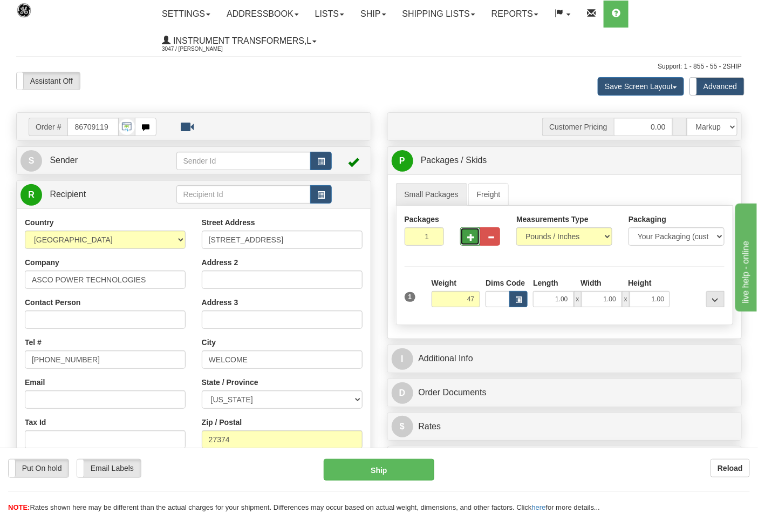
type input "47.00"
click at [471, 240] on span "button" at bounding box center [471, 237] width 8 height 7
type input "2"
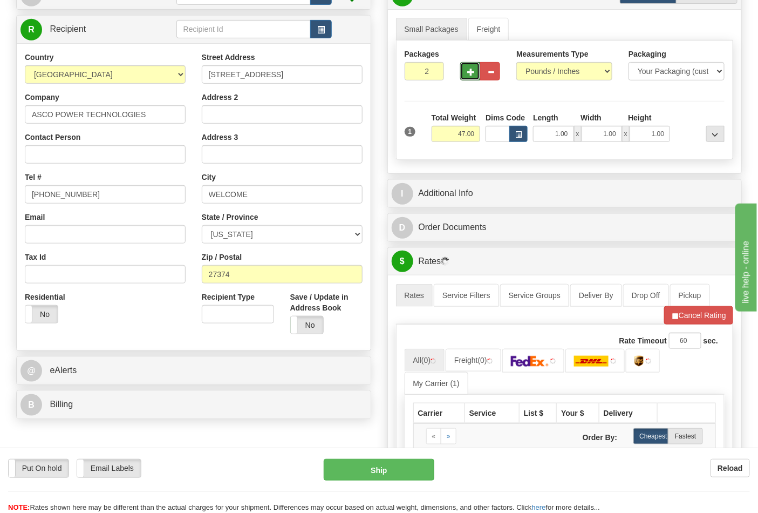
scroll to position [180, 0]
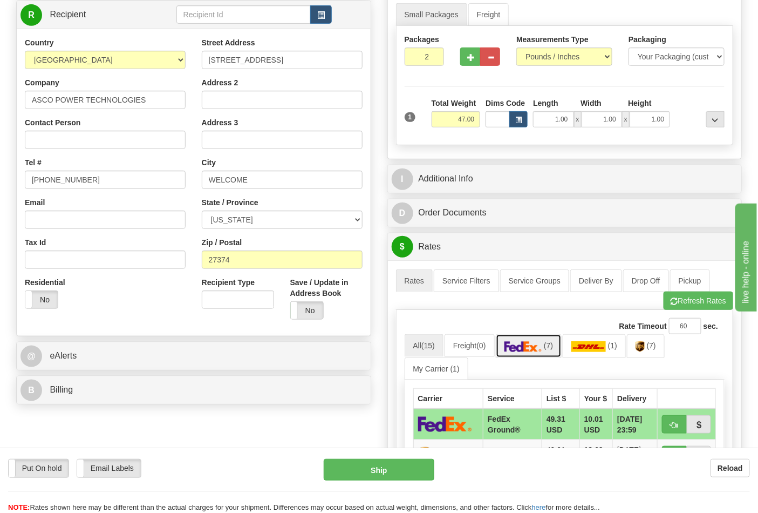
click at [536, 344] on img at bounding box center [524, 346] width 38 height 11
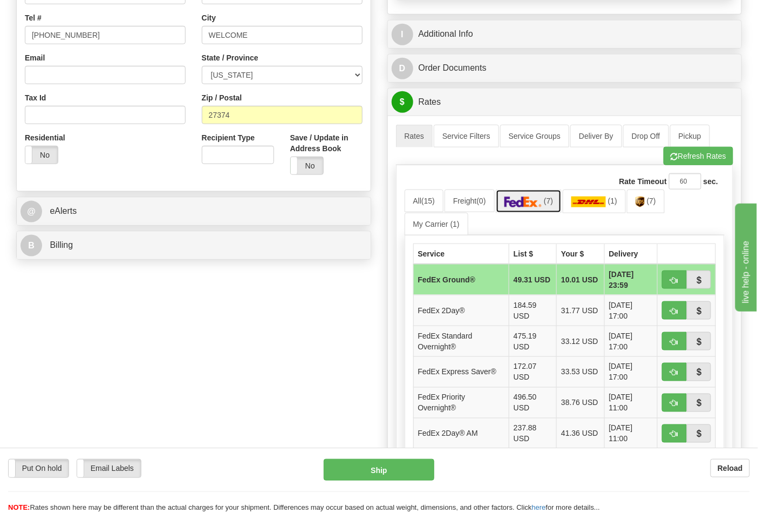
scroll to position [360, 0]
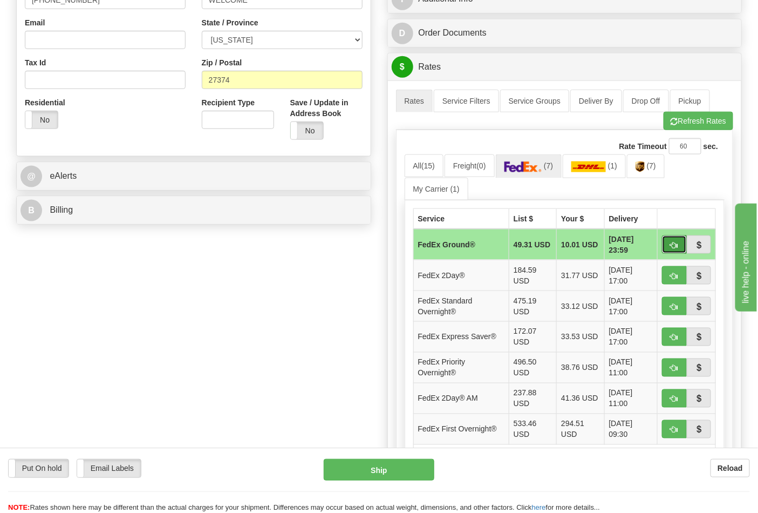
click at [668, 244] on button "button" at bounding box center [674, 244] width 25 height 18
type input "92"
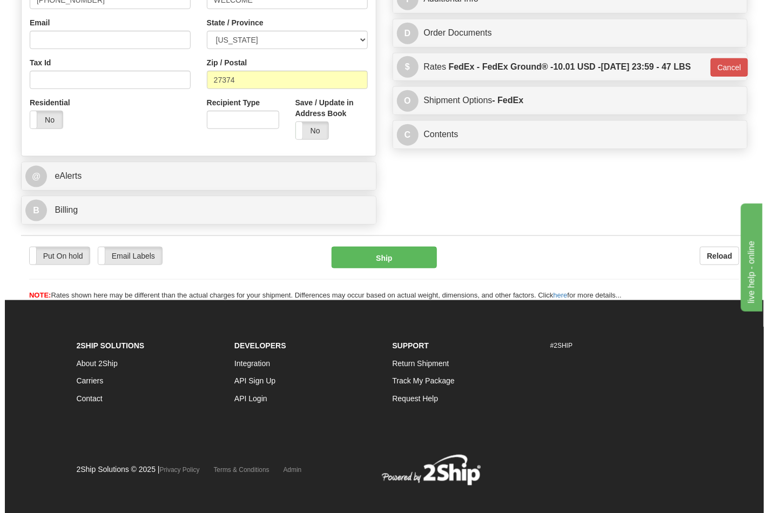
scroll to position [357, 0]
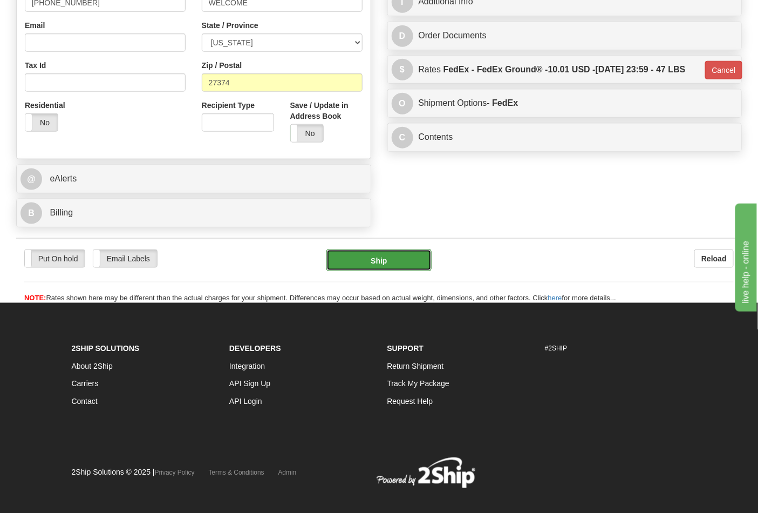
click at [382, 267] on button "Ship" at bounding box center [379, 260] width 105 height 22
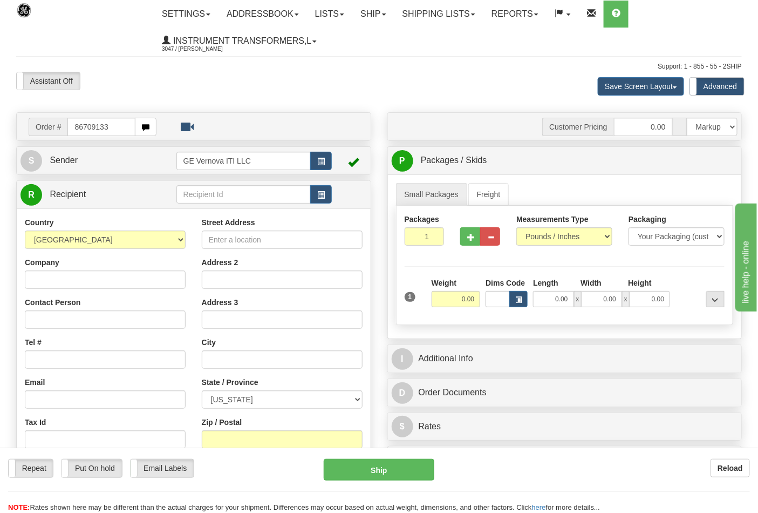
type input "86709133"
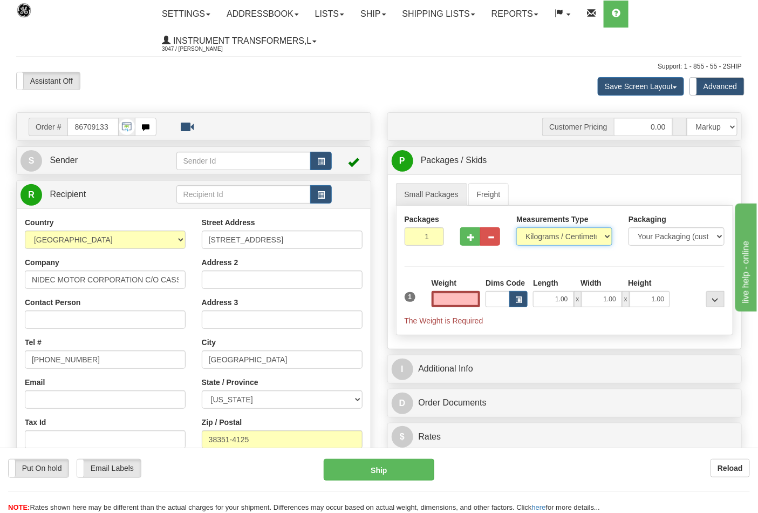
type input "0.00"
click at [528, 235] on select "Pounds / Inches Kilograms / Centimeters" at bounding box center [565, 236] width 96 height 18
select select "0"
click at [517, 228] on select "Pounds / Inches Kilograms / Centimeters" at bounding box center [565, 236] width 96 height 18
click at [450, 299] on input "0.00" at bounding box center [456, 299] width 49 height 16
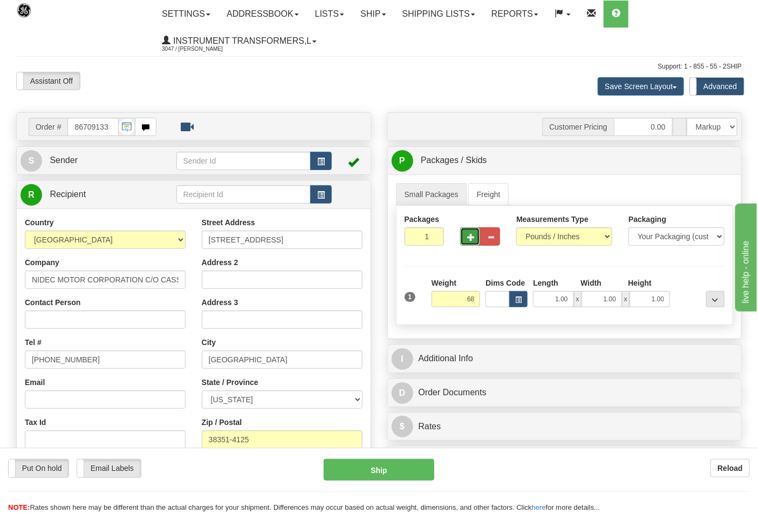
type input "68.00"
click at [473, 240] on span "button" at bounding box center [471, 237] width 8 height 7
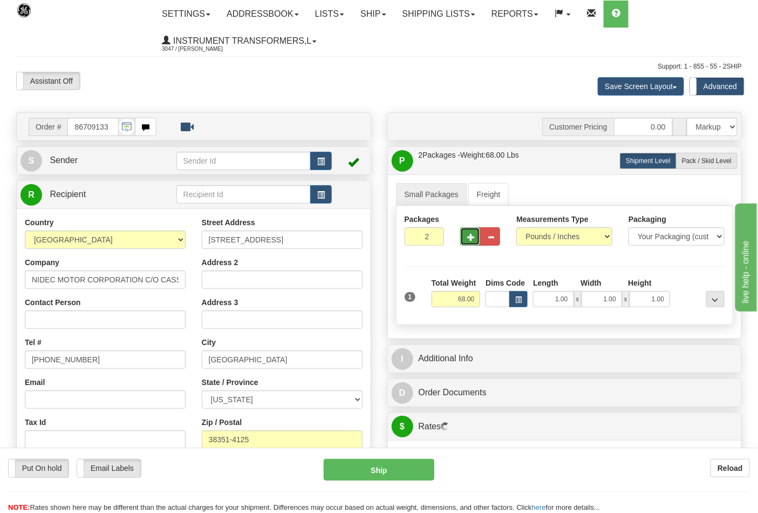
click at [473, 240] on span "button" at bounding box center [471, 237] width 8 height 7
type input "3"
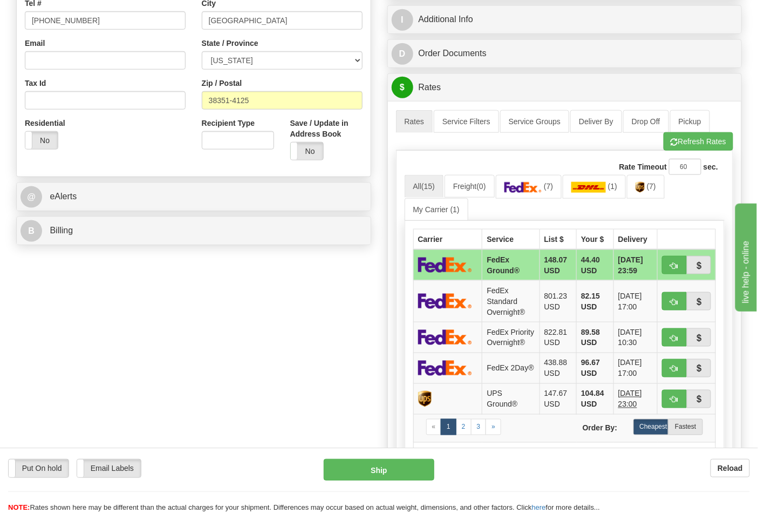
scroll to position [360, 0]
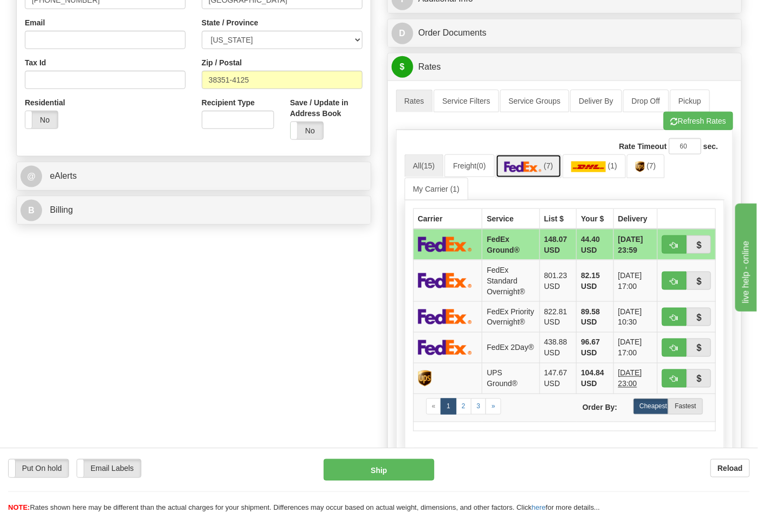
click at [536, 172] on img at bounding box center [524, 166] width 38 height 11
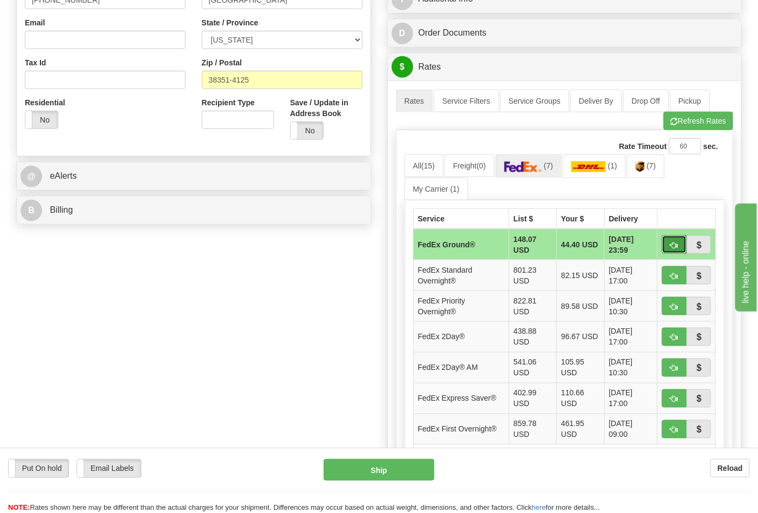
click at [679, 247] on button "button" at bounding box center [674, 244] width 25 height 18
type input "92"
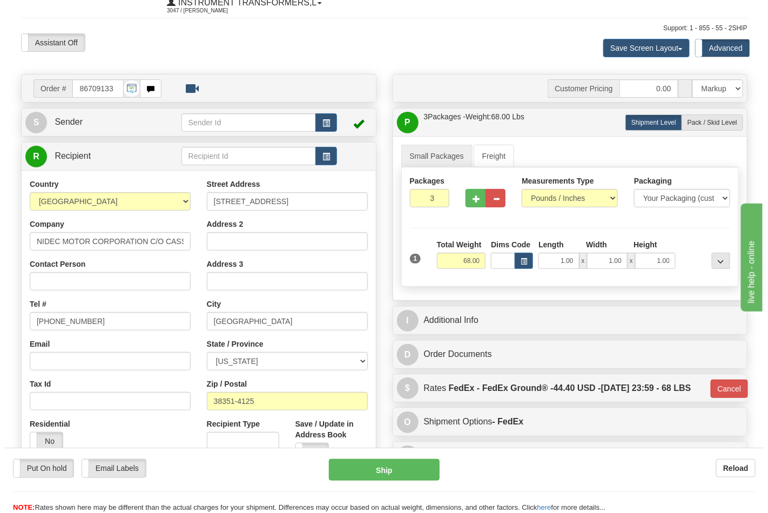
scroll to position [60, 0]
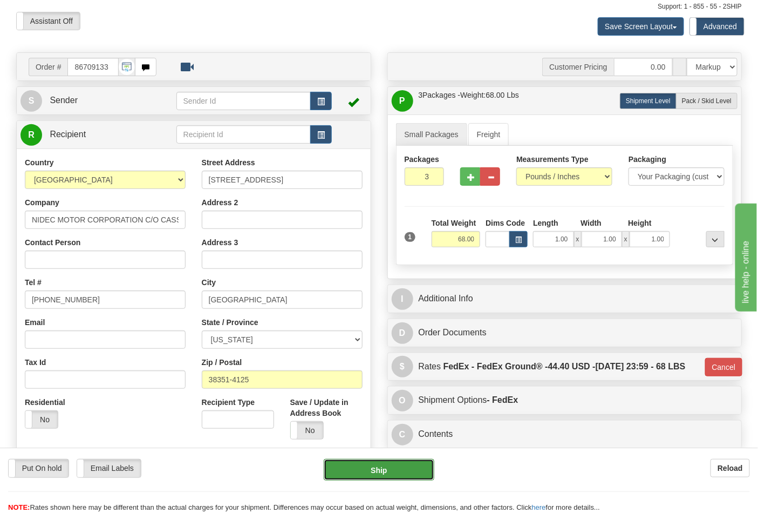
click at [378, 476] on button "Ship" at bounding box center [379, 470] width 110 height 22
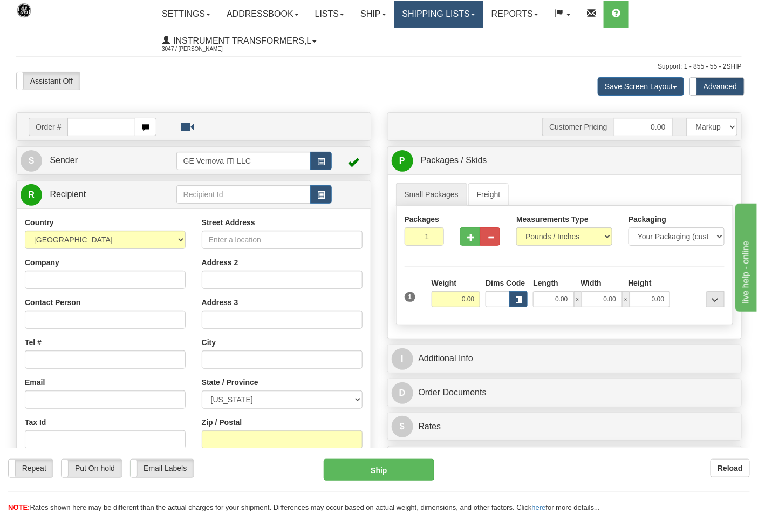
click at [455, 8] on link "Shipping lists" at bounding box center [439, 14] width 89 height 27
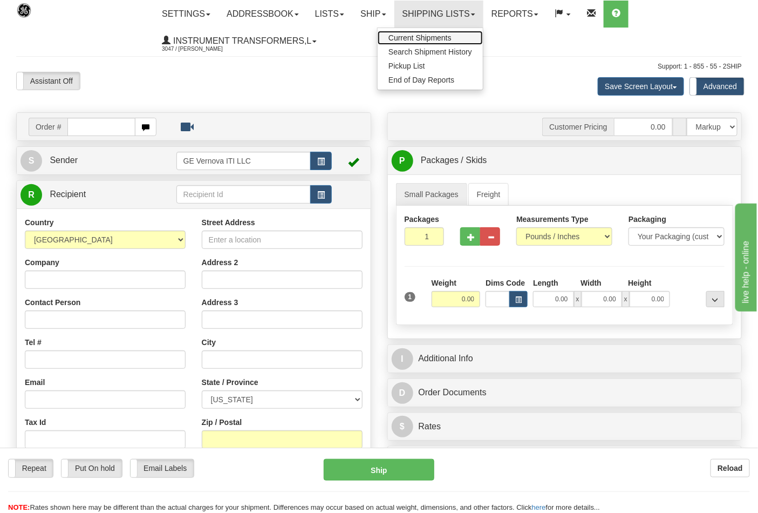
click at [452, 39] on span "Current Shipments" at bounding box center [420, 37] width 63 height 9
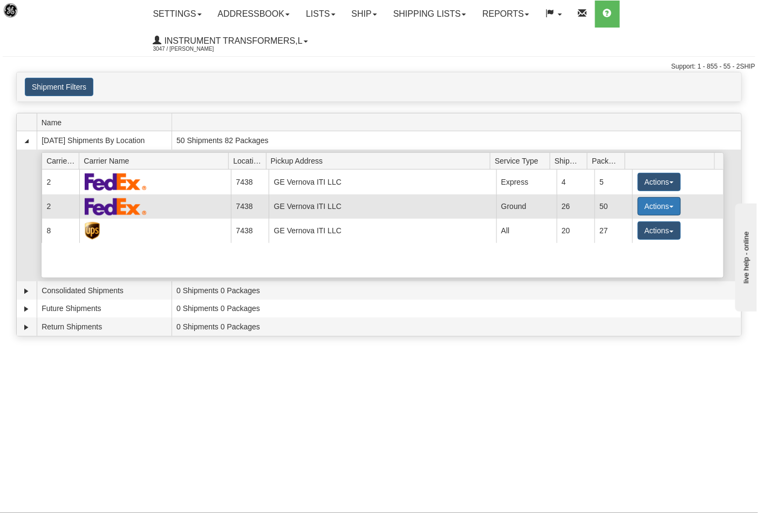
click at [670, 207] on span "button" at bounding box center [672, 207] width 4 height 2
click at [632, 224] on span "Details" at bounding box center [619, 226] width 29 height 8
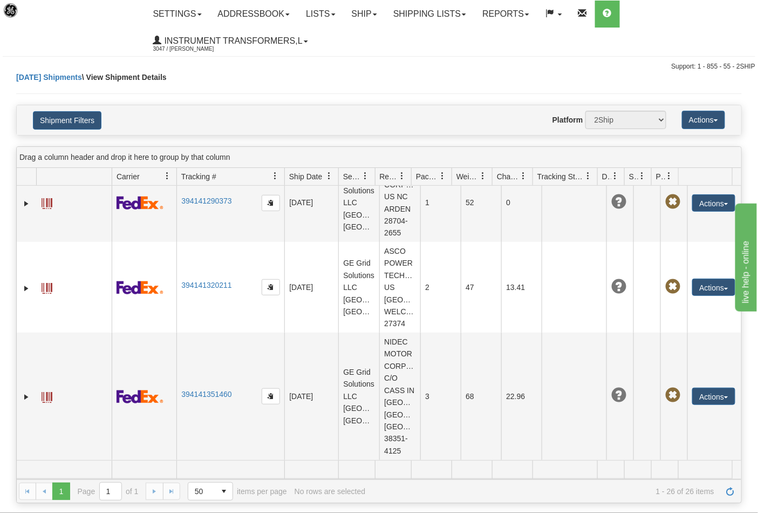
scroll to position [2324, 0]
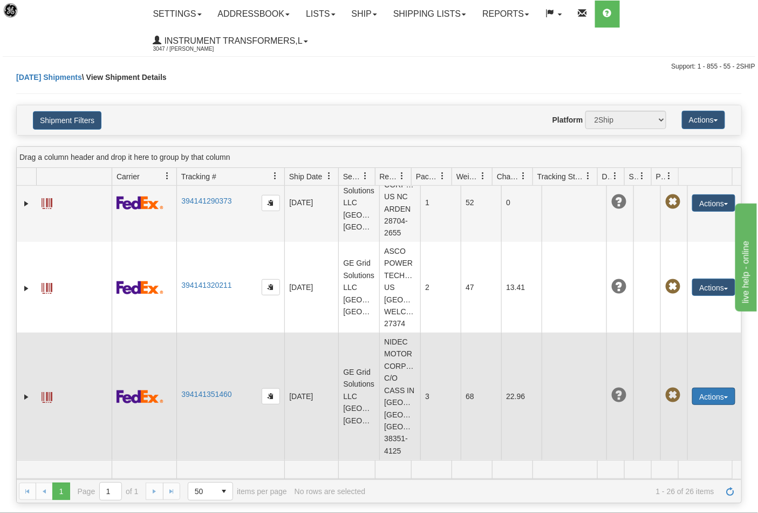
click at [722, 396] on button "Actions" at bounding box center [714, 396] width 43 height 17
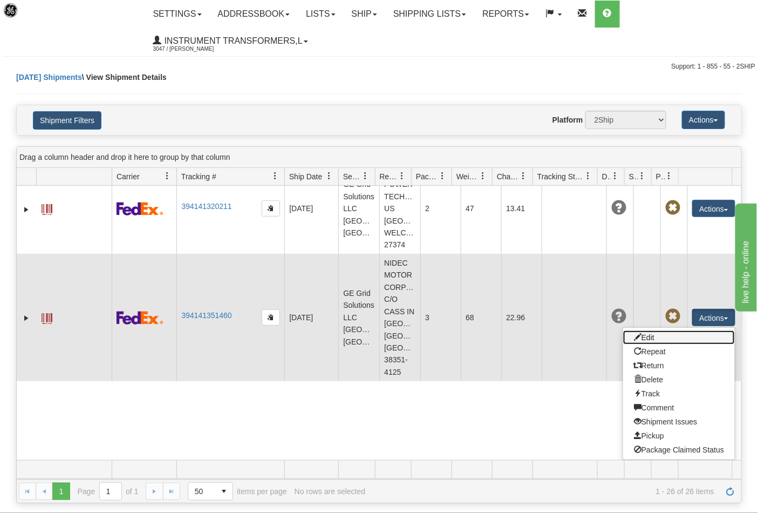
click at [649, 344] on link "Edit" at bounding box center [679, 337] width 112 height 14
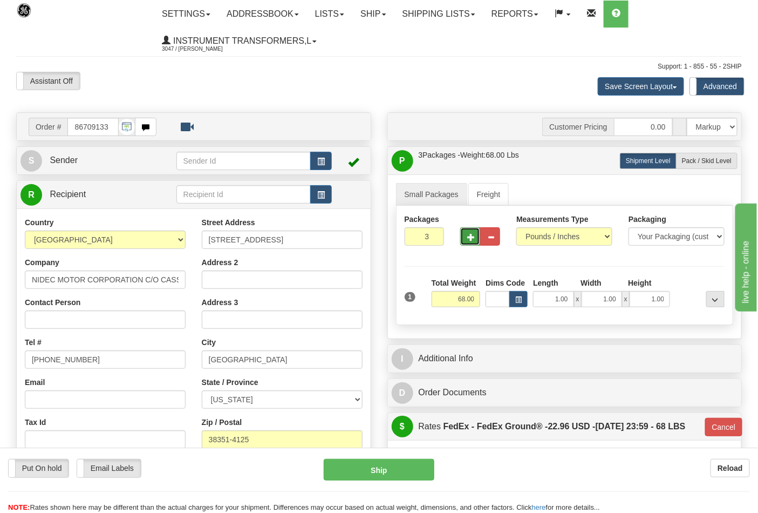
click at [467, 234] on button "button" at bounding box center [470, 236] width 20 height 18
type input "4"
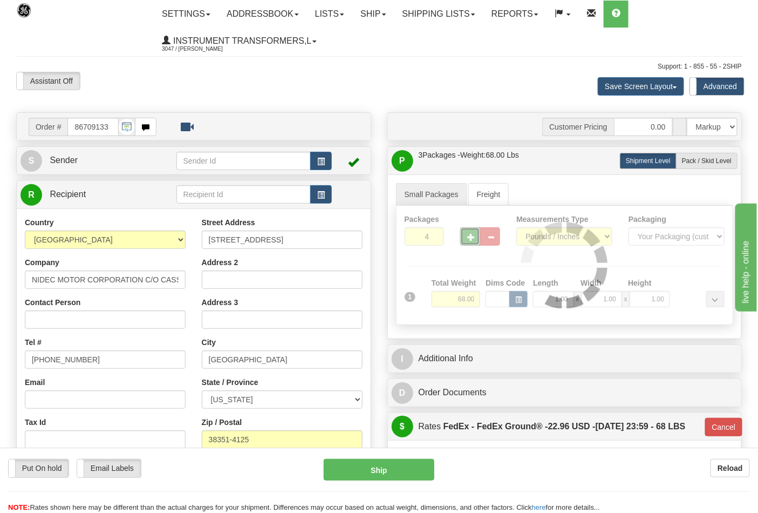
type input "92"
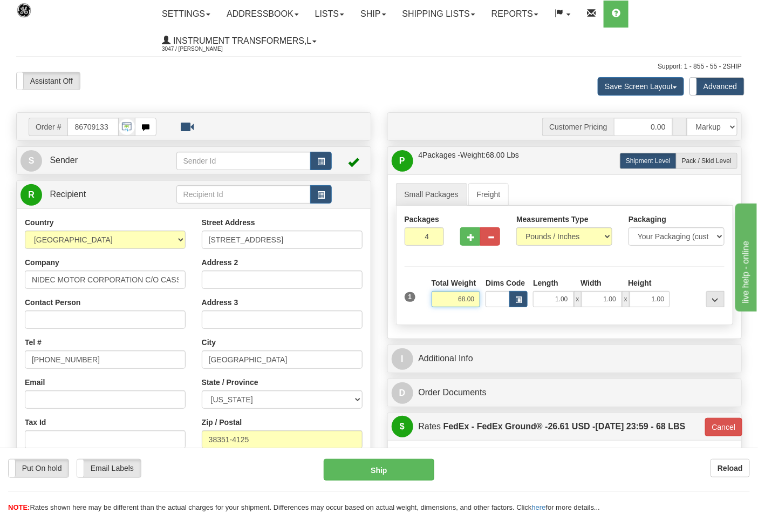
drag, startPoint x: 451, startPoint y: 303, endPoint x: 482, endPoint y: 303, distance: 30.2
click at [482, 303] on div "Total Weight 68.00" at bounding box center [456, 296] width 55 height 38
type input "27"
type input "92"
type input "27.00"
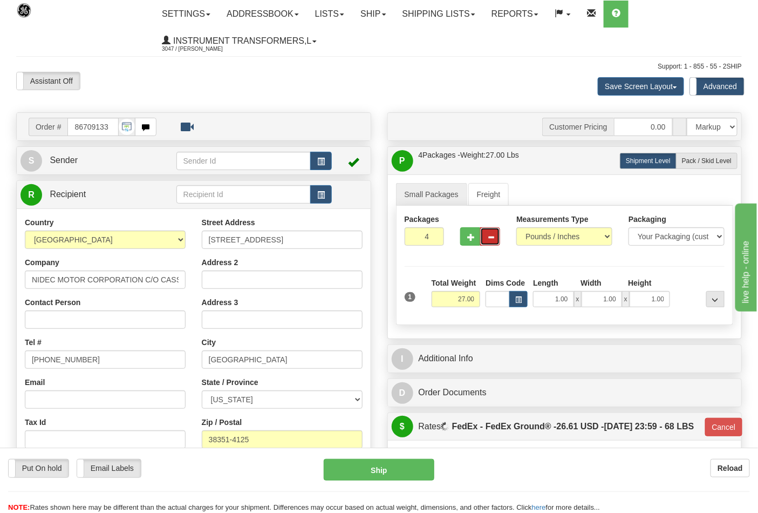
click at [488, 238] on span "button" at bounding box center [491, 237] width 8 height 7
type input "3"
click at [697, 157] on label "Pack / Skid Level Pack.." at bounding box center [707, 161] width 62 height 16
radio input "true"
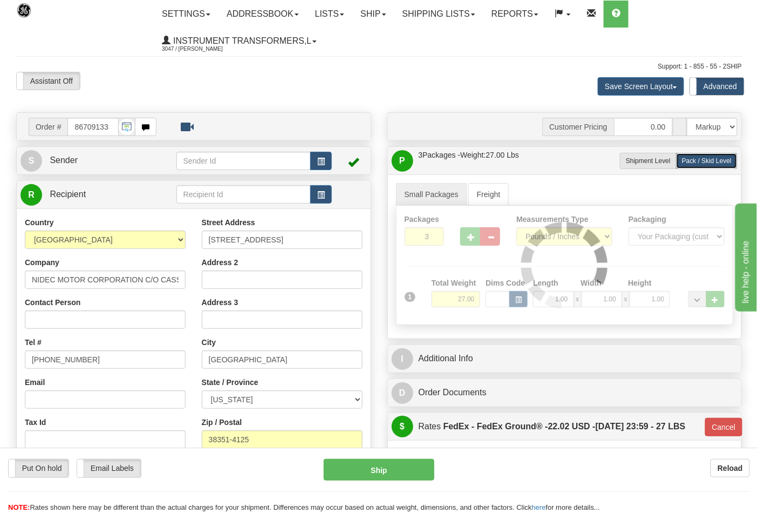
type input "92"
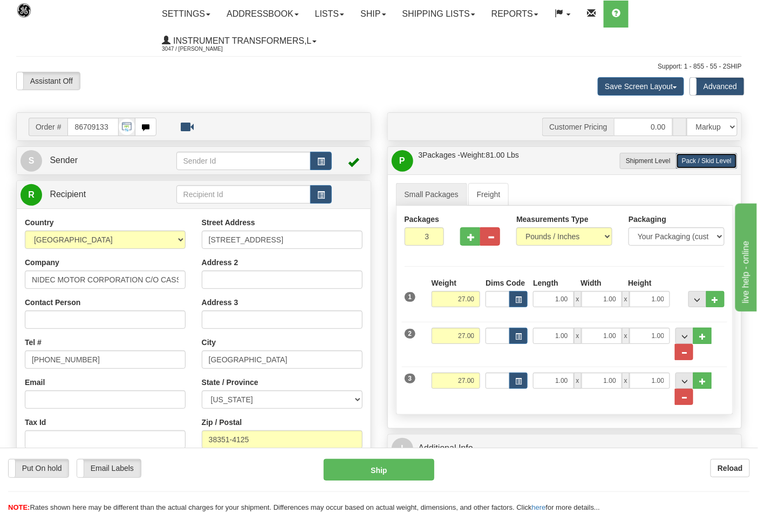
scroll to position [60, 0]
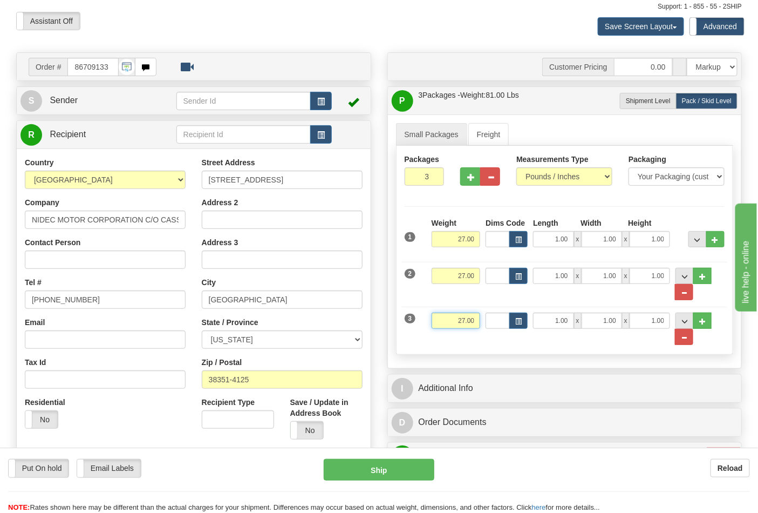
drag, startPoint x: 451, startPoint y: 320, endPoint x: 493, endPoint y: 320, distance: 42.6
click at [493, 320] on div "3 Weight 27.00 Dims Code Length Width Height" at bounding box center [565, 323] width 326 height 44
type input "14"
click button "Delete" at bounding box center [0, 0] width 0 height 0
type input "92"
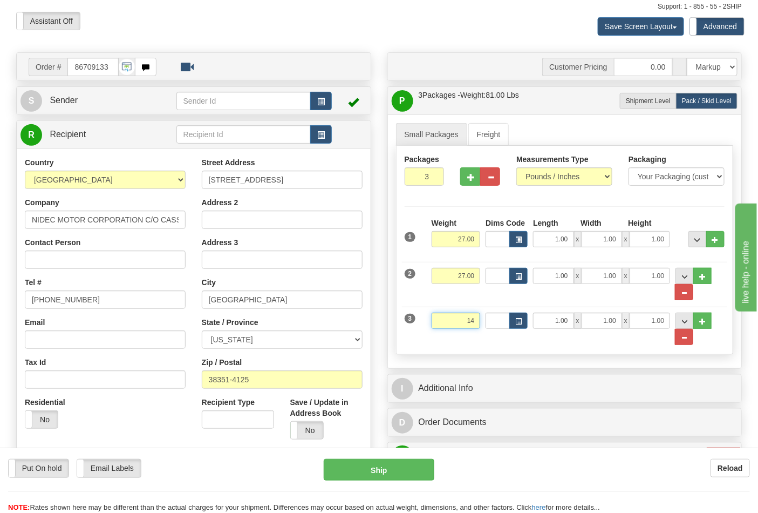
type input "14.00"
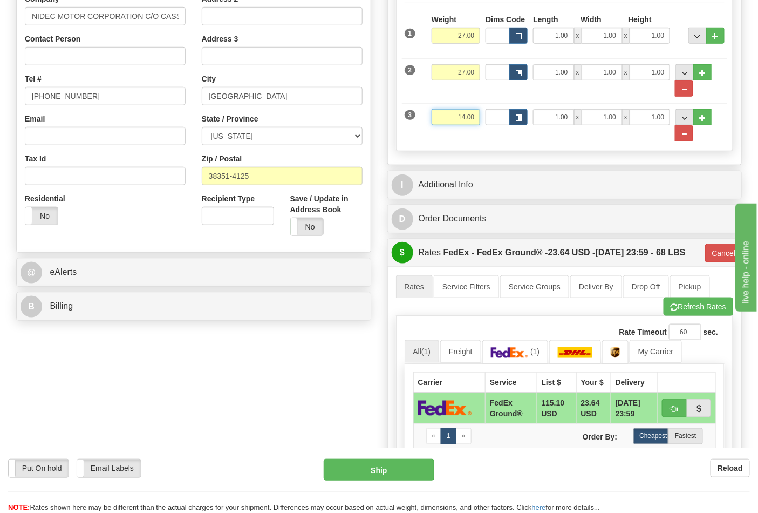
scroll to position [300, 0]
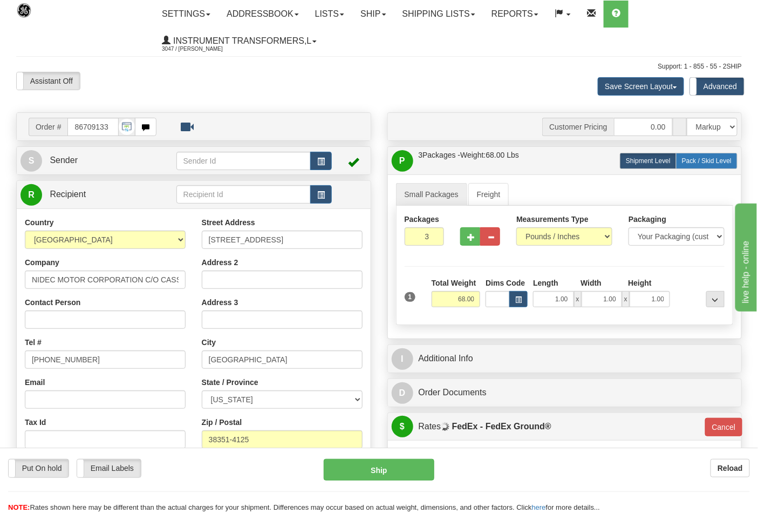
click at [708, 158] on span "Pack / Skid Level" at bounding box center [707, 161] width 50 height 8
radio input "true"
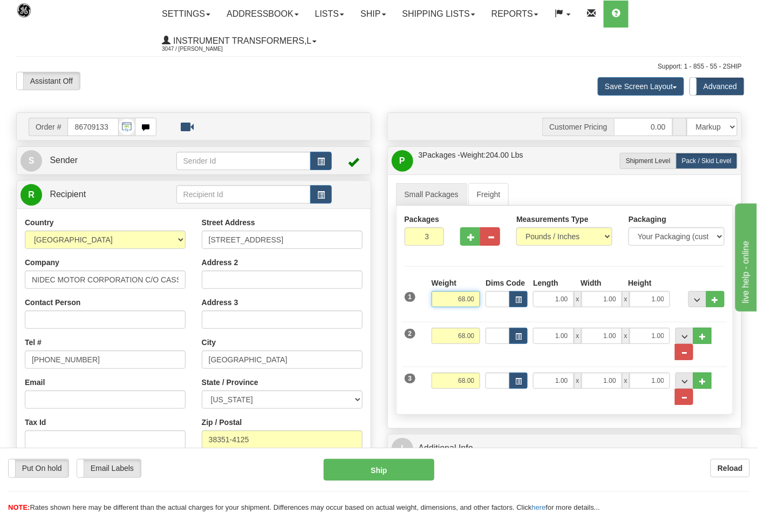
drag, startPoint x: 450, startPoint y: 303, endPoint x: 484, endPoint y: 297, distance: 34.4
click at [484, 297] on div "1 Weight 68.00 Dims Code x x" at bounding box center [565, 296] width 326 height 38
drag, startPoint x: 452, startPoint y: 337, endPoint x: 487, endPoint y: 341, distance: 35.3
click at [487, 341] on div "2 Weight 68.00 Dims Code Length Width Height" at bounding box center [565, 338] width 326 height 44
type input "0.00"
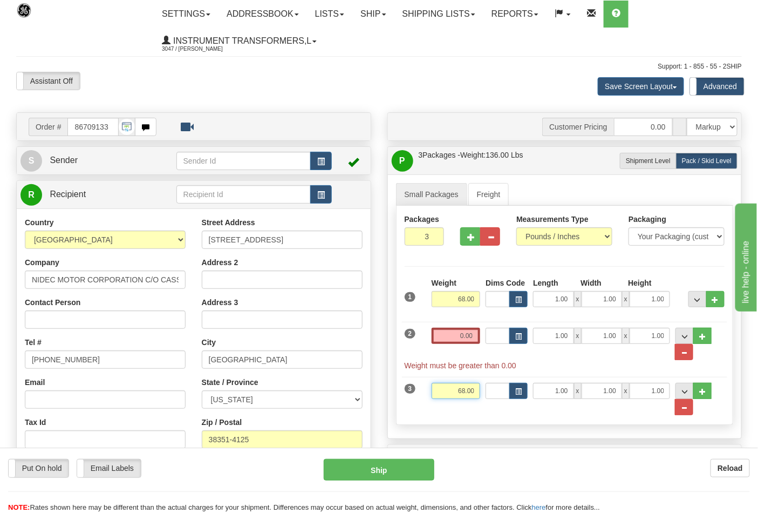
click at [491, 382] on div "3 Weight 68.00 Dims Code Length Width Height" at bounding box center [565, 393] width 326 height 44
type input "0.00"
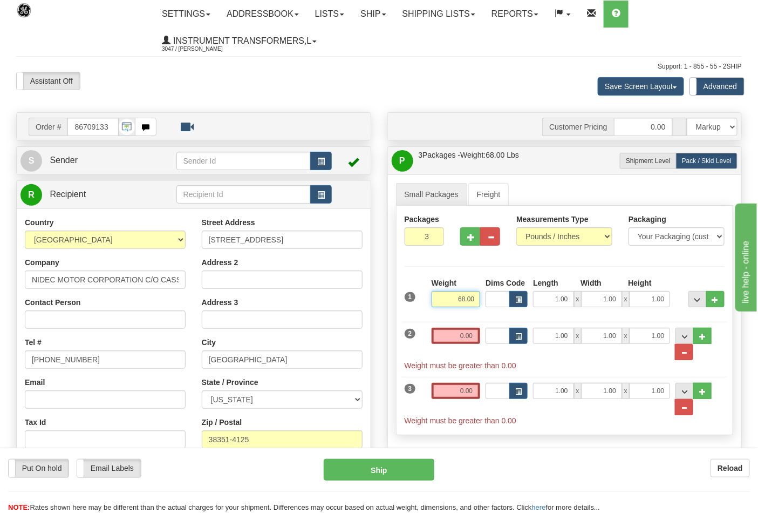
drag, startPoint x: 453, startPoint y: 297, endPoint x: 476, endPoint y: 296, distance: 22.7
click at [476, 296] on input "68.00" at bounding box center [456, 299] width 49 height 16
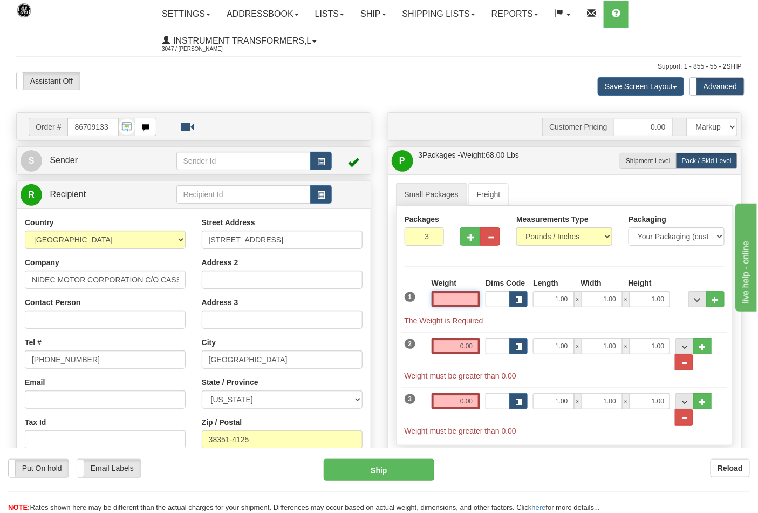
click at [471, 300] on input "text" at bounding box center [456, 299] width 49 height 16
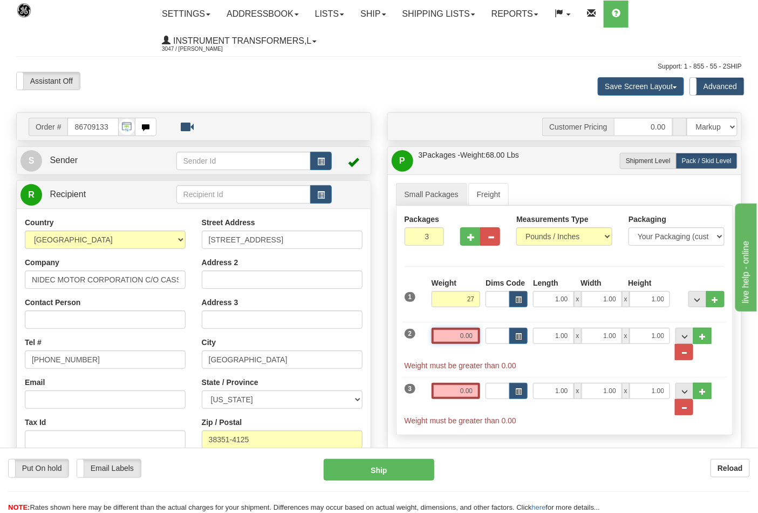
type input "27.00"
click at [475, 333] on input "0.00" at bounding box center [456, 336] width 49 height 16
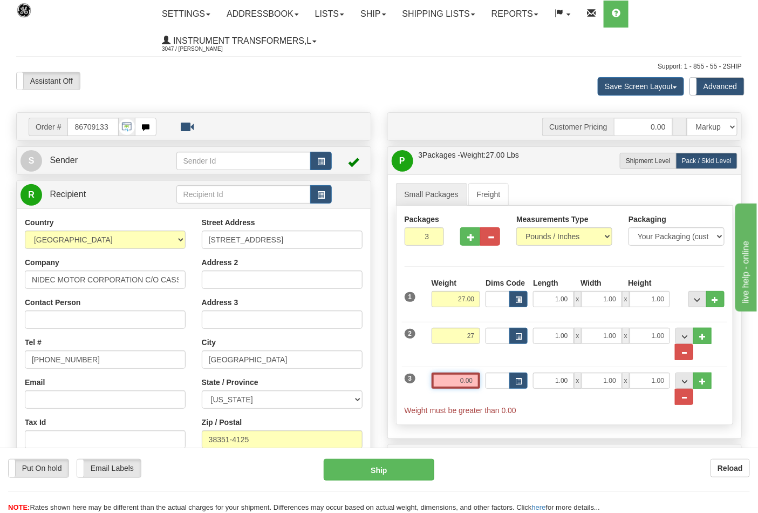
type input "27.00"
click at [472, 381] on input "0.00" at bounding box center [456, 380] width 49 height 16
type input "14"
click button "Delete" at bounding box center [0, 0] width 0 height 0
type input "92"
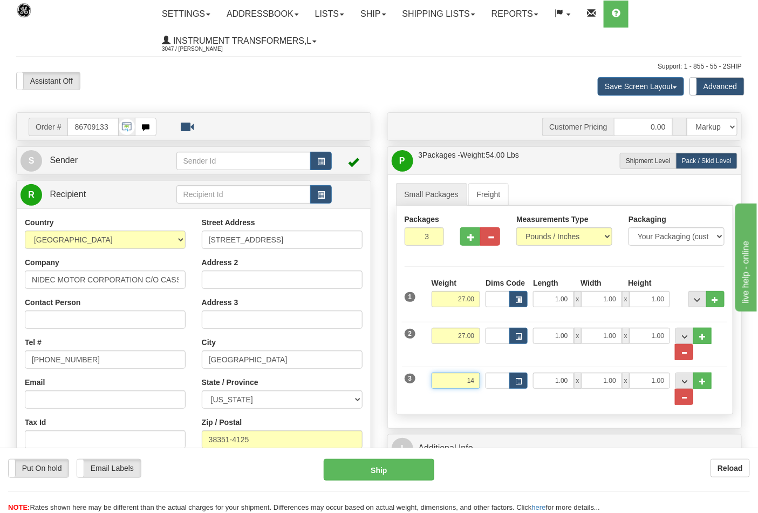
type input "14.00"
click at [418, 462] on button "Ship" at bounding box center [379, 470] width 110 height 22
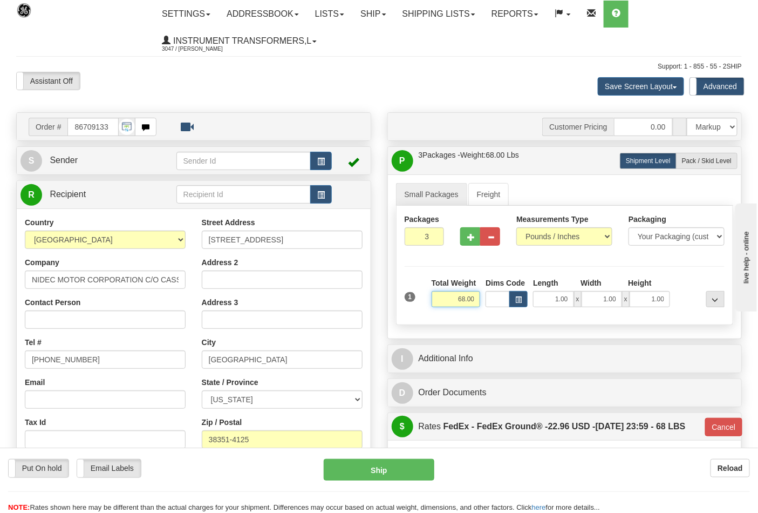
drag, startPoint x: 457, startPoint y: 302, endPoint x: 491, endPoint y: 301, distance: 34.0
click at [491, 301] on div "1 Total Weight 68.00 Dims Code x" at bounding box center [565, 296] width 326 height 38
type input "0.00"
click at [707, 161] on span "Pack / Skid Level" at bounding box center [707, 161] width 50 height 8
radio input "true"
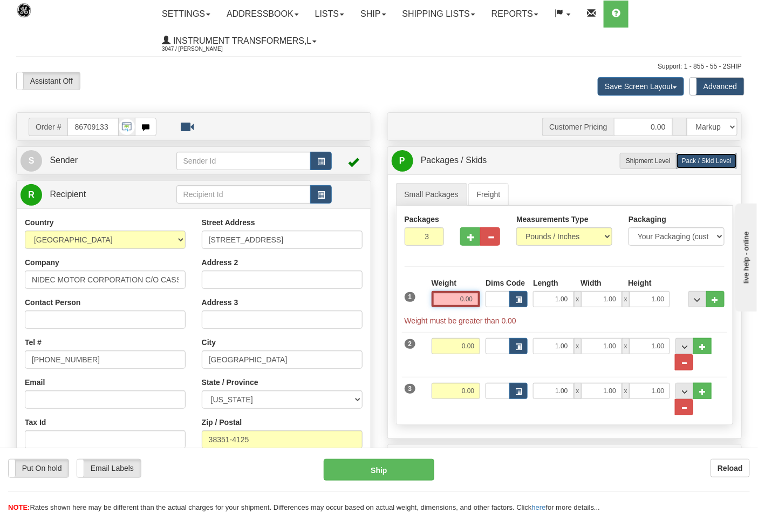
click at [458, 300] on input "0.00" at bounding box center [456, 299] width 49 height 16
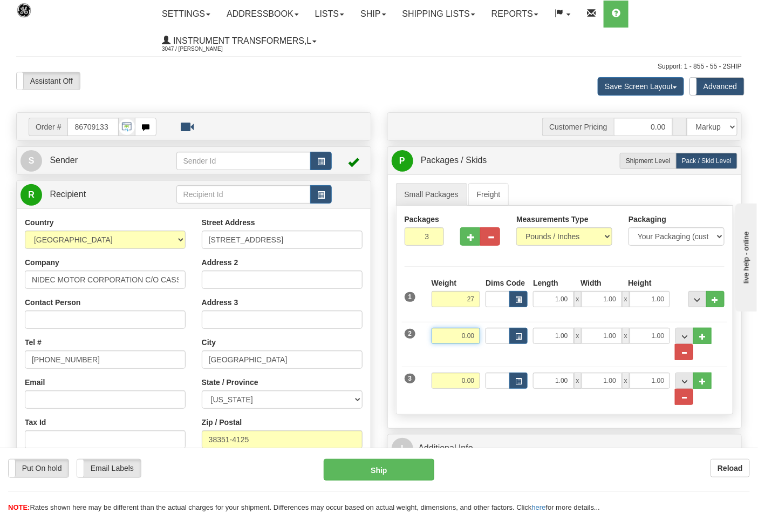
type input "27.00"
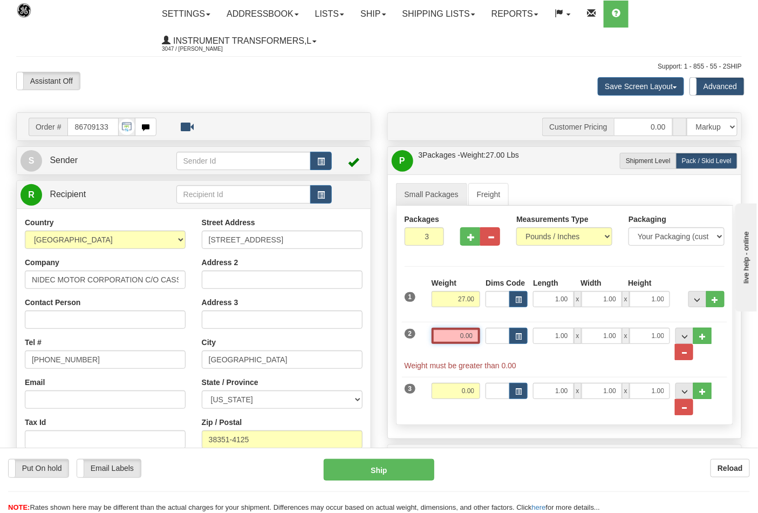
click at [476, 336] on input "0.00" at bounding box center [456, 336] width 49 height 16
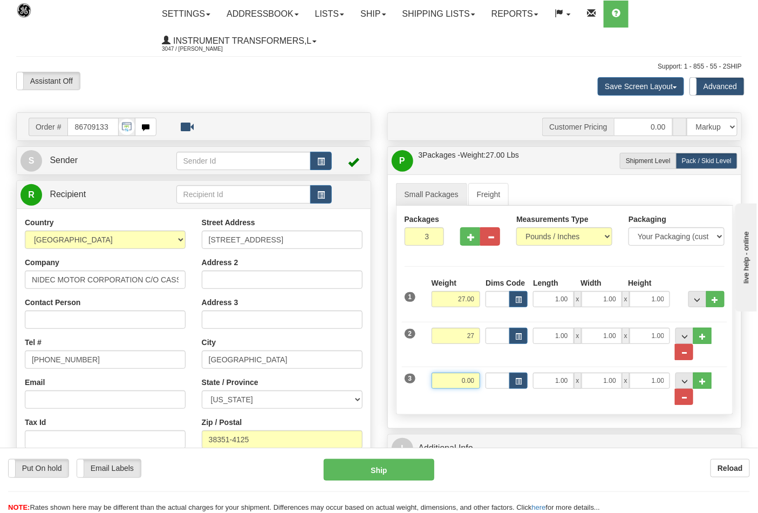
type input "27.00"
click at [468, 384] on input "0.00" at bounding box center [456, 380] width 49 height 16
type input "14"
click button "Delete" at bounding box center [0, 0] width 0 height 0
type input "92"
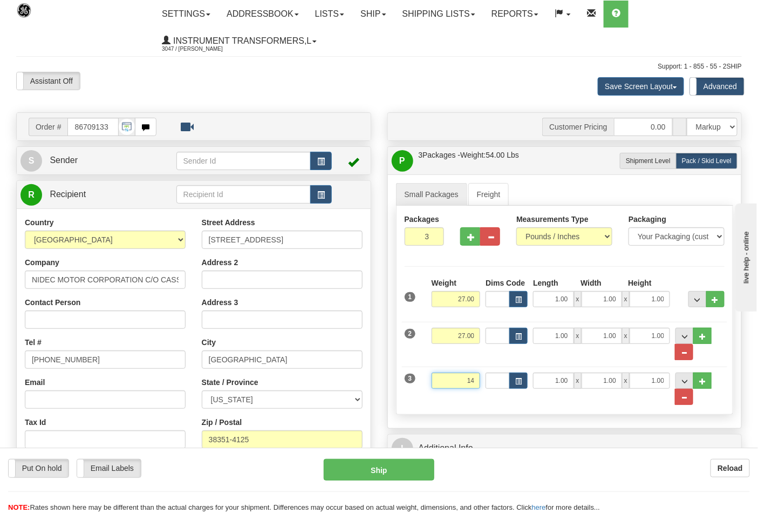
type input "14.00"
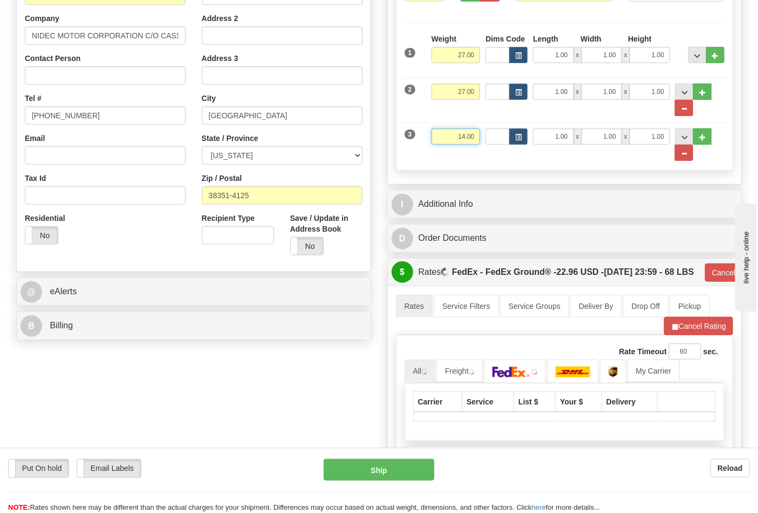
scroll to position [300, 0]
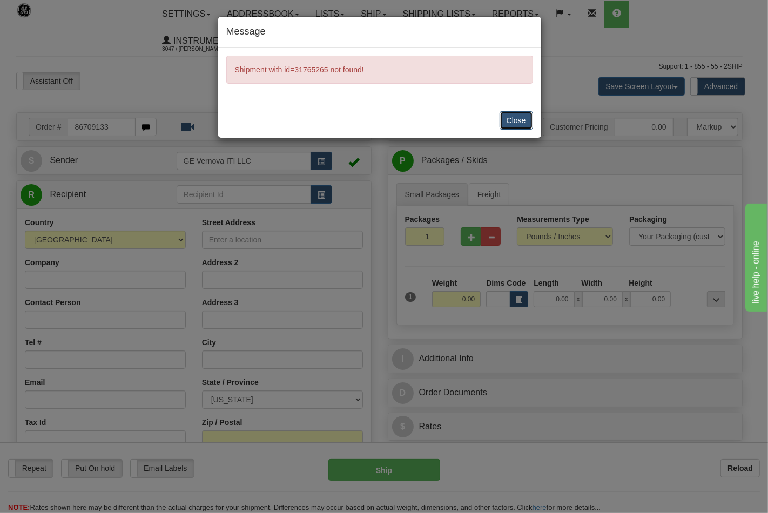
click at [510, 116] on button "Close" at bounding box center [515, 120] width 33 height 18
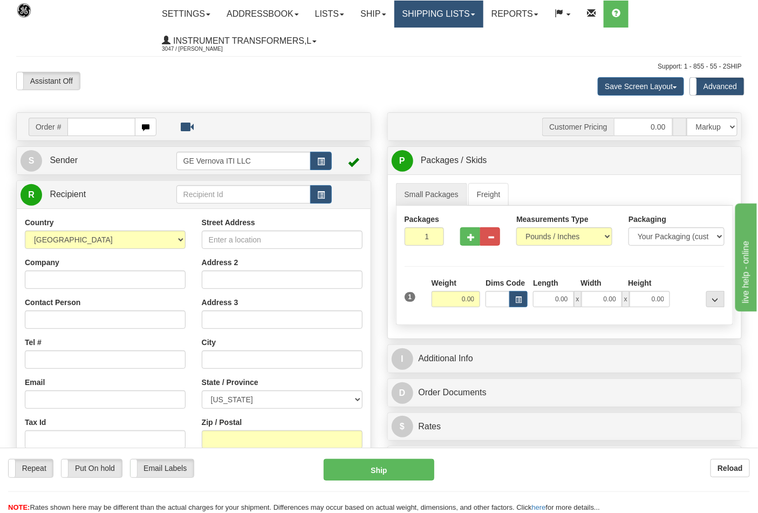
click at [481, 18] on link "Shipping lists" at bounding box center [439, 14] width 89 height 27
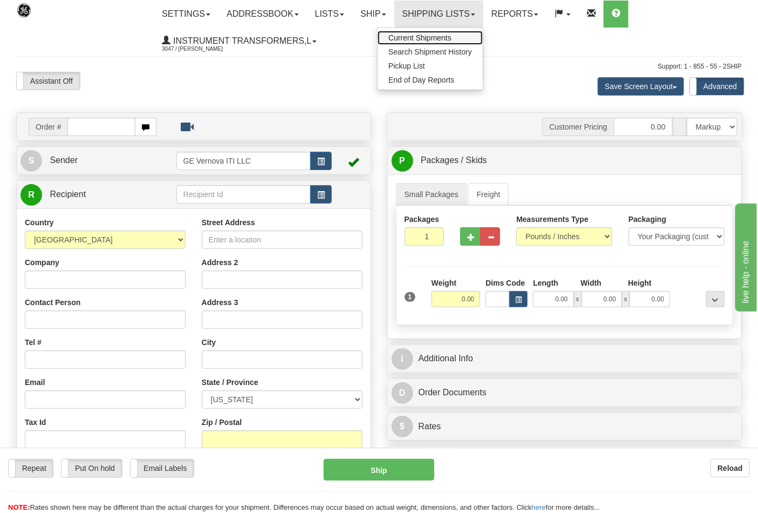
click at [452, 38] on span "Current Shipments" at bounding box center [420, 37] width 63 height 9
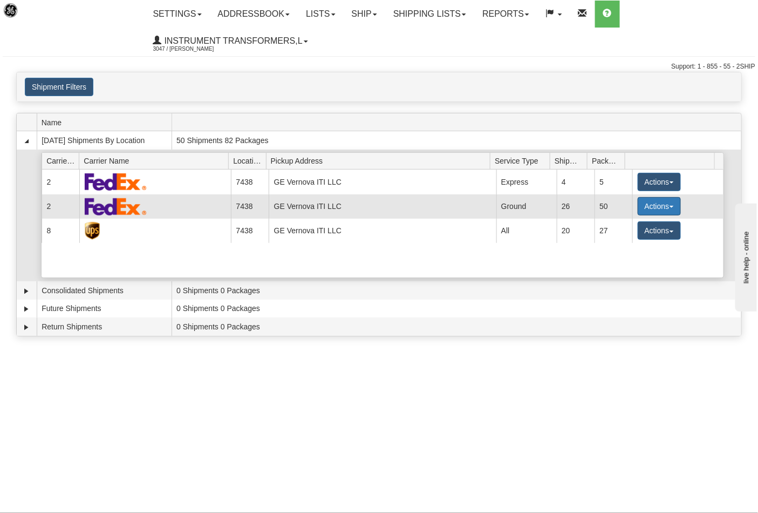
click at [668, 208] on button "Actions" at bounding box center [659, 206] width 43 height 18
click at [634, 225] on span "Details" at bounding box center [619, 226] width 29 height 8
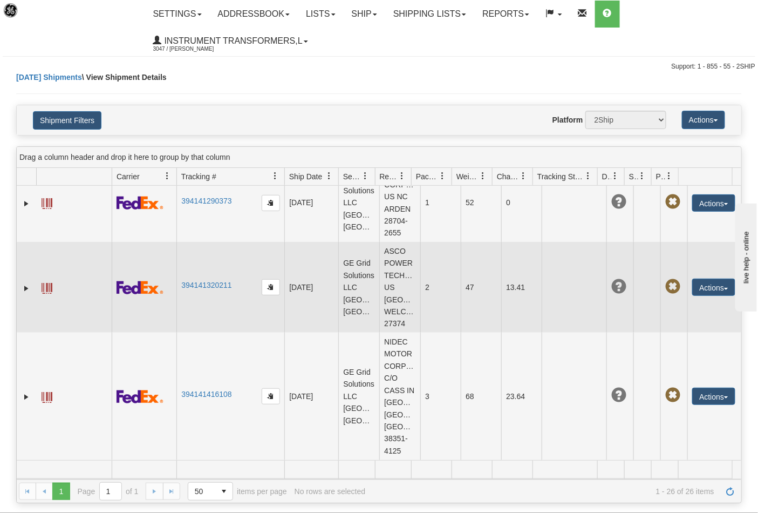
scroll to position [2324, 0]
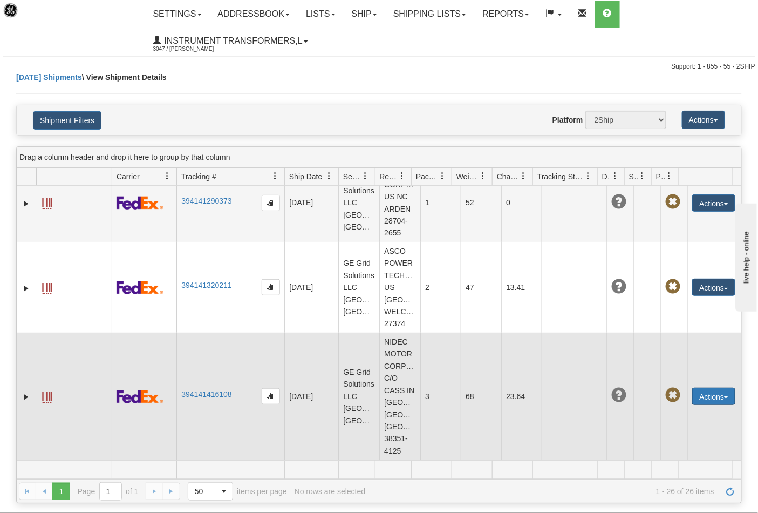
click at [722, 400] on button "Actions" at bounding box center [714, 396] width 43 height 17
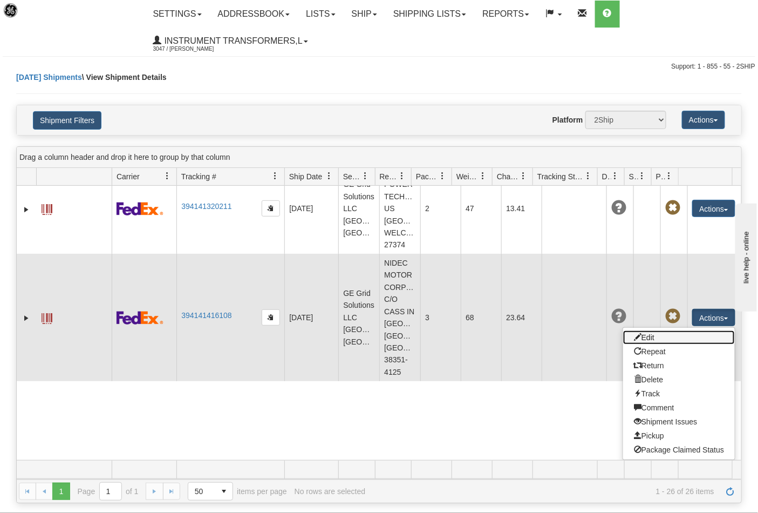
click at [676, 344] on link "Edit" at bounding box center [679, 337] width 112 height 14
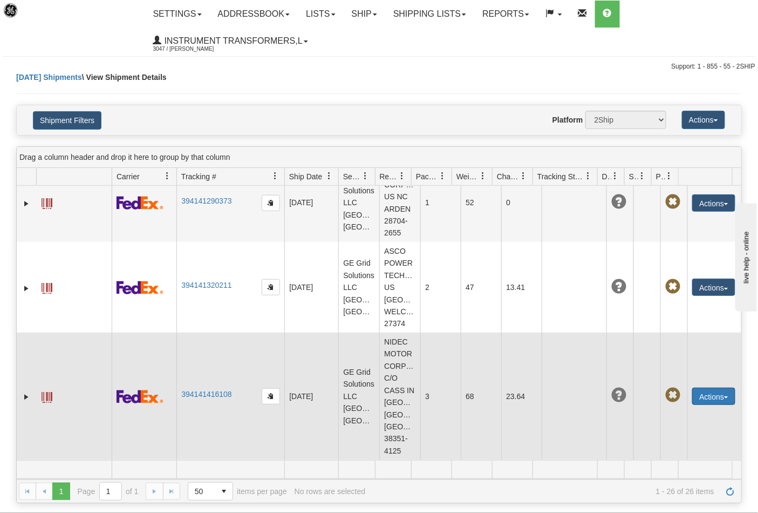
click at [719, 398] on button "Actions" at bounding box center [714, 396] width 43 height 17
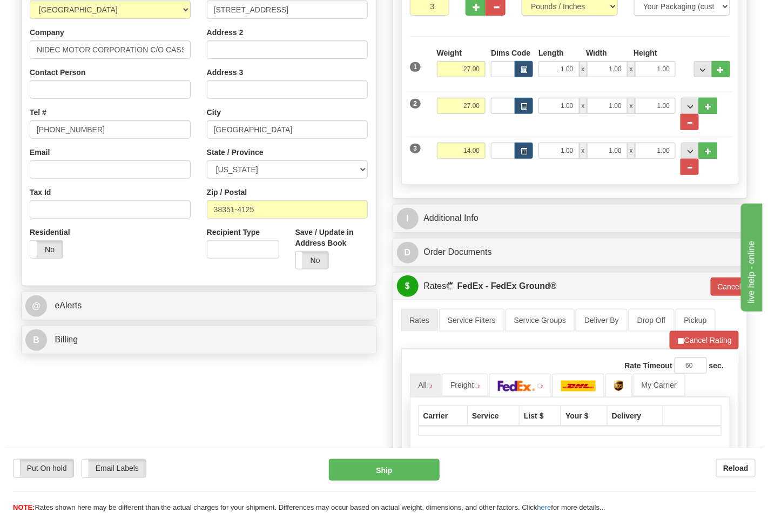
scroll to position [300, 0]
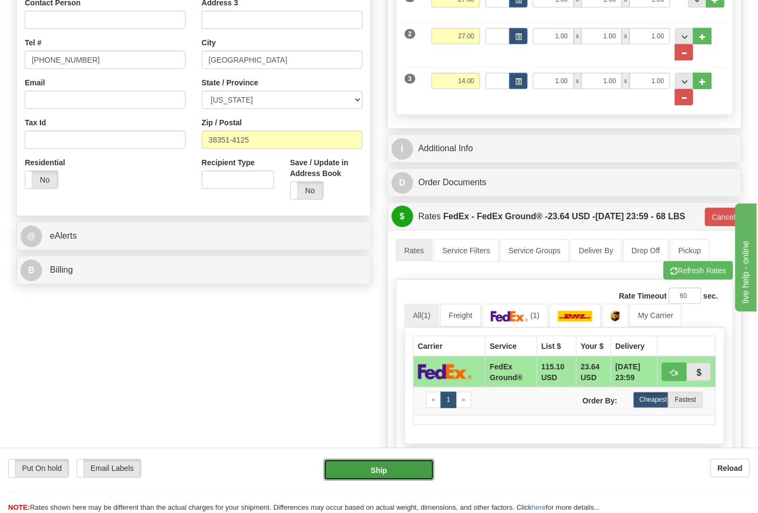
click at [395, 470] on button "Ship" at bounding box center [379, 470] width 110 height 22
